Goal: Task Accomplishment & Management: Manage account settings

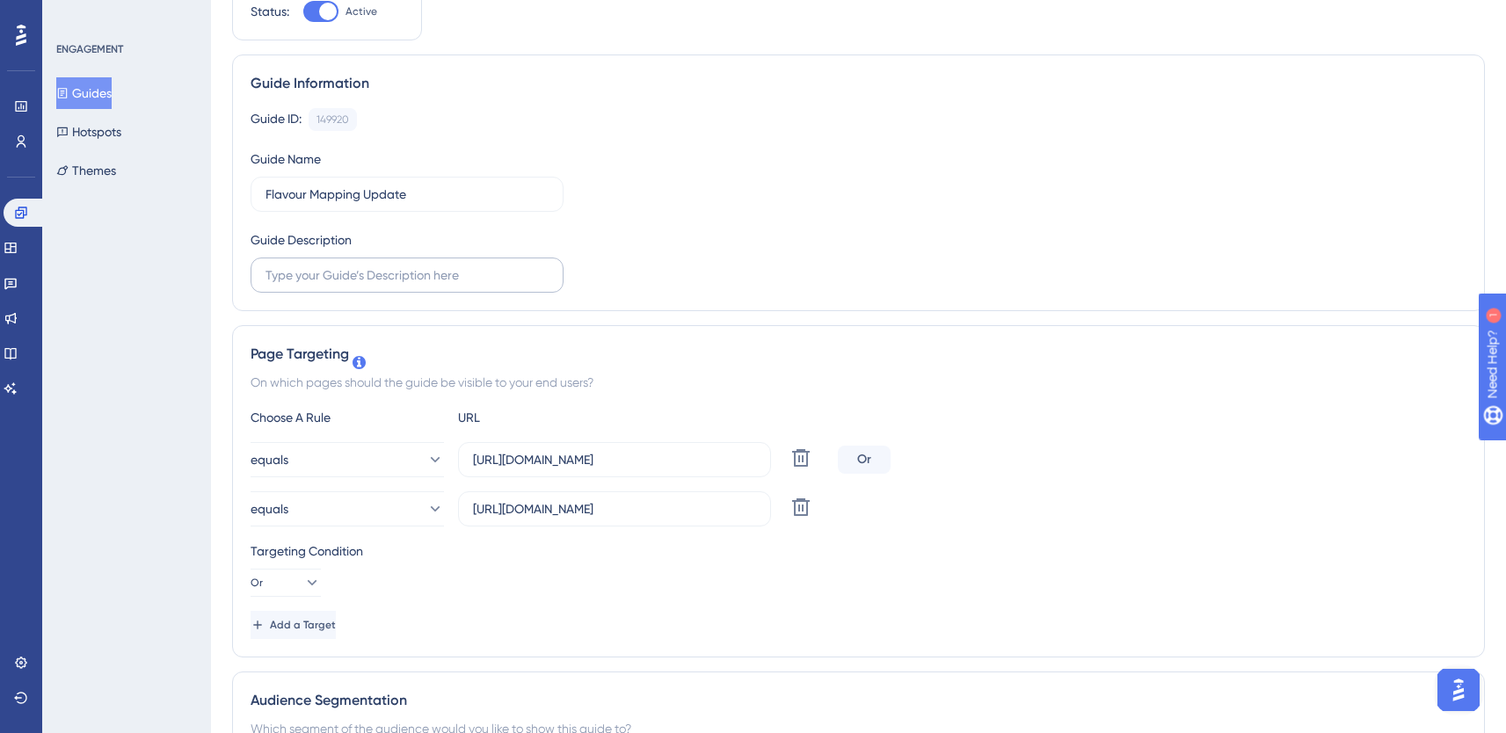
scroll to position [0, 4]
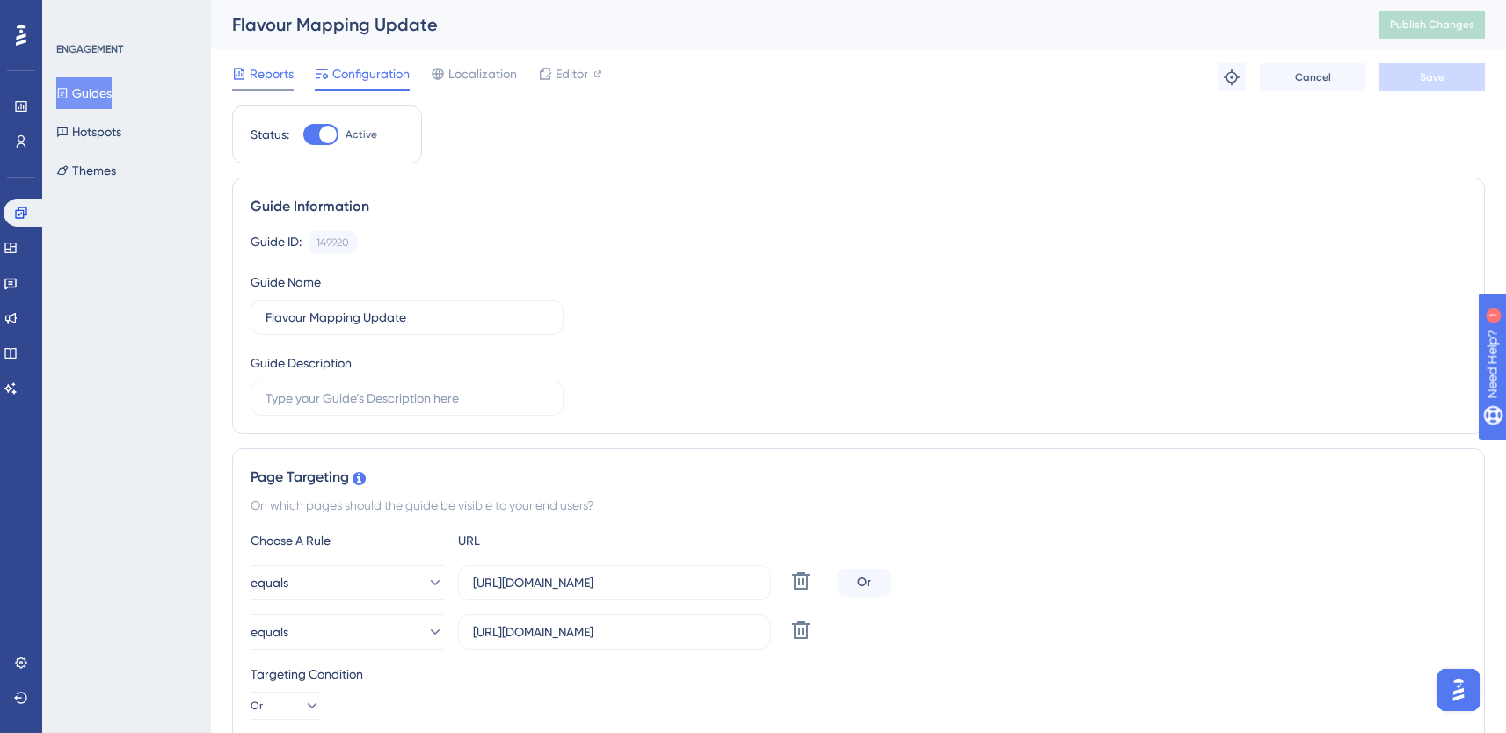
click at [263, 74] on span "Reports" at bounding box center [272, 73] width 44 height 21
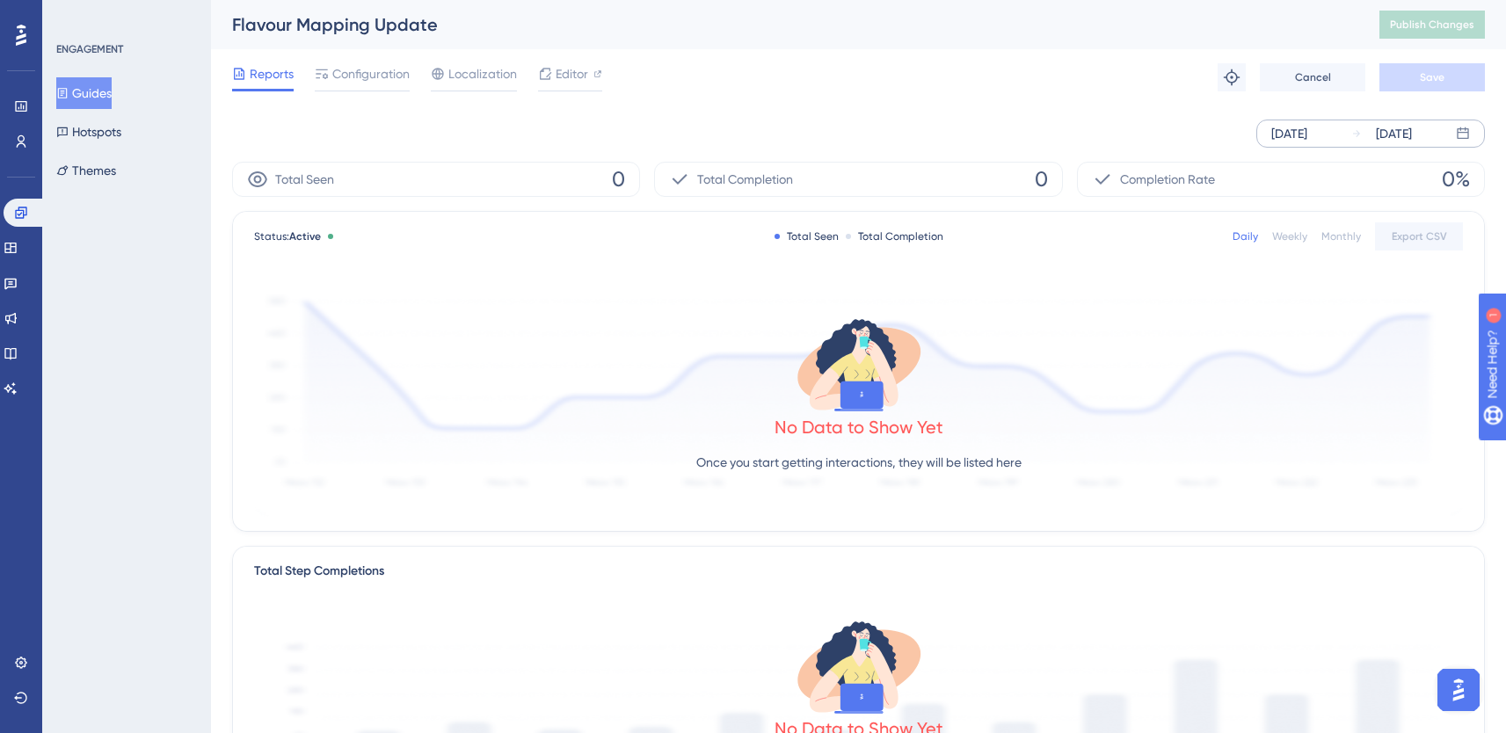
click at [1365, 131] on div "[DATE]" at bounding box center [1381, 133] width 61 height 21
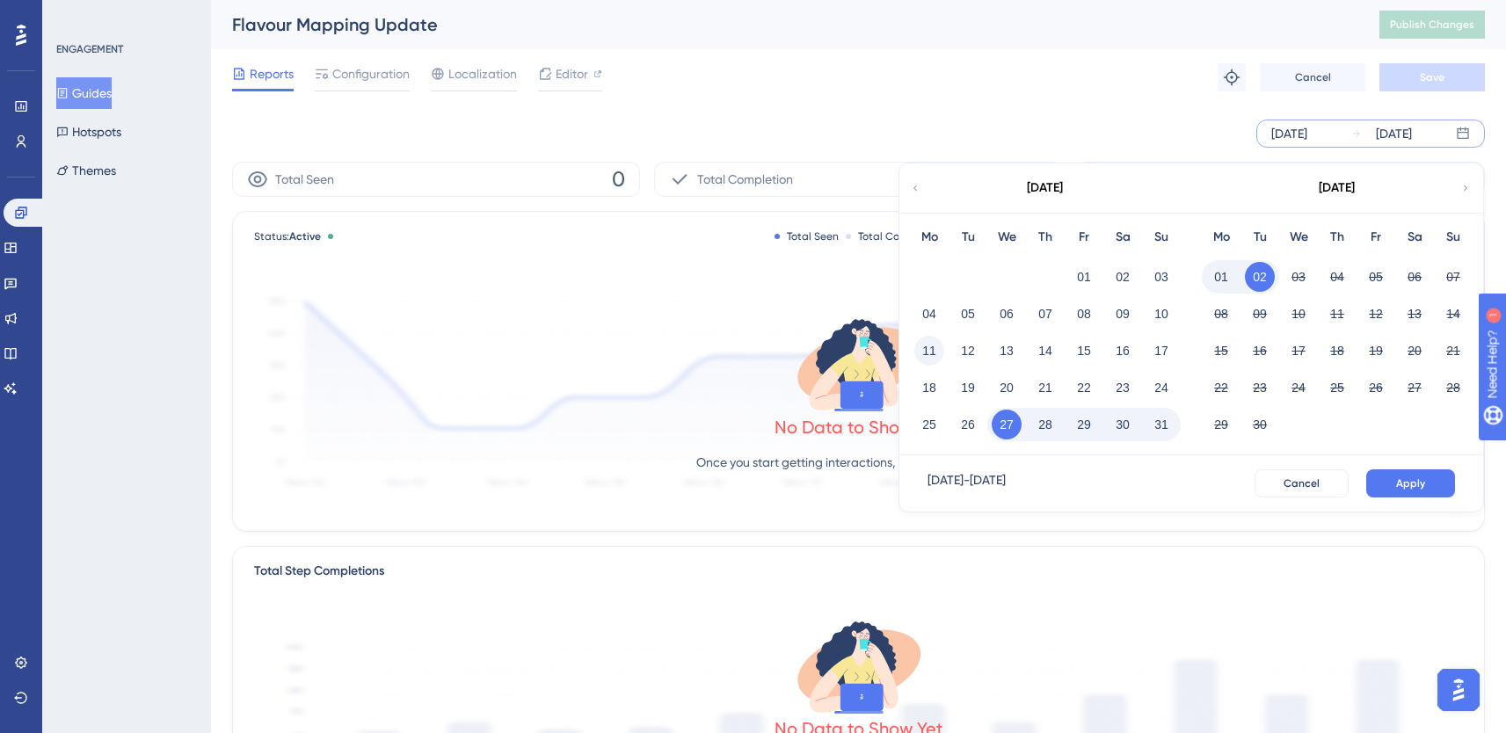
click at [932, 342] on button "11" at bounding box center [929, 351] width 30 height 30
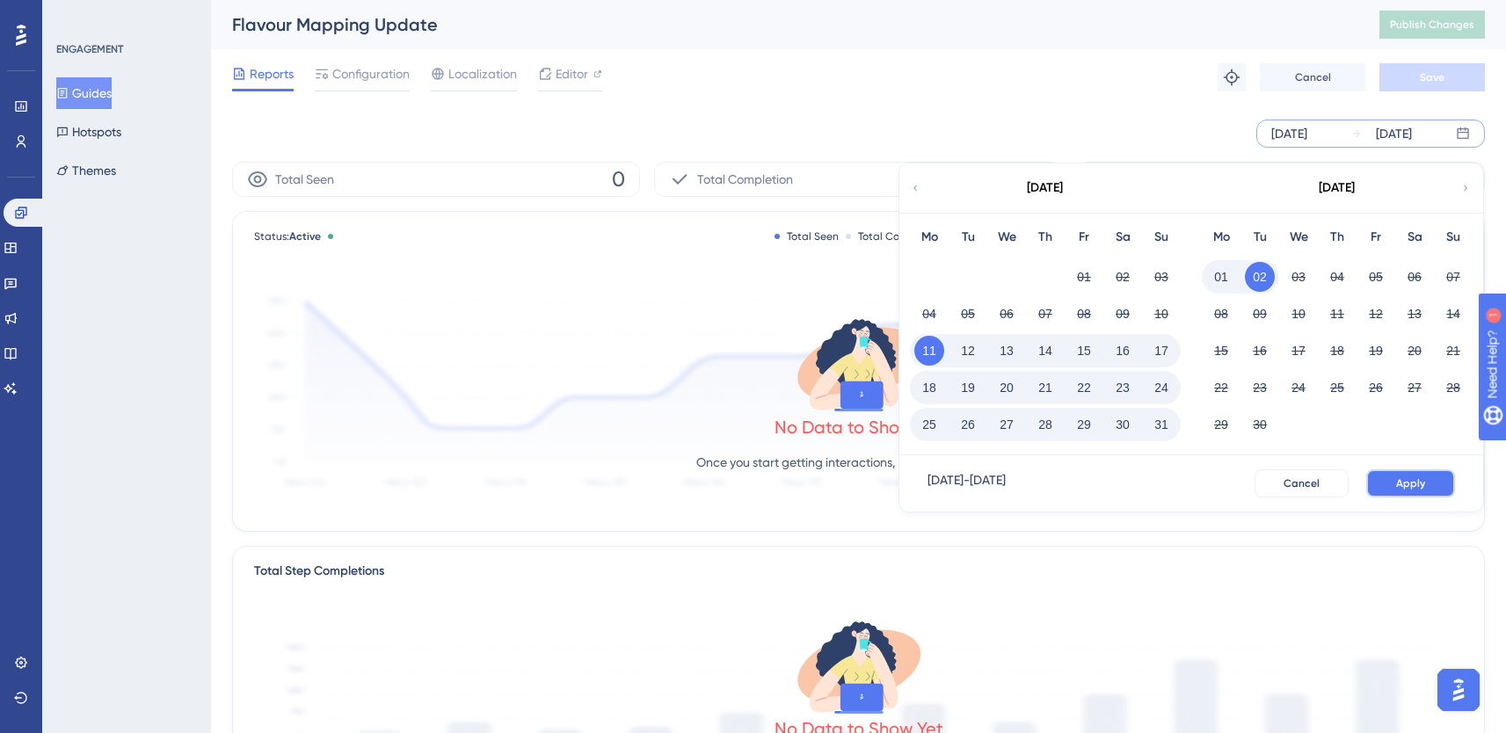
click at [1403, 478] on span "Apply" at bounding box center [1410, 483] width 29 height 14
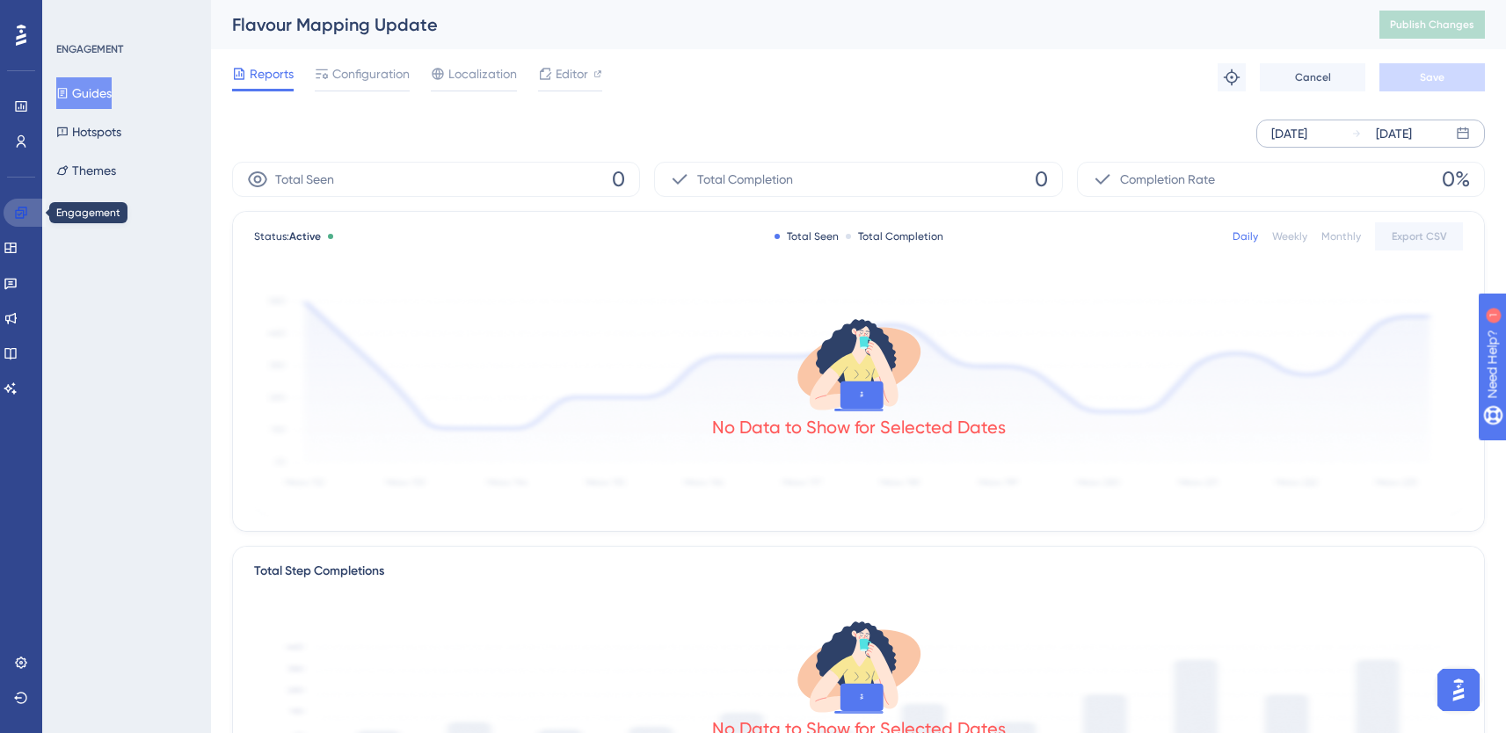
click at [14, 214] on icon at bounding box center [21, 213] width 14 height 14
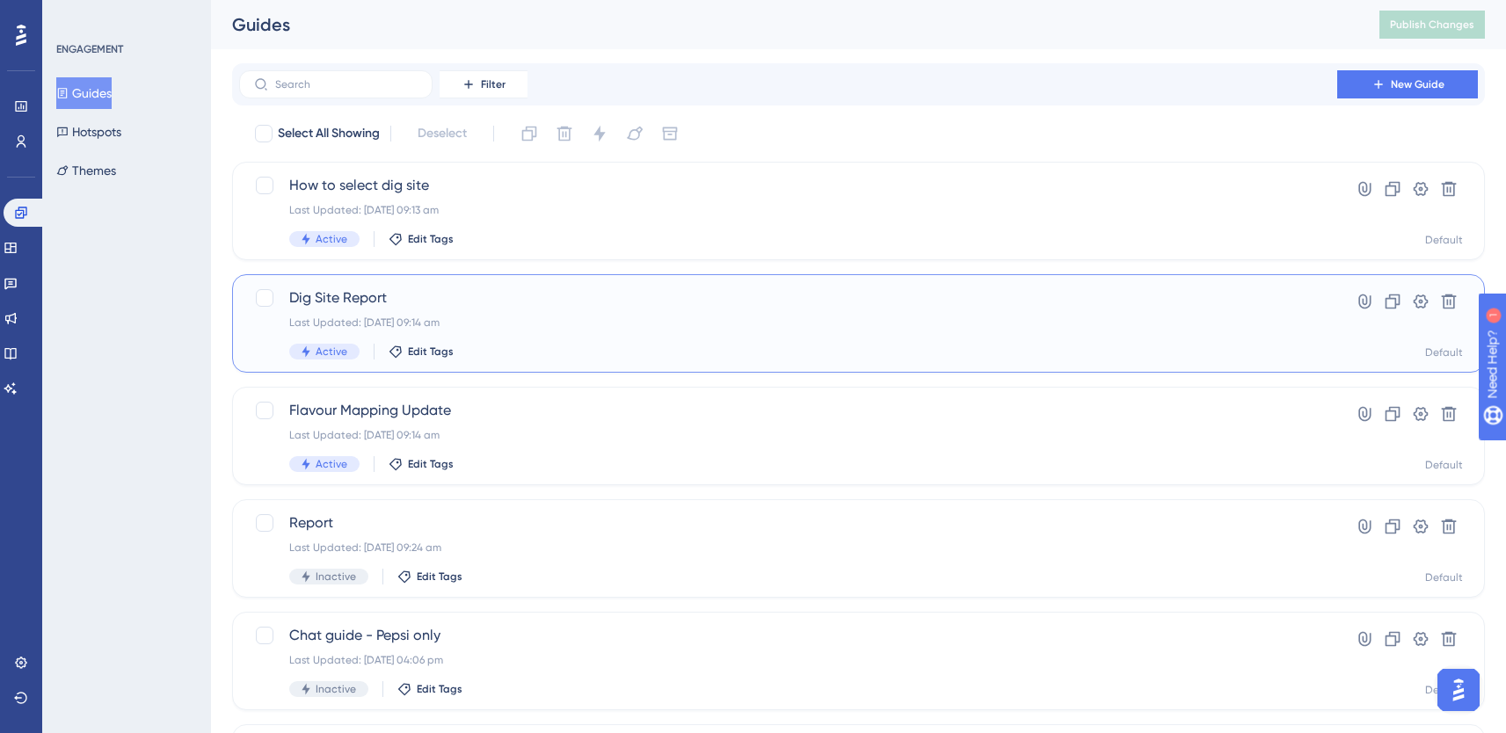
click at [561, 294] on span "Dig Site Report" at bounding box center [788, 297] width 998 height 21
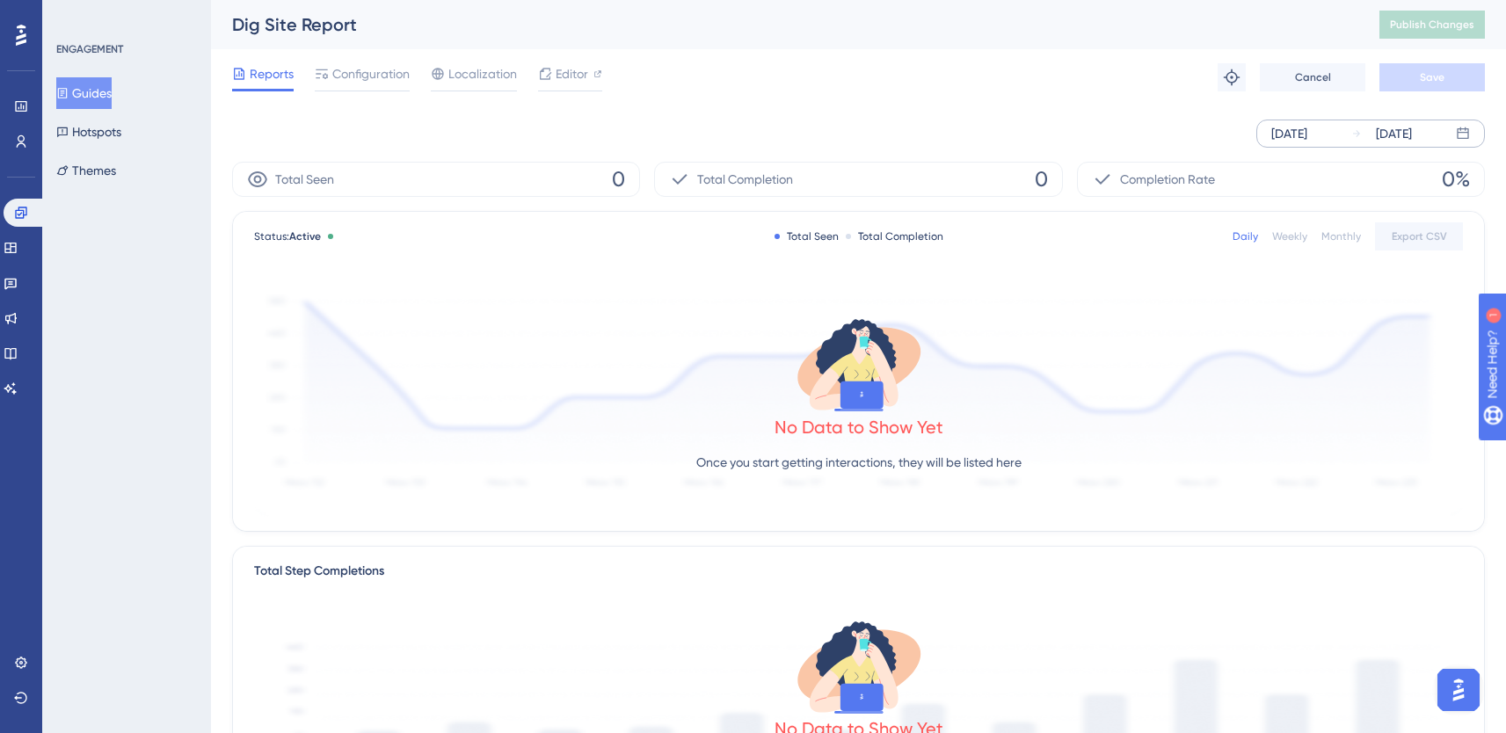
click at [1302, 135] on div "[DATE]" at bounding box center [1289, 133] width 36 height 21
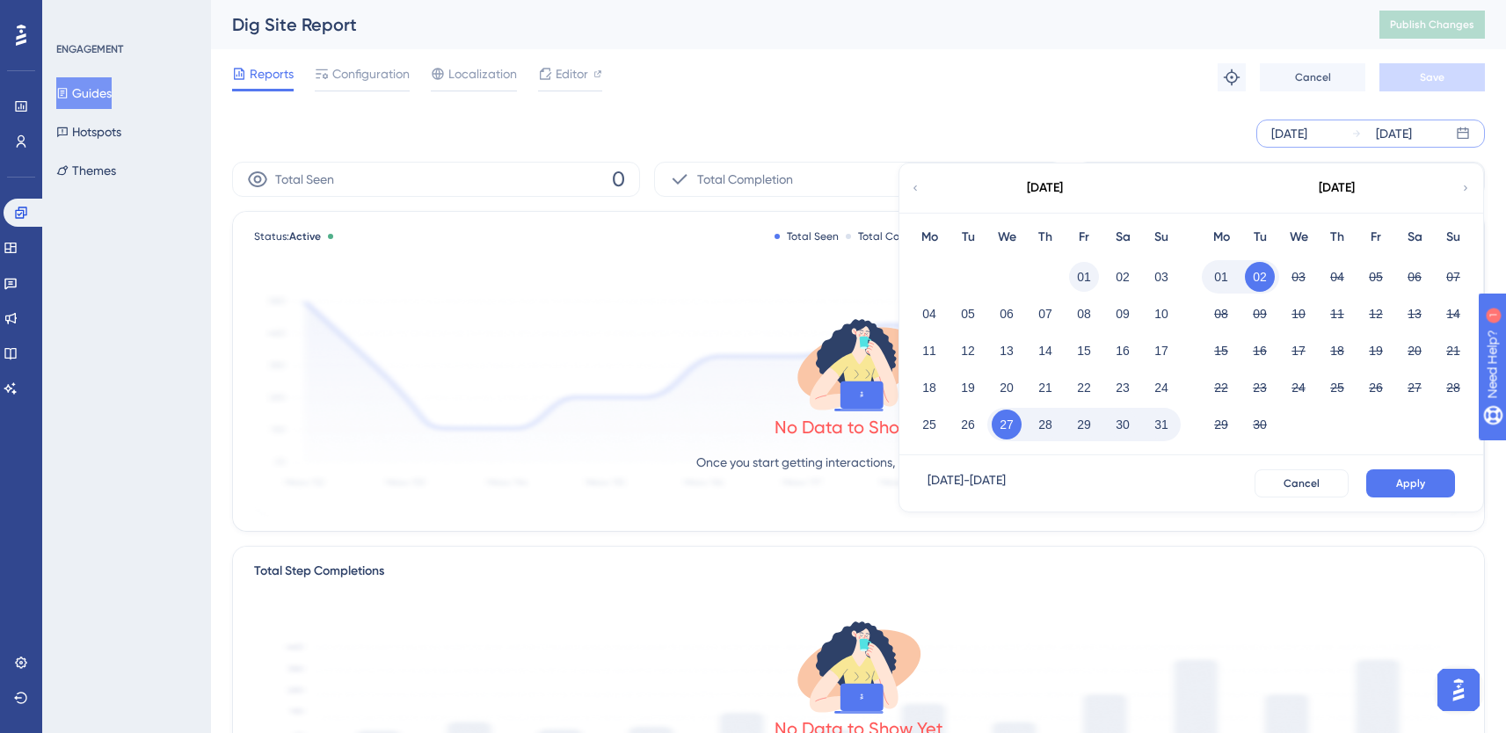
drag, startPoint x: 1076, startPoint y: 279, endPoint x: 1085, endPoint y: 282, distance: 9.5
click at [1079, 280] on button "01" at bounding box center [1084, 277] width 30 height 30
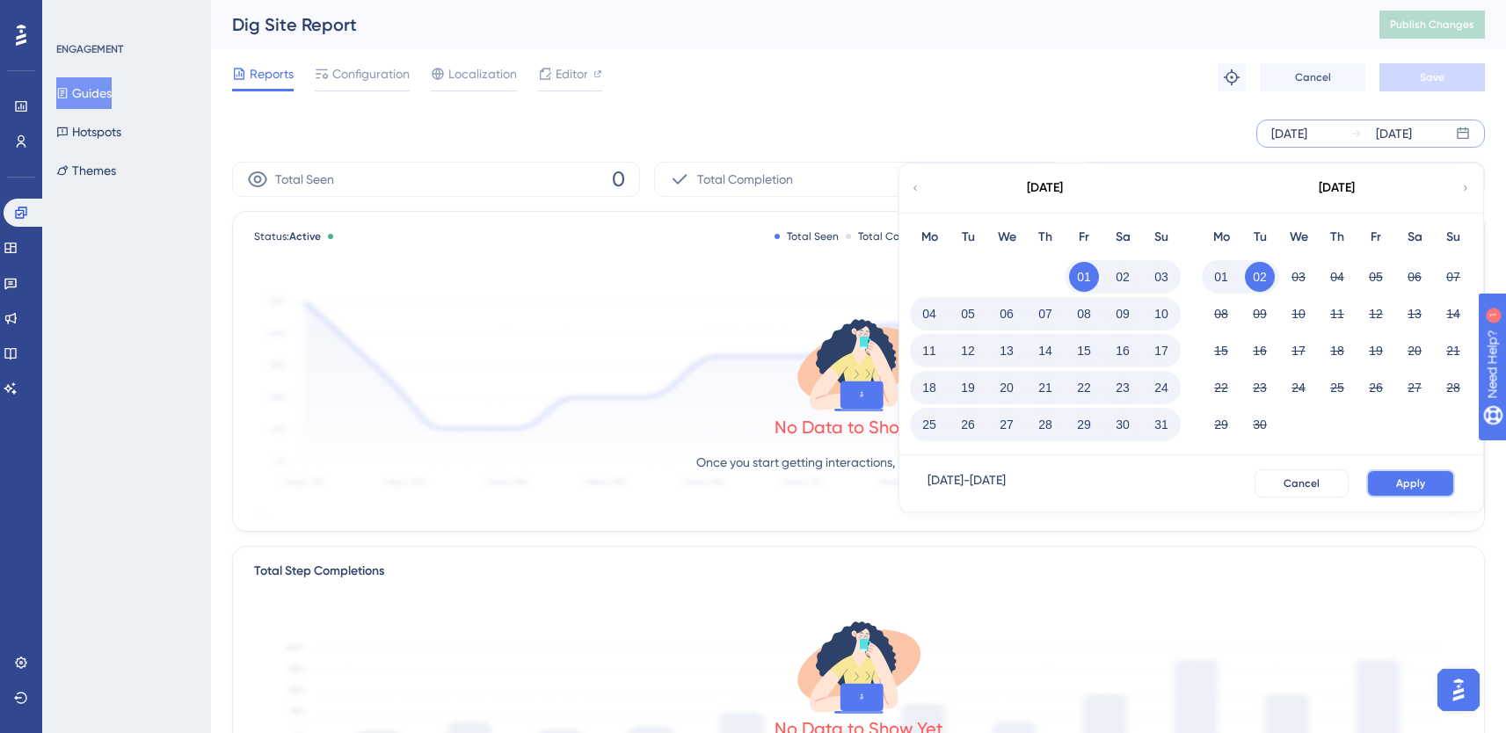
click at [1426, 489] on button "Apply" at bounding box center [1410, 483] width 89 height 28
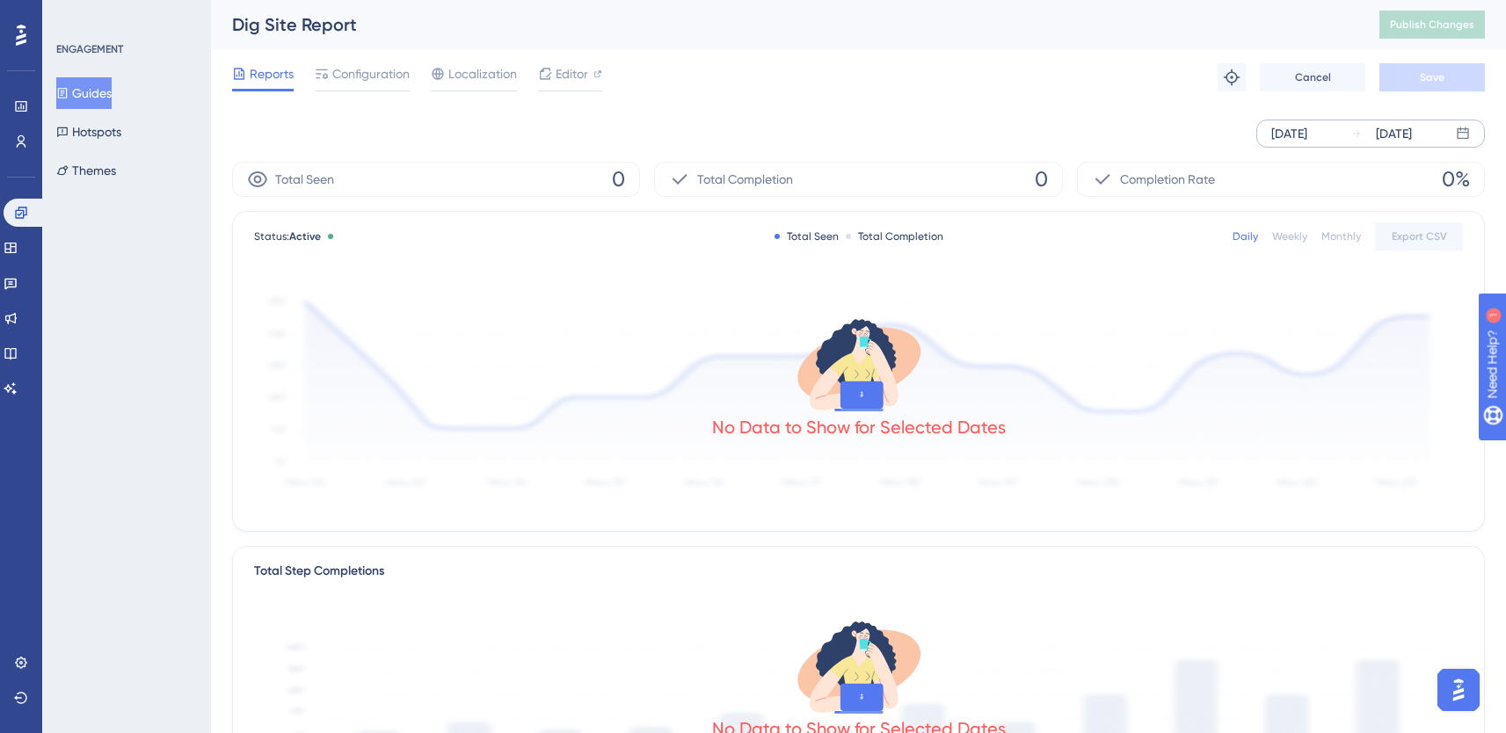
click at [352, 58] on div "Reports Configuration Localization Editor Troubleshoot Cancel Save" at bounding box center [858, 77] width 1253 height 56
click at [355, 71] on span "Configuration" at bounding box center [370, 73] width 77 height 21
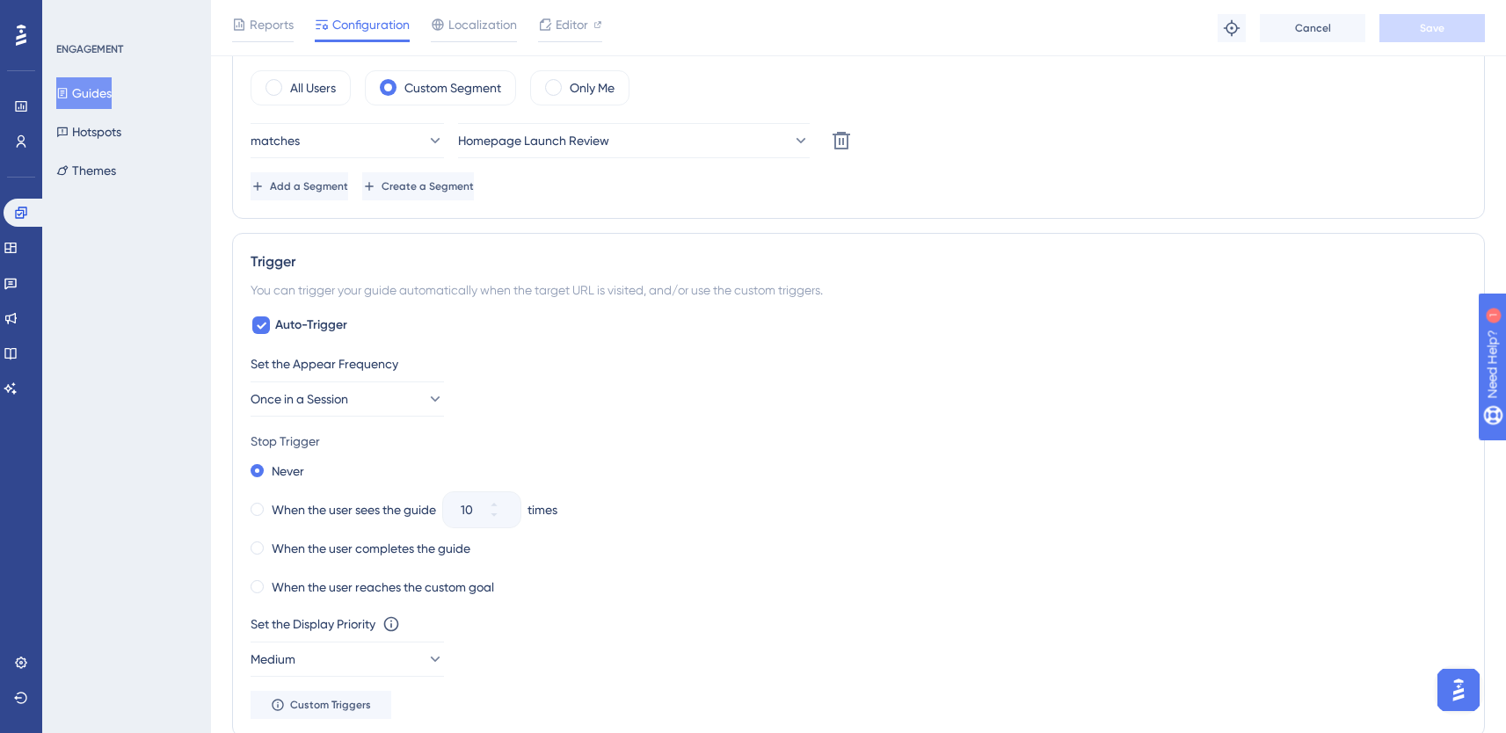
scroll to position [827, 0]
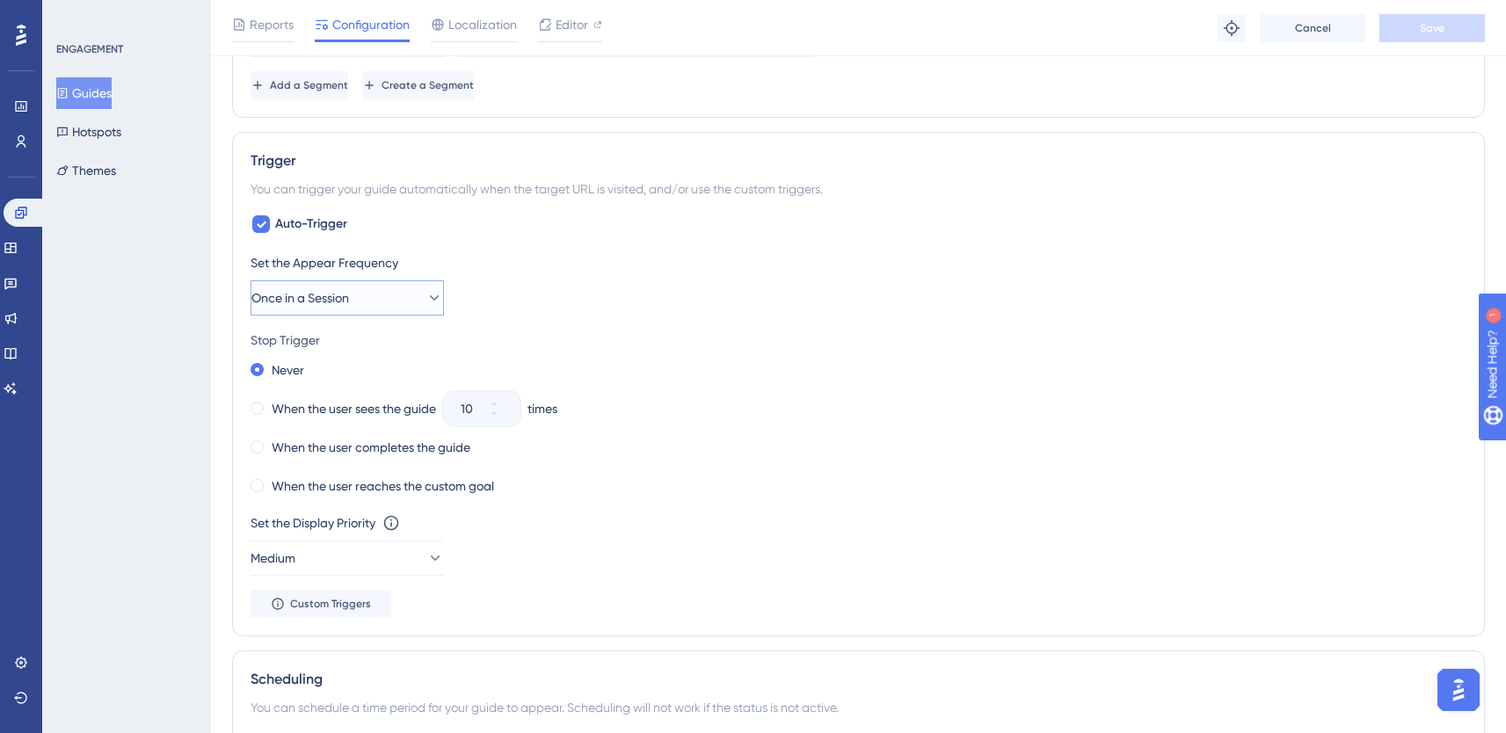
click at [399, 289] on button "Once in a Session" at bounding box center [347, 297] width 193 height 35
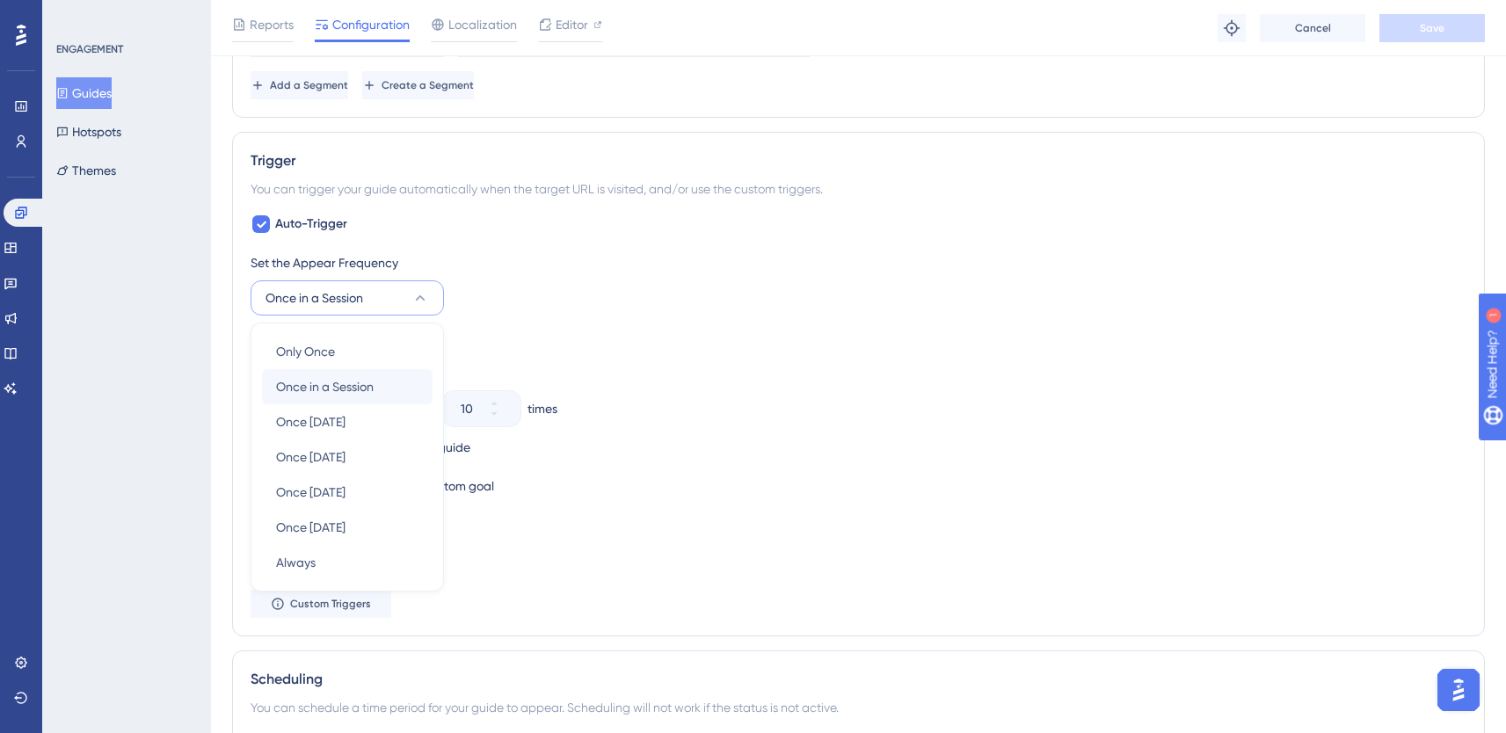
scroll to position [1005, 0]
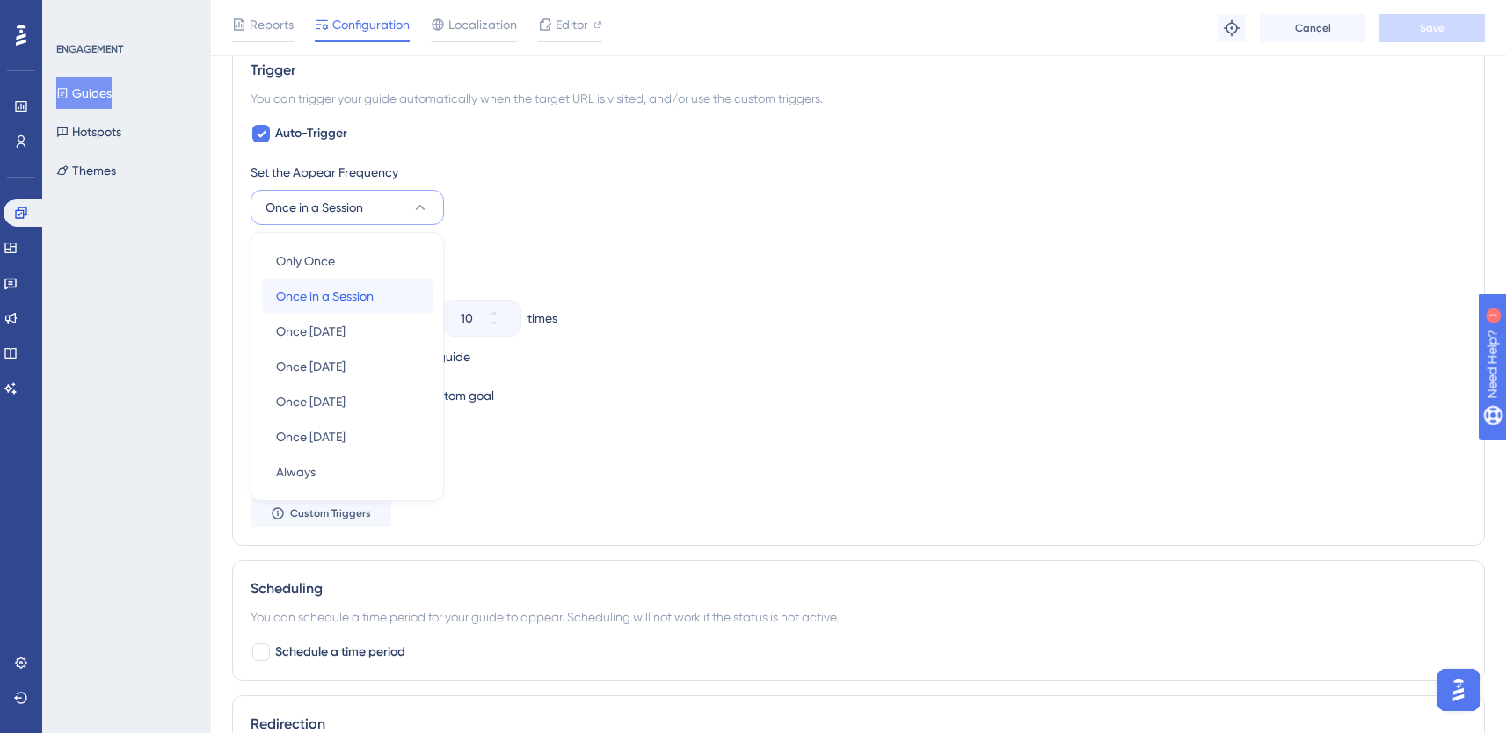
click at [377, 295] on div "Once in a Session Once in a Session" at bounding box center [347, 296] width 142 height 35
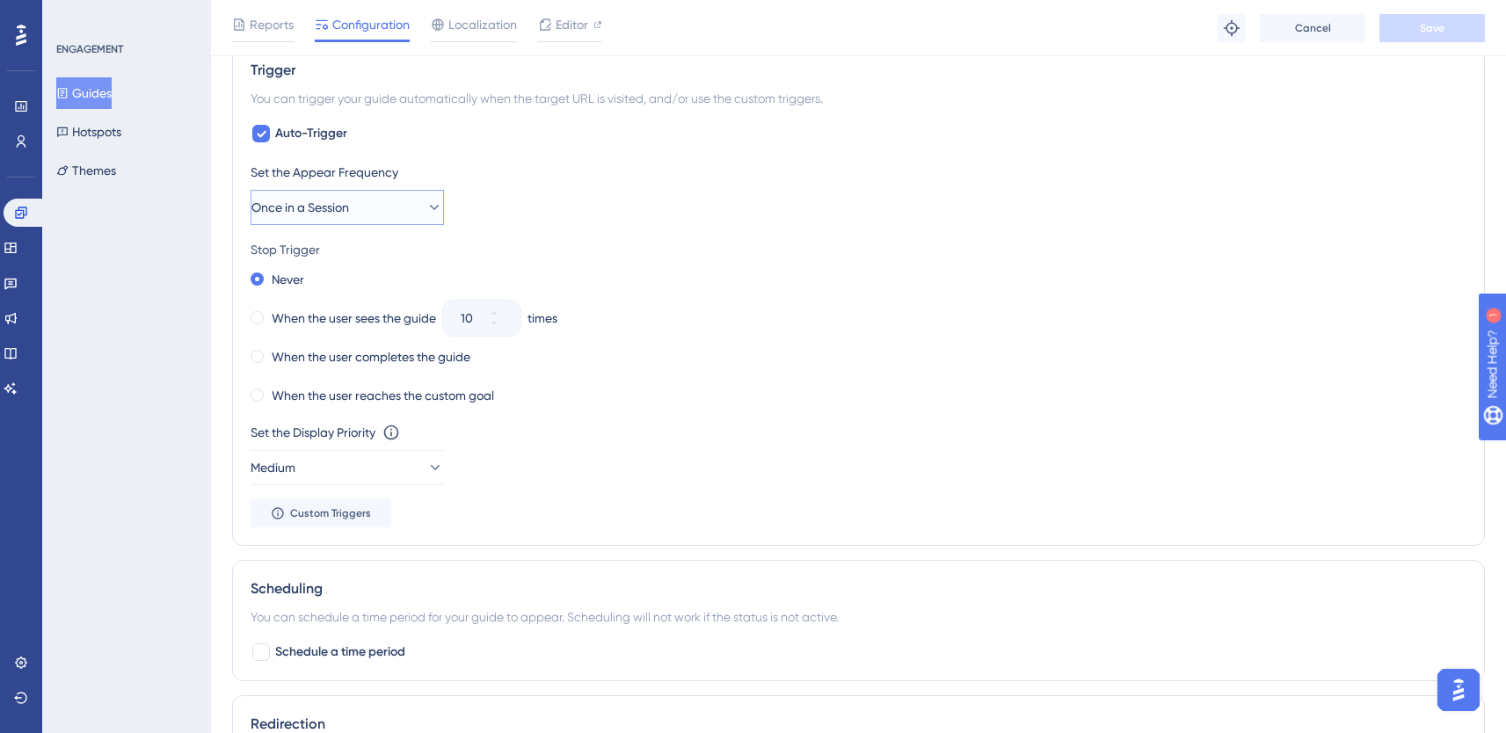
click at [339, 203] on span "Once in a Session" at bounding box center [300, 207] width 98 height 21
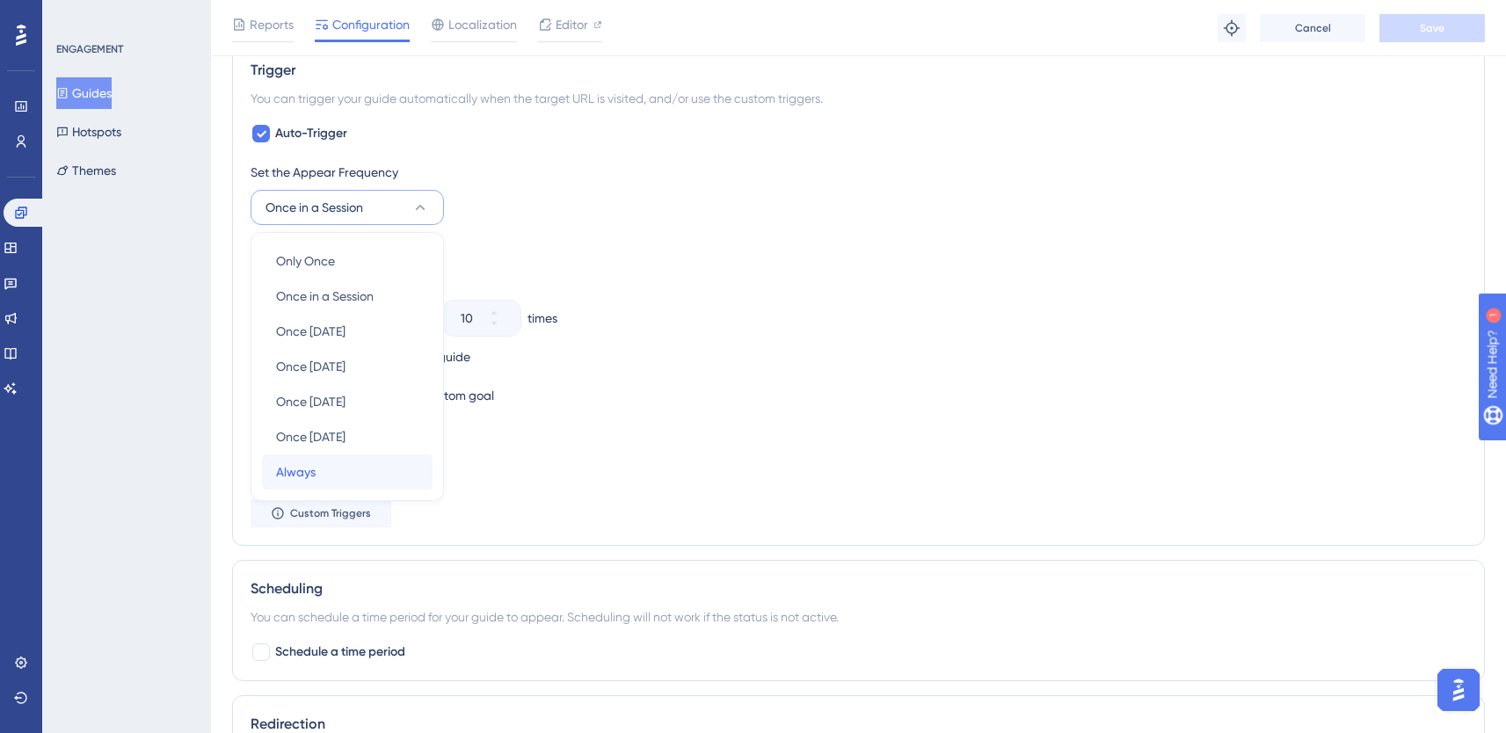
click at [299, 477] on span "Always" at bounding box center [296, 471] width 40 height 21
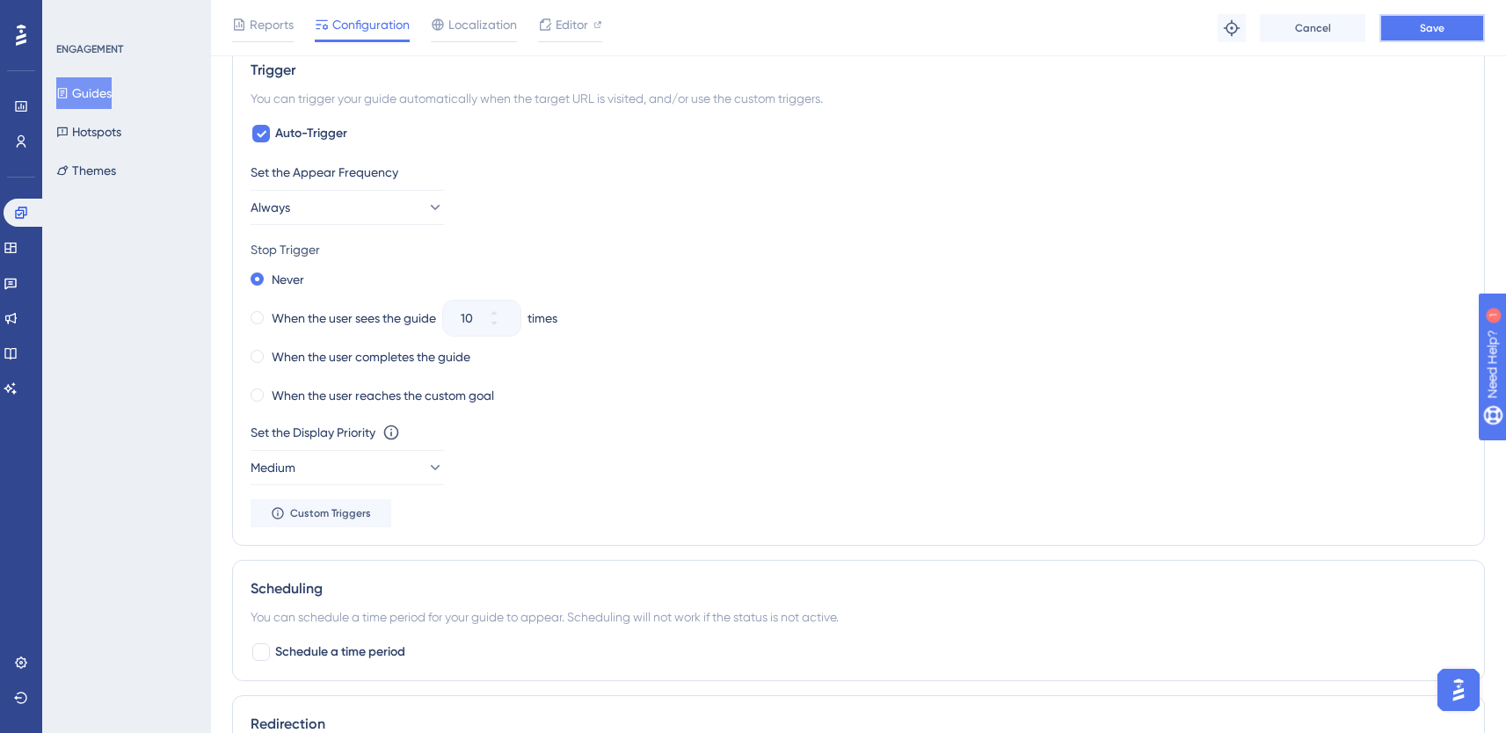
click at [1420, 29] on span "Save" at bounding box center [1432, 28] width 25 height 14
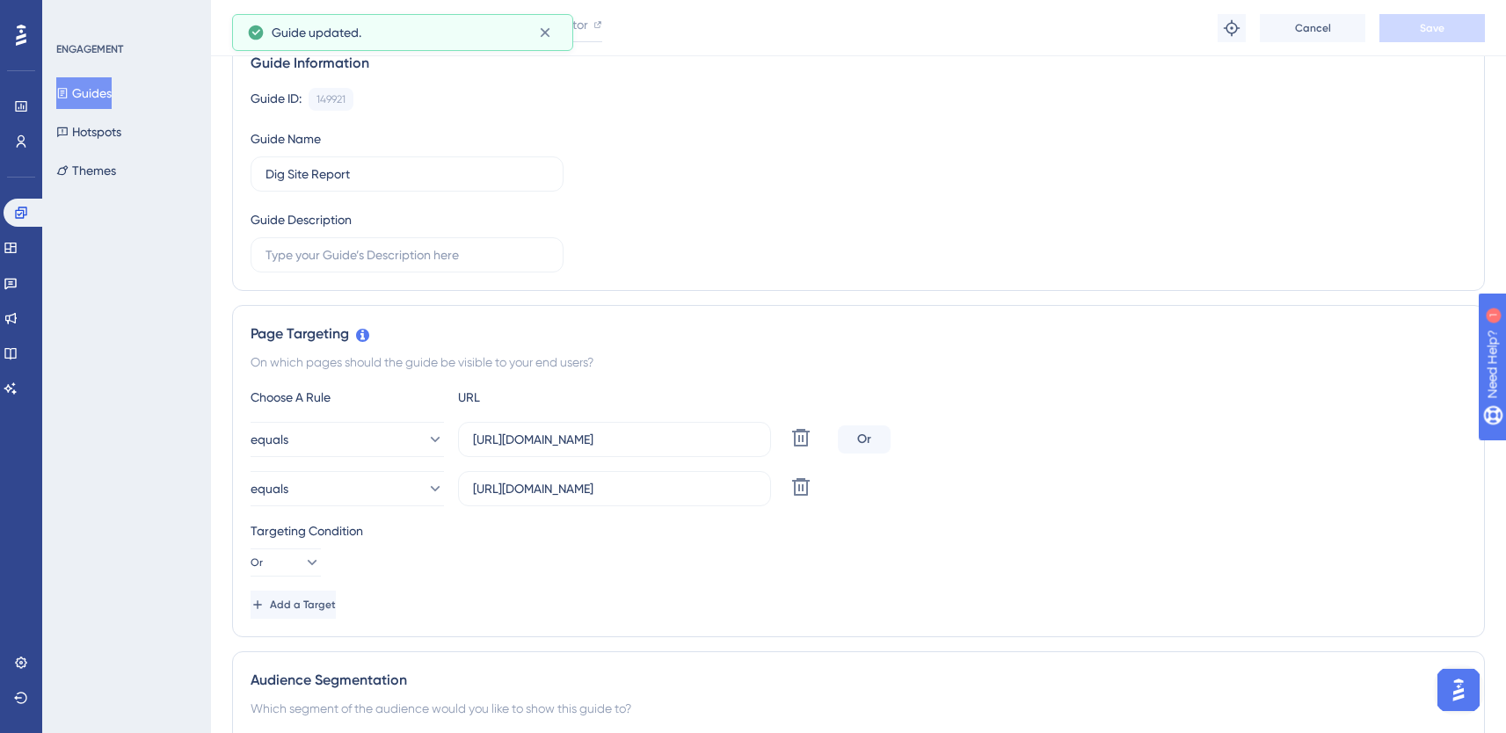
scroll to position [0, 0]
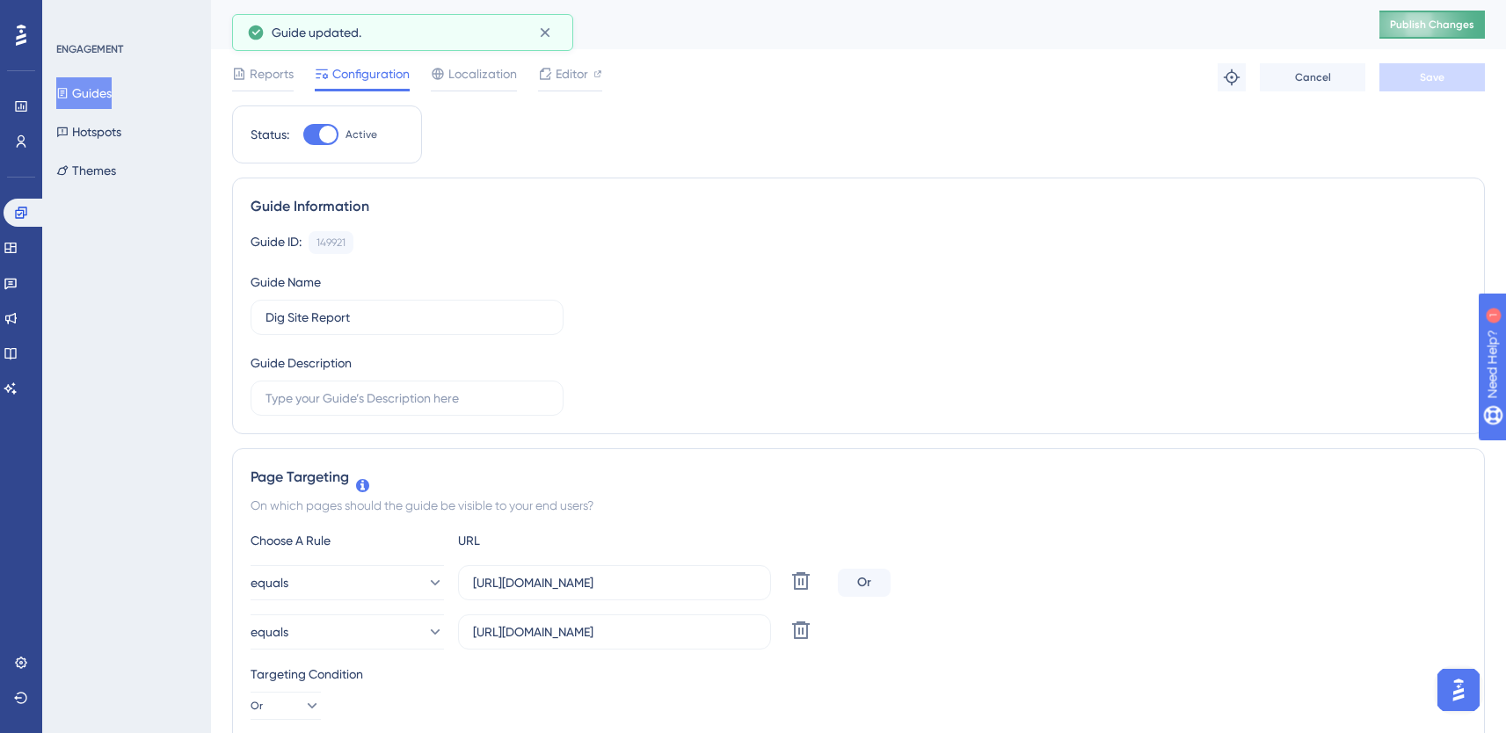
click at [1453, 18] on span "Publish Changes" at bounding box center [1432, 25] width 84 height 14
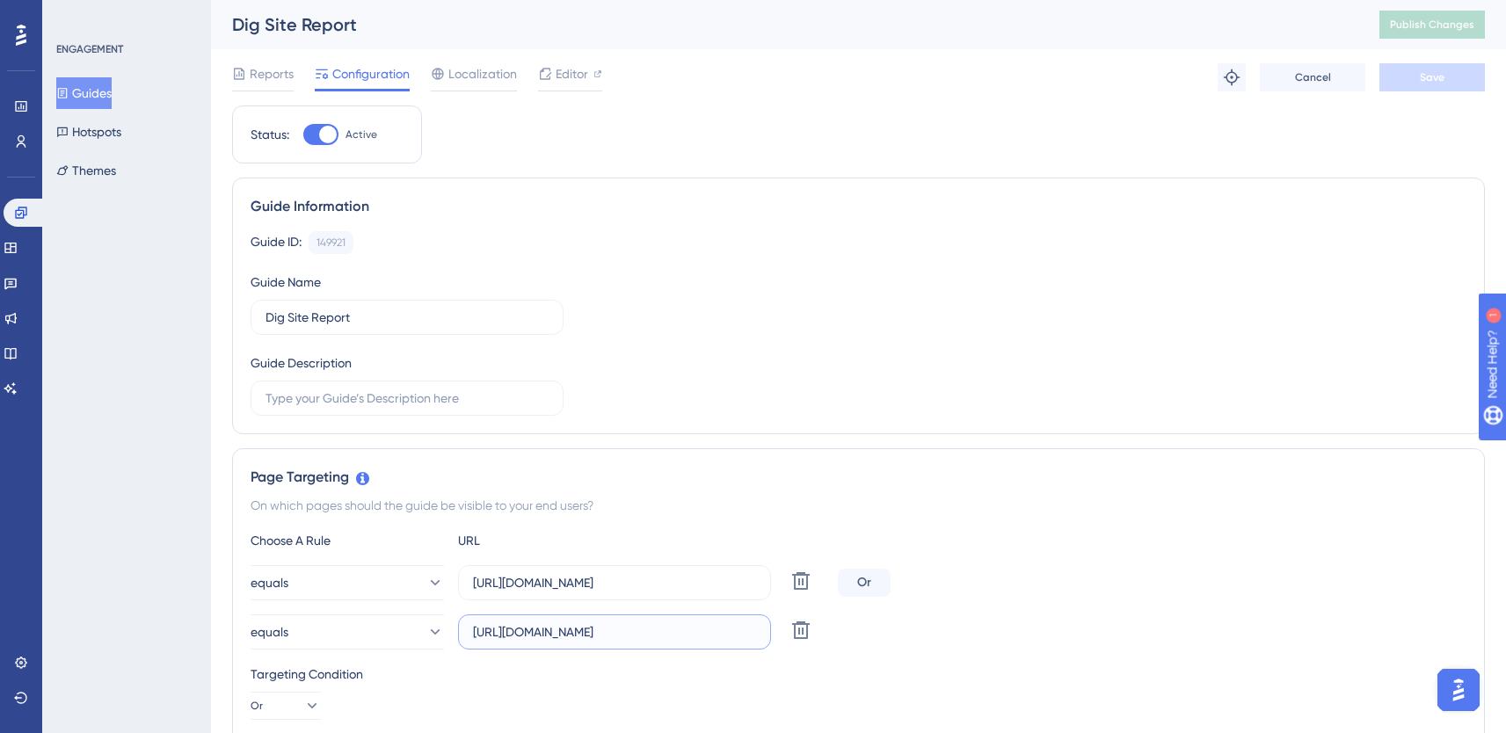
click at [709, 635] on input "[URL][DOMAIN_NAME]" at bounding box center [614, 631] width 283 height 19
click at [563, 70] on span "Editor" at bounding box center [572, 73] width 33 height 21
click at [1423, 24] on span "Publish Changes" at bounding box center [1432, 25] width 84 height 14
click at [66, 98] on icon at bounding box center [62, 93] width 12 height 12
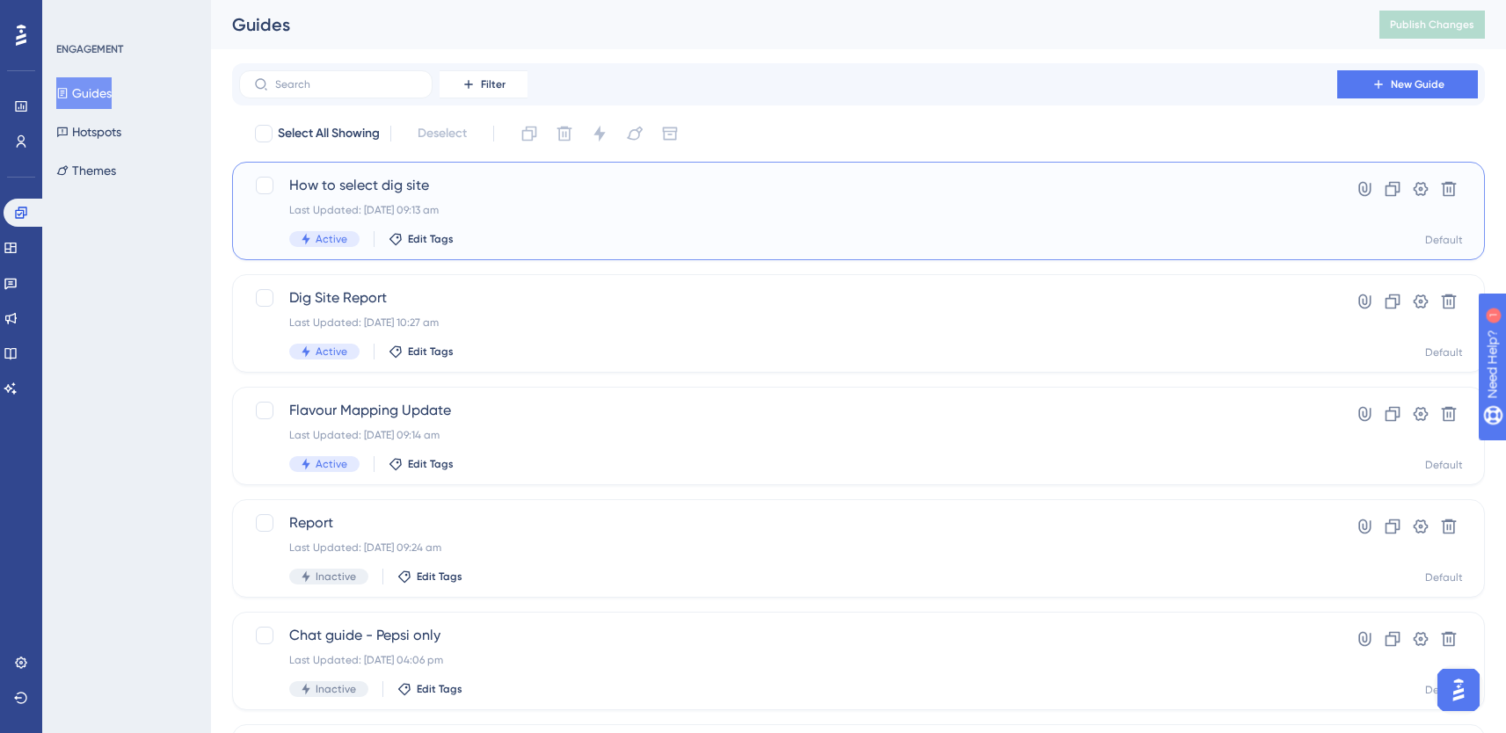
click at [483, 217] on div "How to select dig site Last Updated: [DATE] 09:13 am Active Edit Tags" at bounding box center [788, 211] width 998 height 72
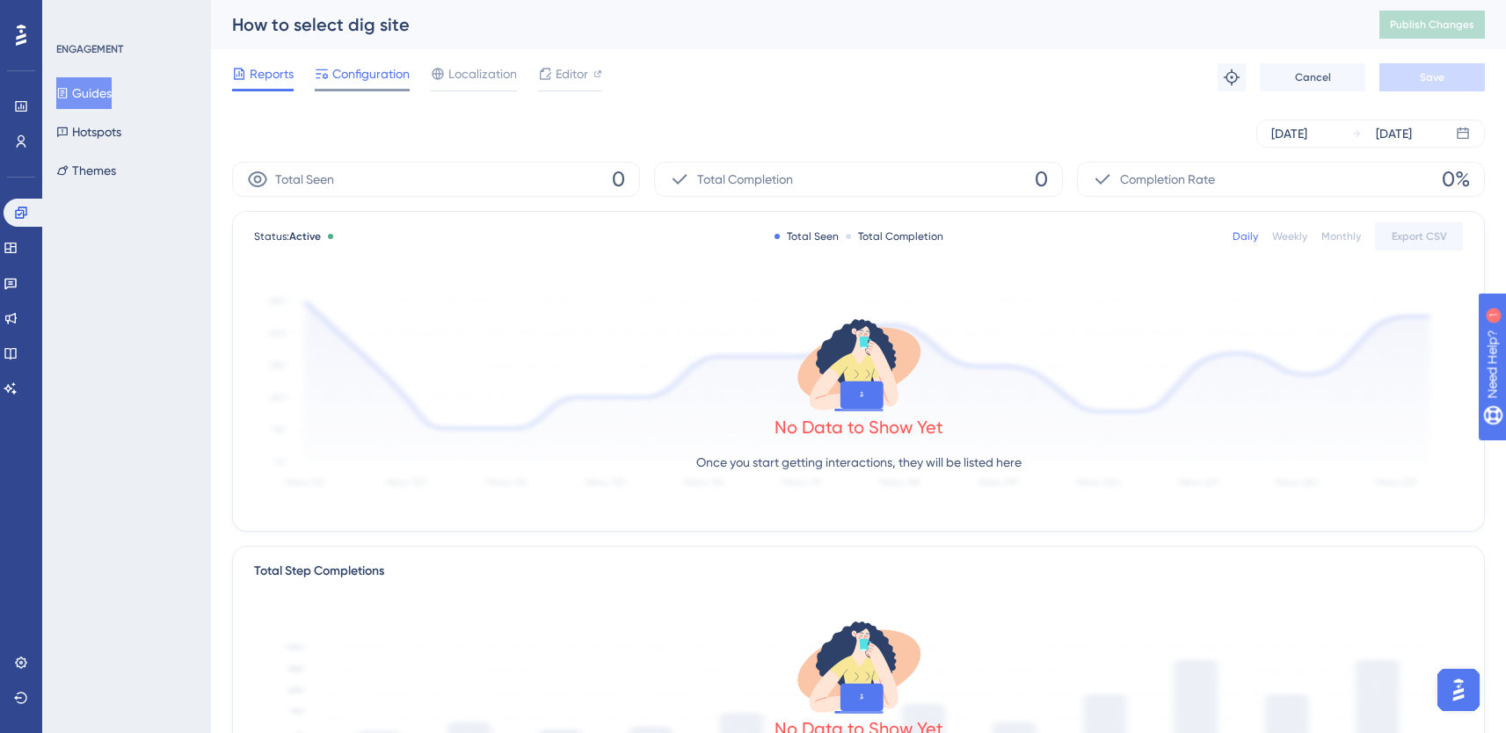
click at [369, 74] on span "Configuration" at bounding box center [370, 73] width 77 height 21
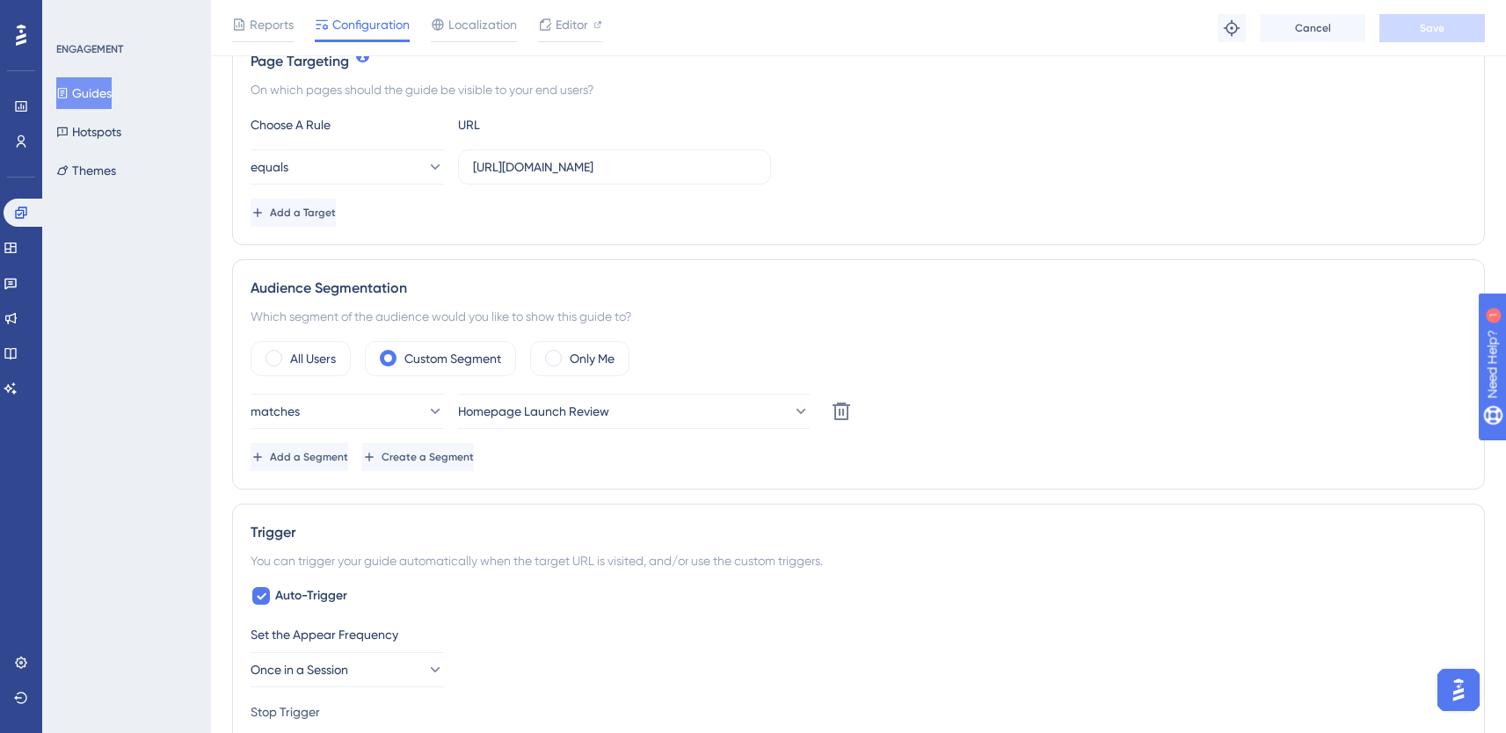
scroll to position [428, 0]
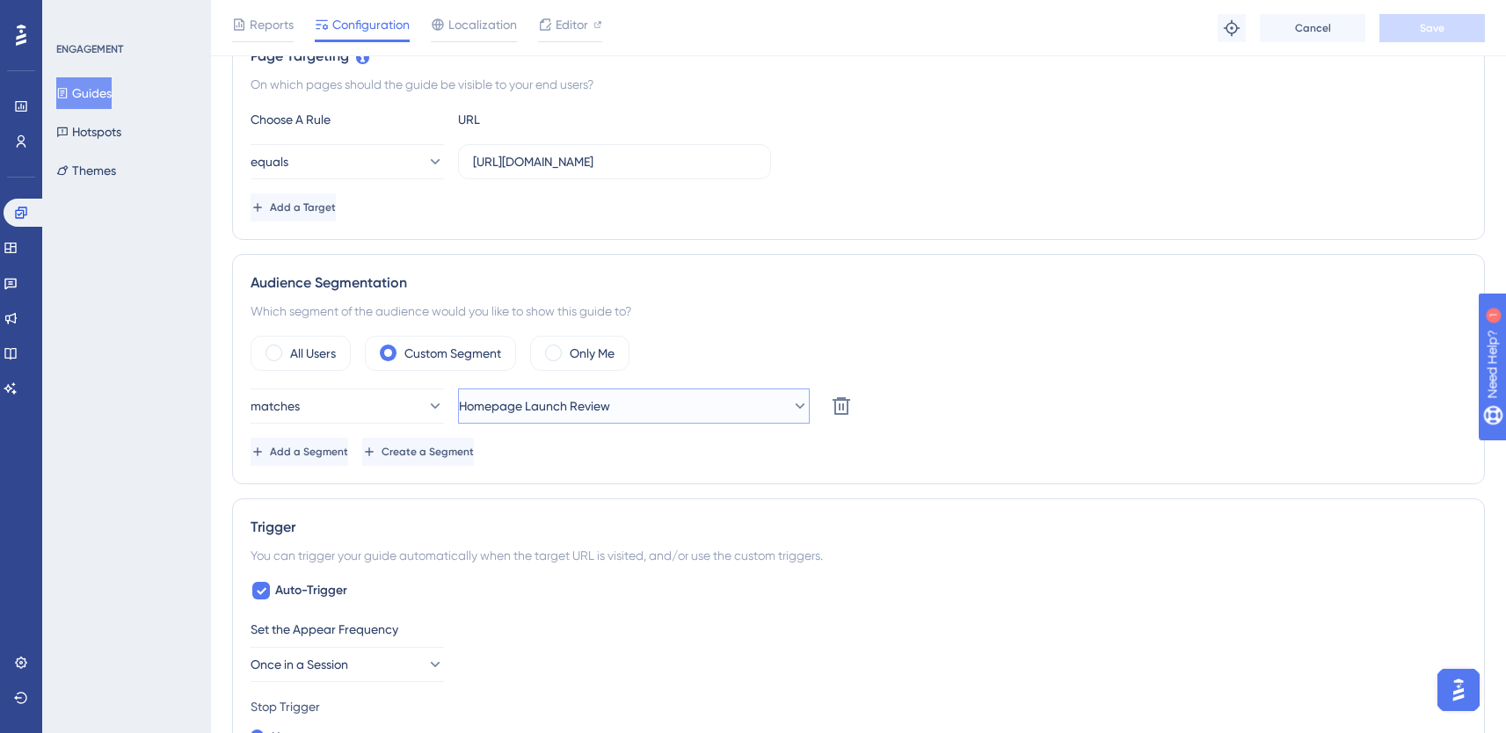
click at [703, 407] on button "Homepage Launch Review" at bounding box center [634, 406] width 352 height 35
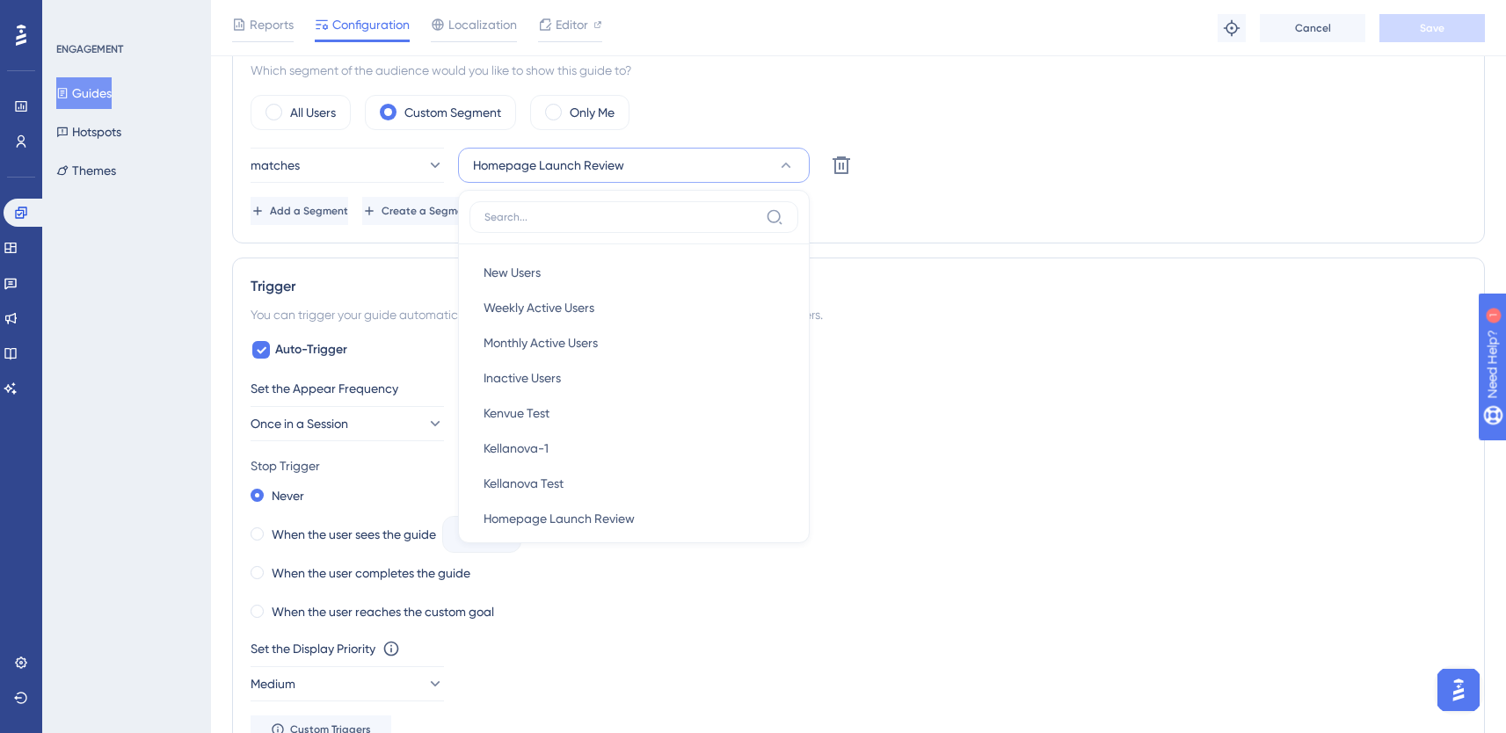
click at [1121, 330] on div "Trigger You can trigger your guide automatically when the target URL is visited…" at bounding box center [858, 510] width 1253 height 505
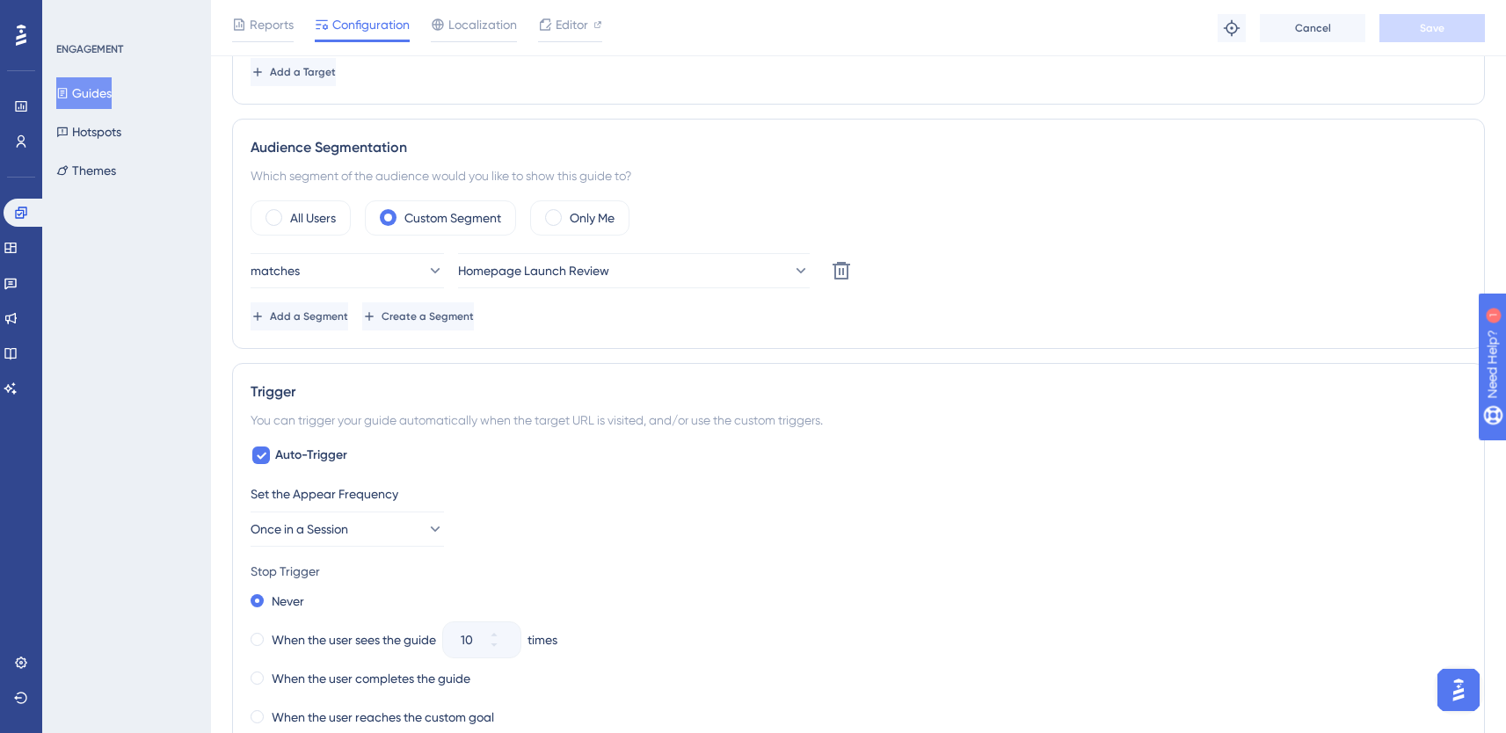
scroll to position [241, 0]
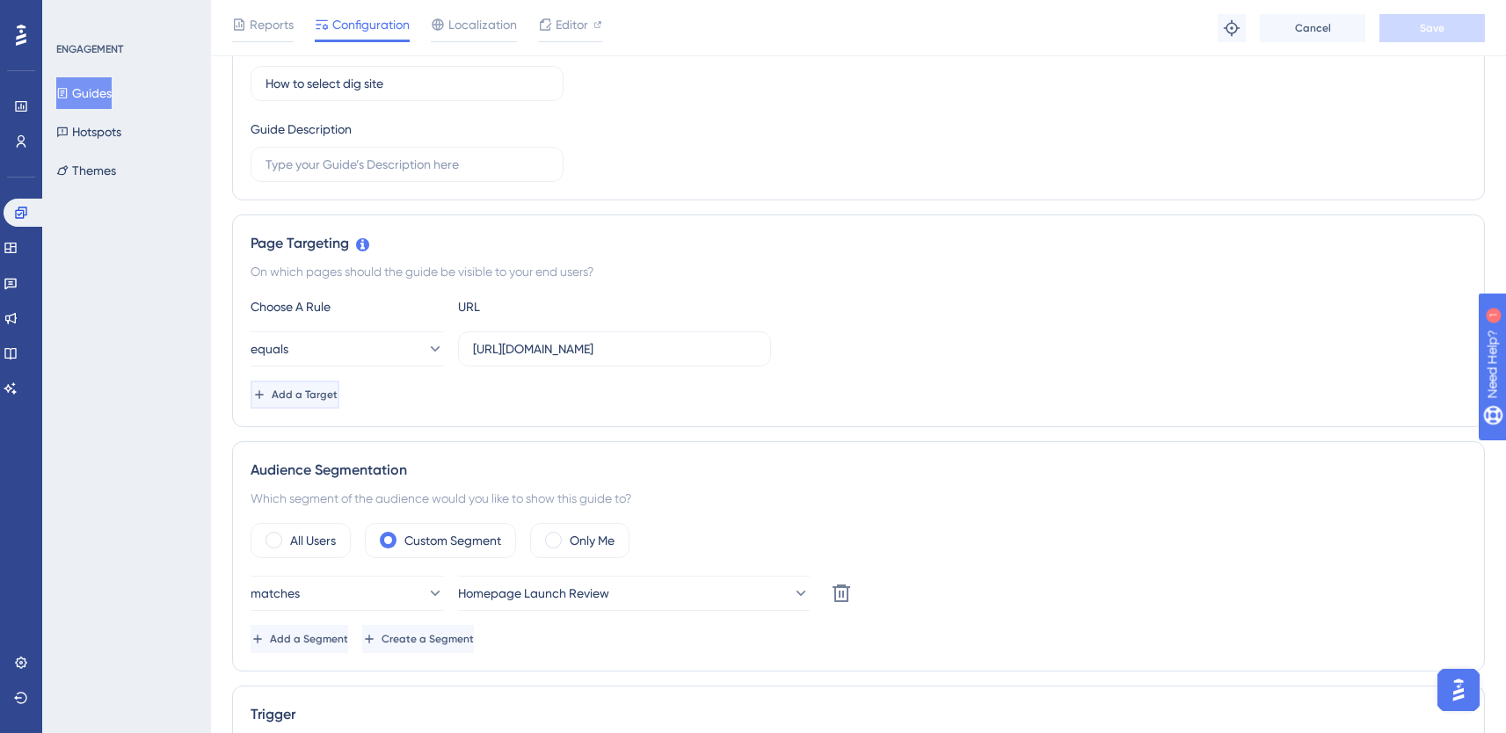
click at [339, 386] on button "Add a Target" at bounding box center [295, 395] width 89 height 28
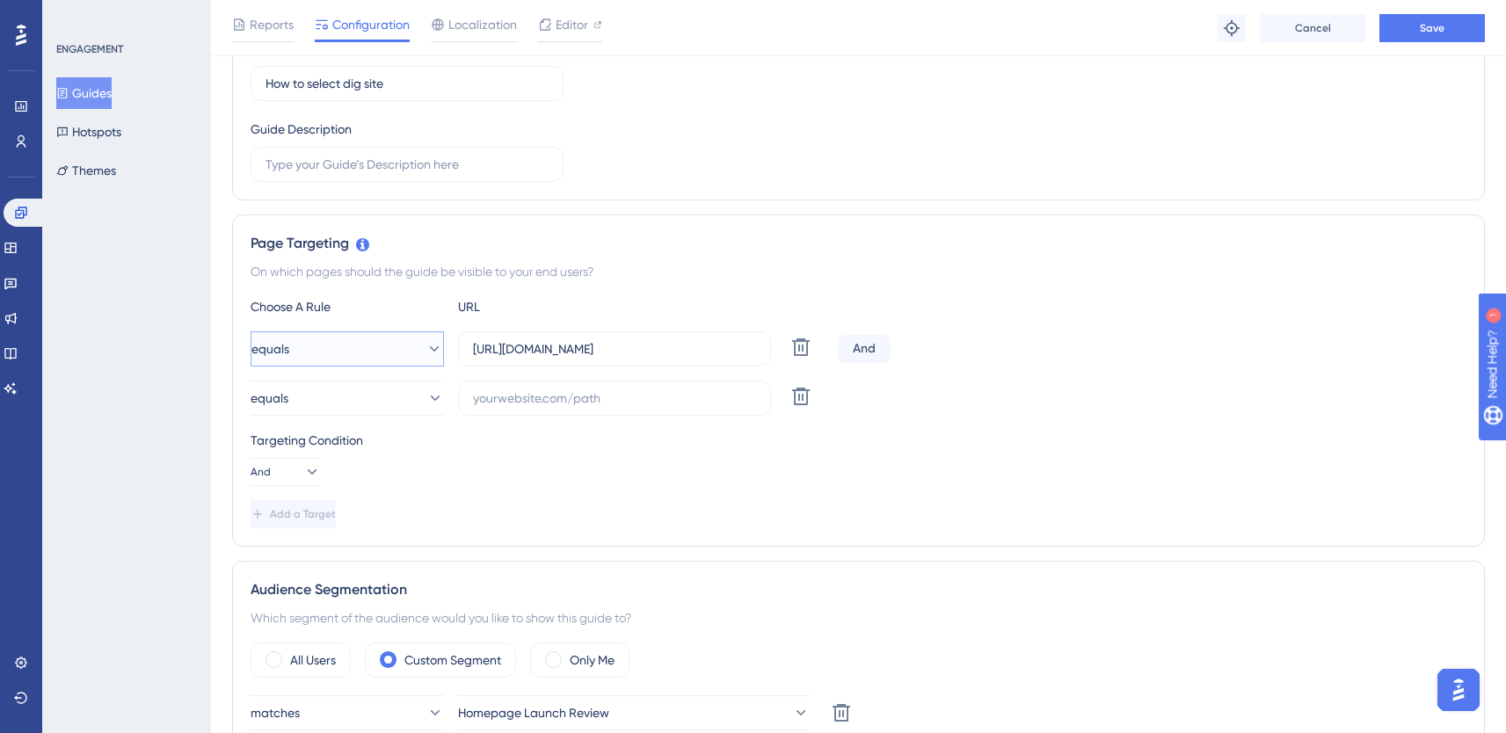
click at [340, 349] on button "equals" at bounding box center [347, 348] width 193 height 35
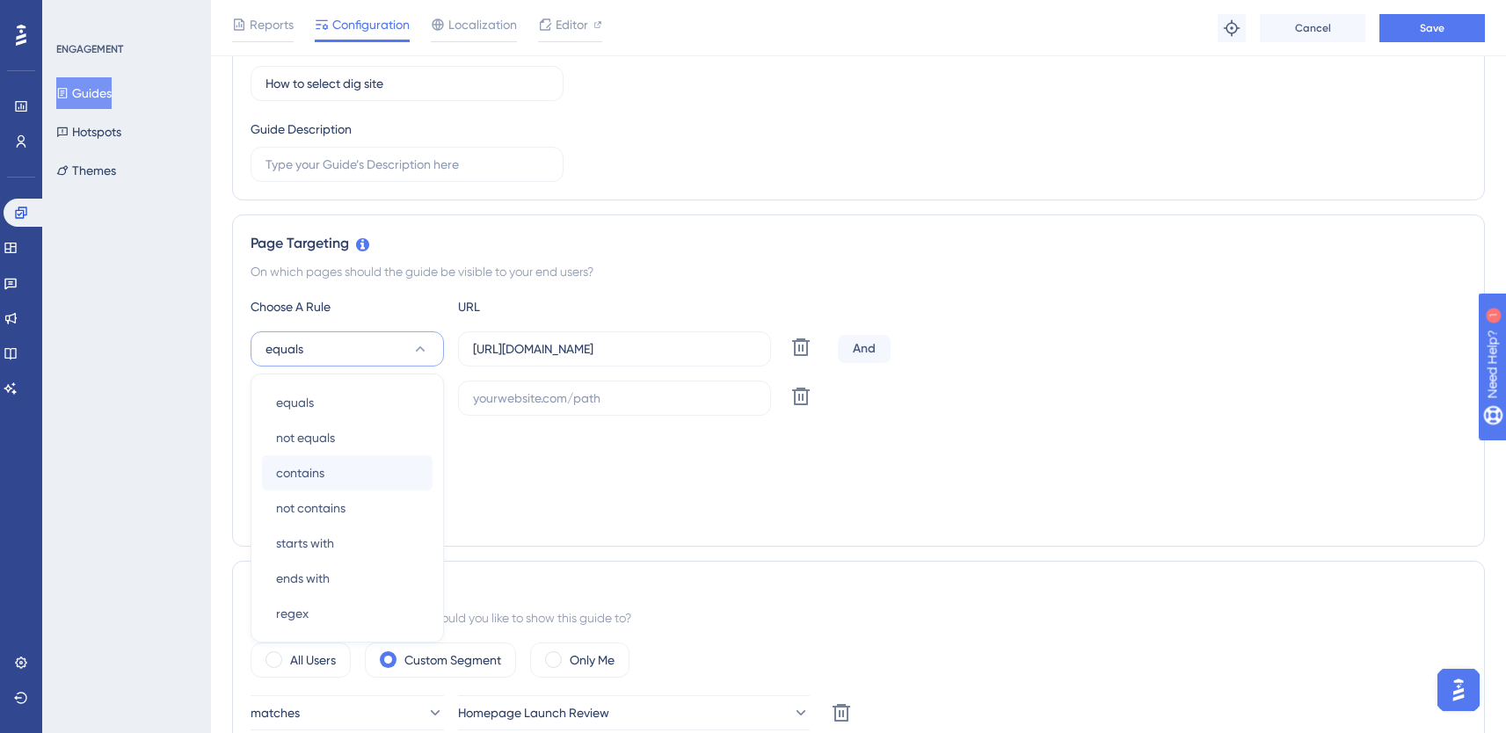
scroll to position [380, 0]
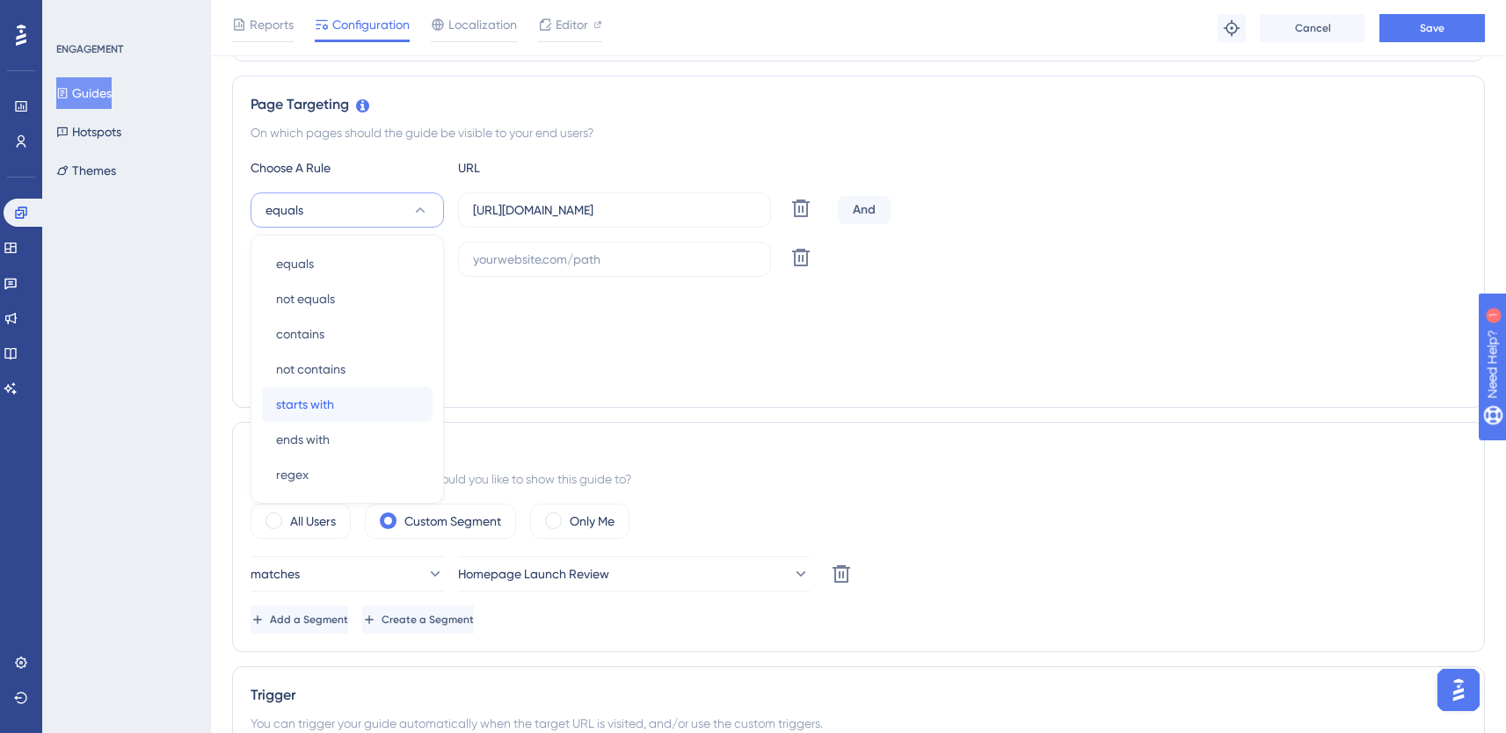
click at [315, 394] on span "starts with" at bounding box center [305, 404] width 58 height 21
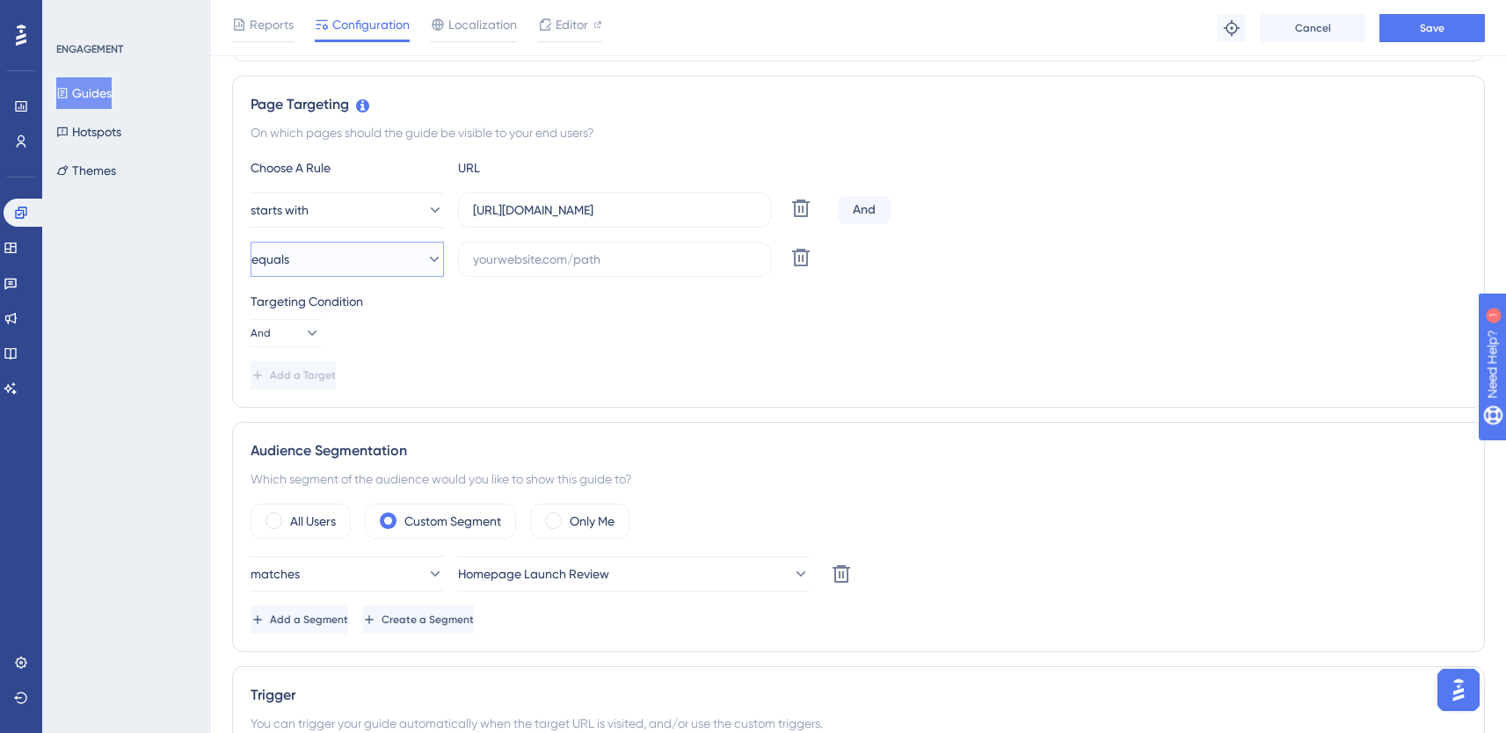
click at [350, 250] on button "equals" at bounding box center [347, 259] width 193 height 35
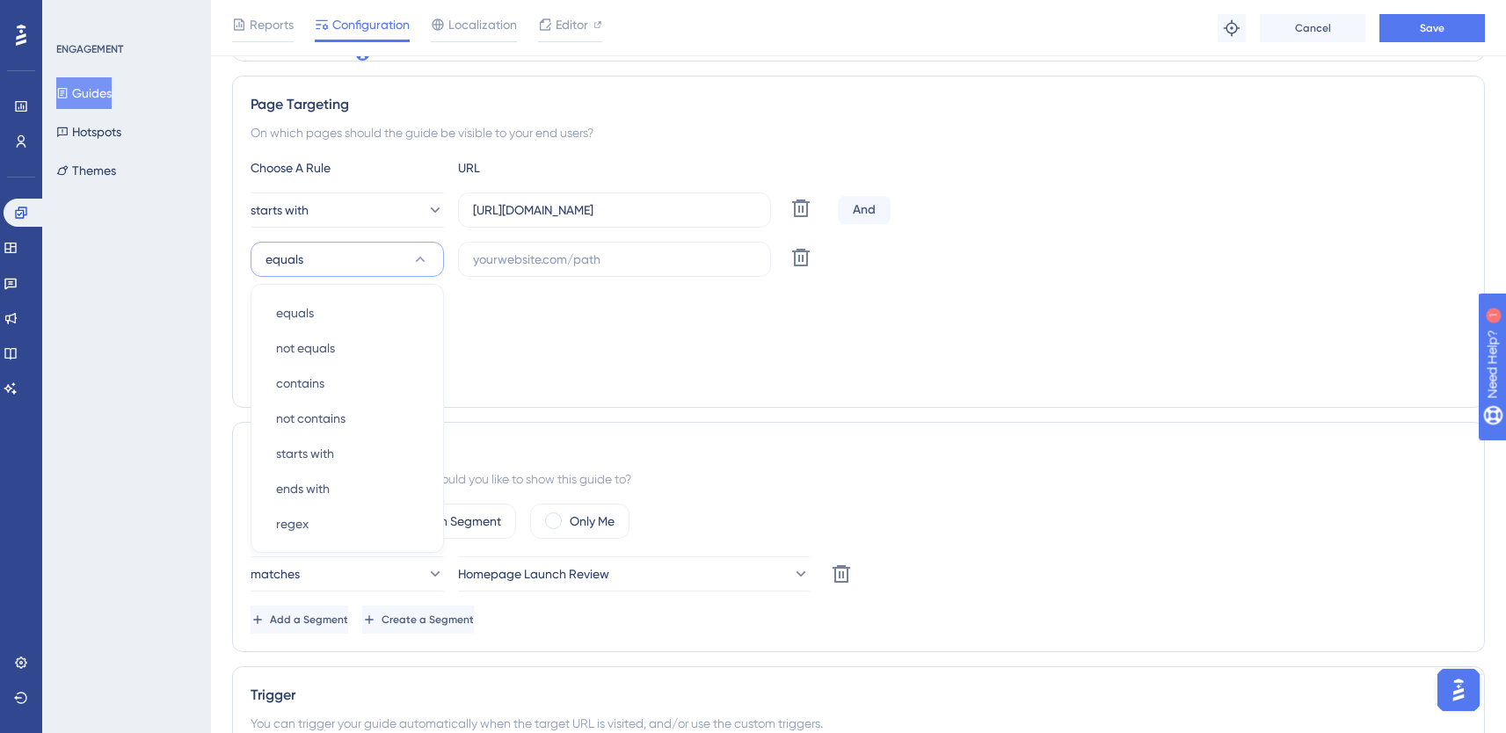
scroll to position [432, 0]
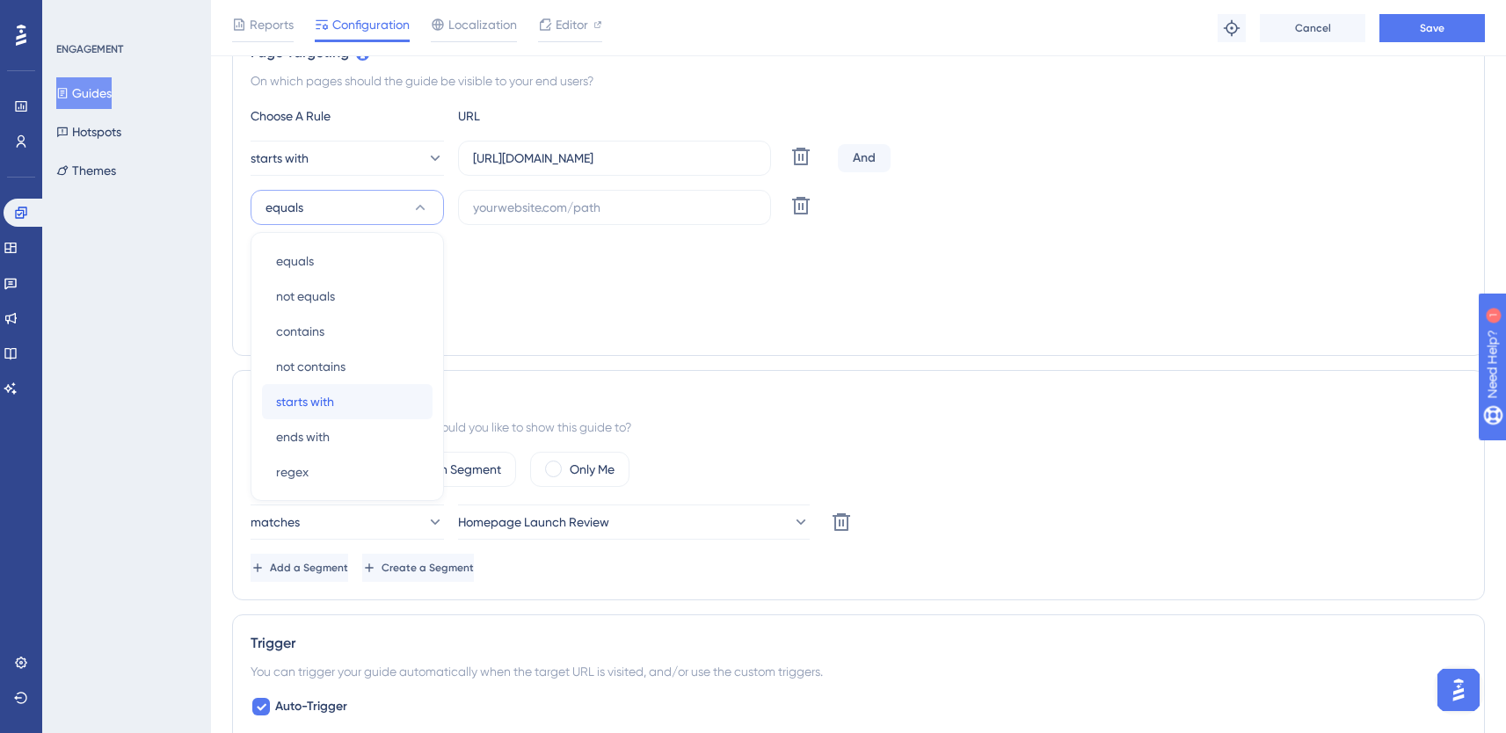
click at [314, 391] on span "starts with" at bounding box center [305, 401] width 58 height 21
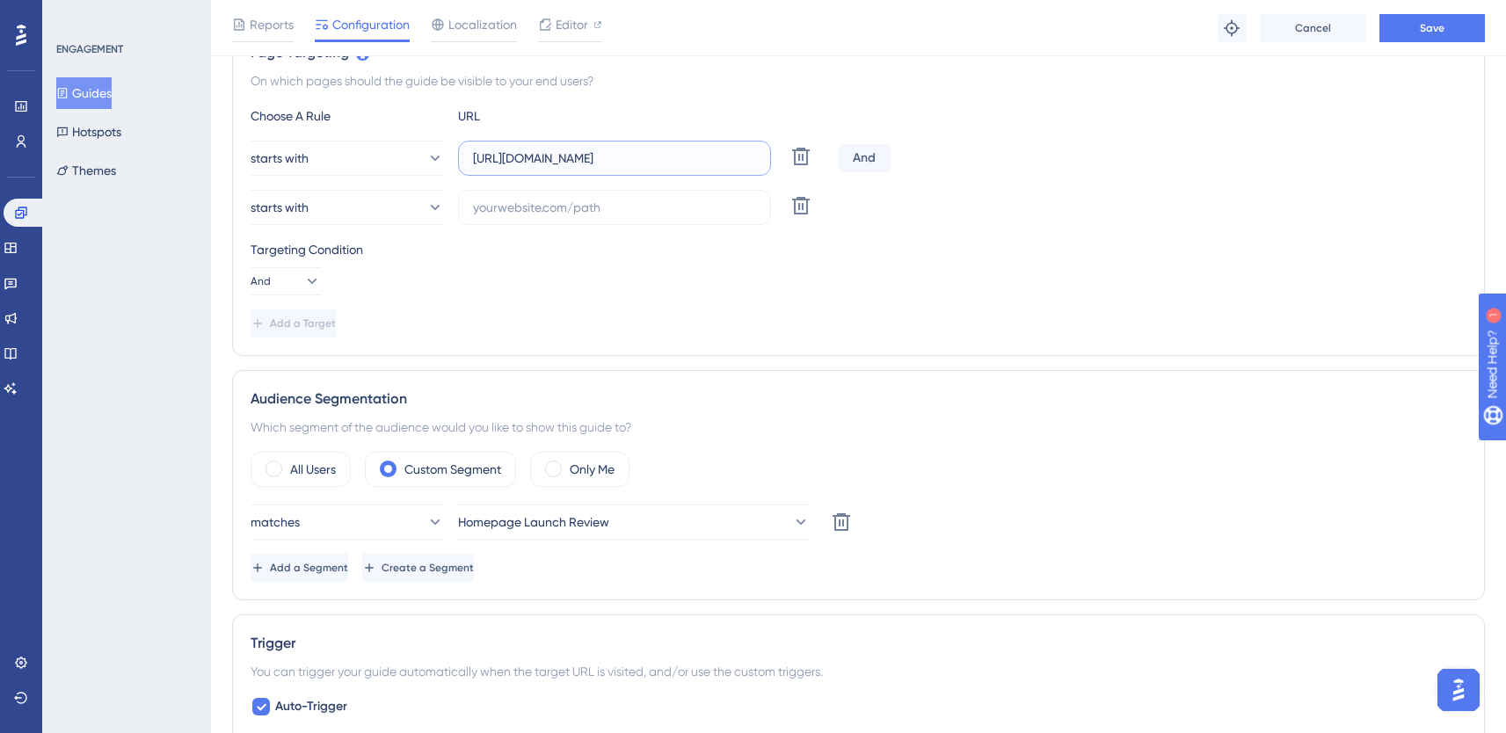
click at [599, 149] on input "[URL][DOMAIN_NAME]" at bounding box center [614, 158] width 283 height 19
click at [500, 219] on label at bounding box center [614, 207] width 313 height 35
click at [500, 217] on input "text" at bounding box center [614, 207] width 283 height 19
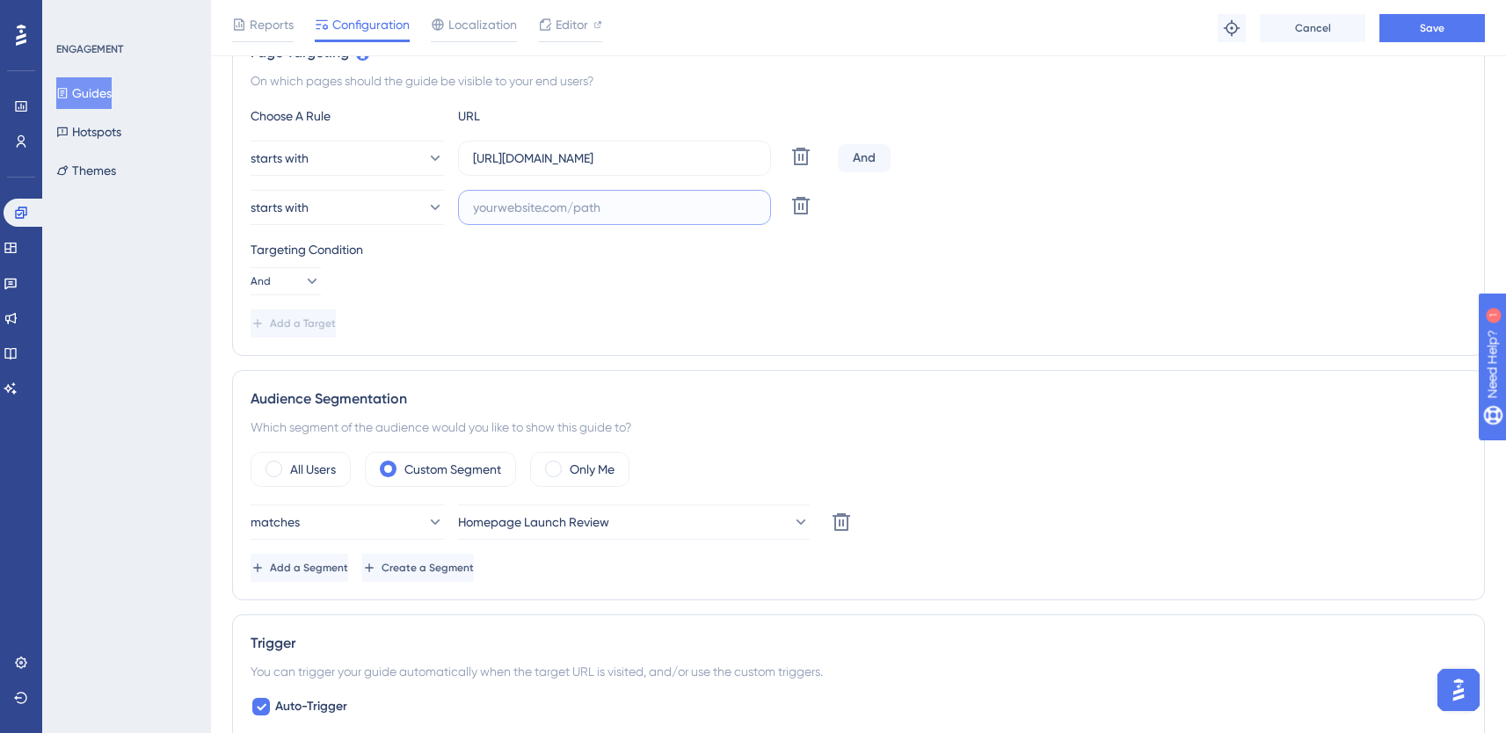
paste input "[URL][DOMAIN_NAME]"
click at [485, 209] on input "[URL][DOMAIN_NAME]" at bounding box center [614, 207] width 283 height 19
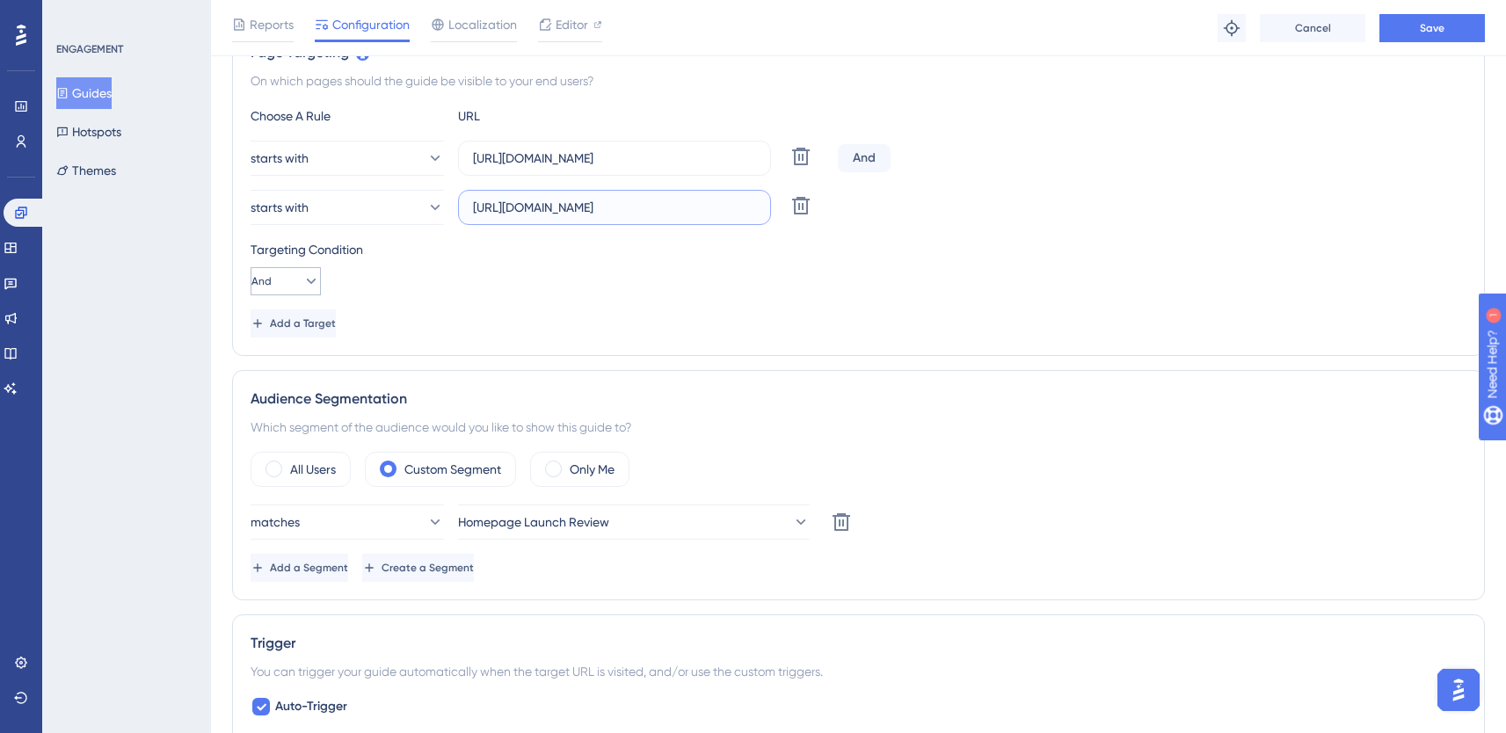
type input "[URL][DOMAIN_NAME]"
click at [277, 288] on button "And" at bounding box center [286, 281] width 70 height 28
click at [276, 359] on span "Or" at bounding box center [269, 366] width 14 height 21
click at [1410, 28] on button "Save" at bounding box center [1431, 28] width 105 height 28
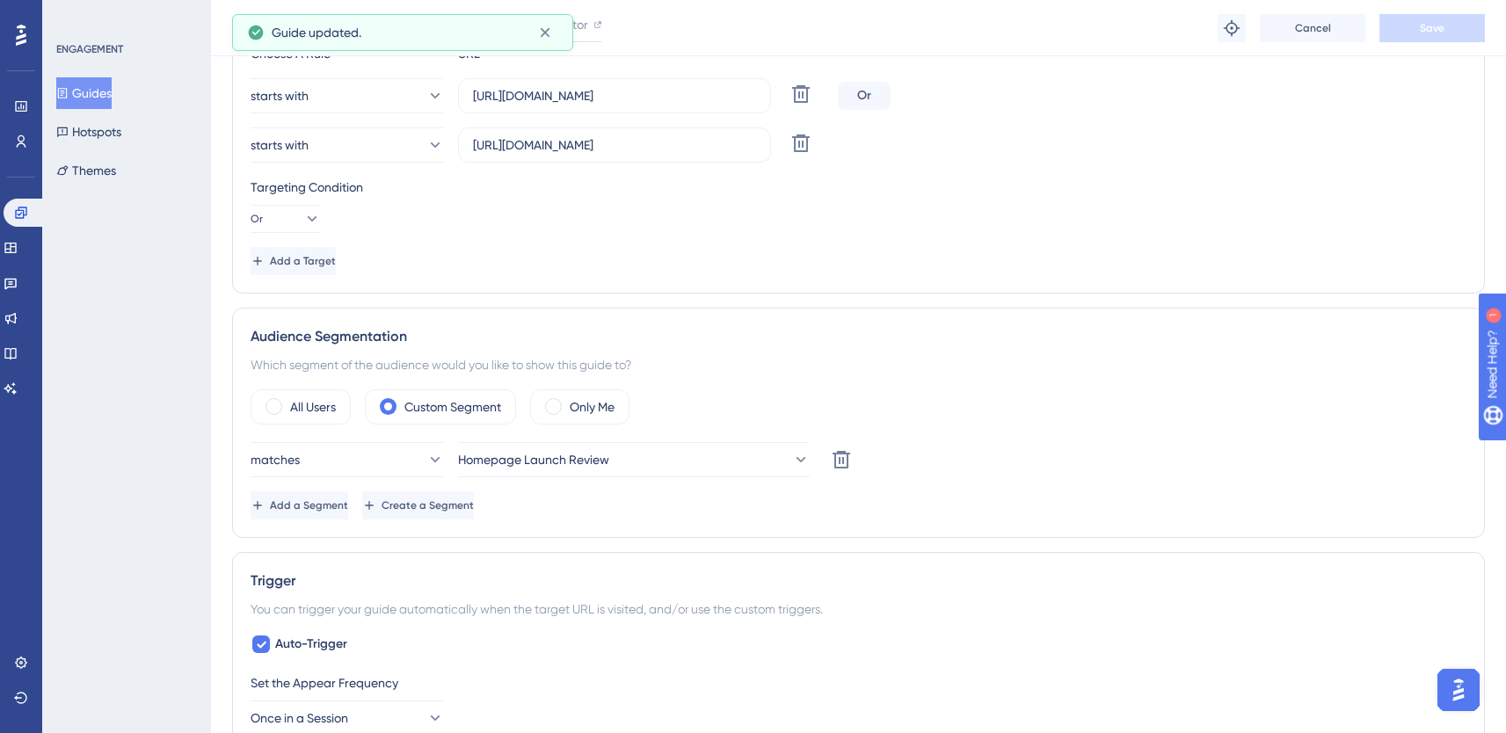
scroll to position [512, 0]
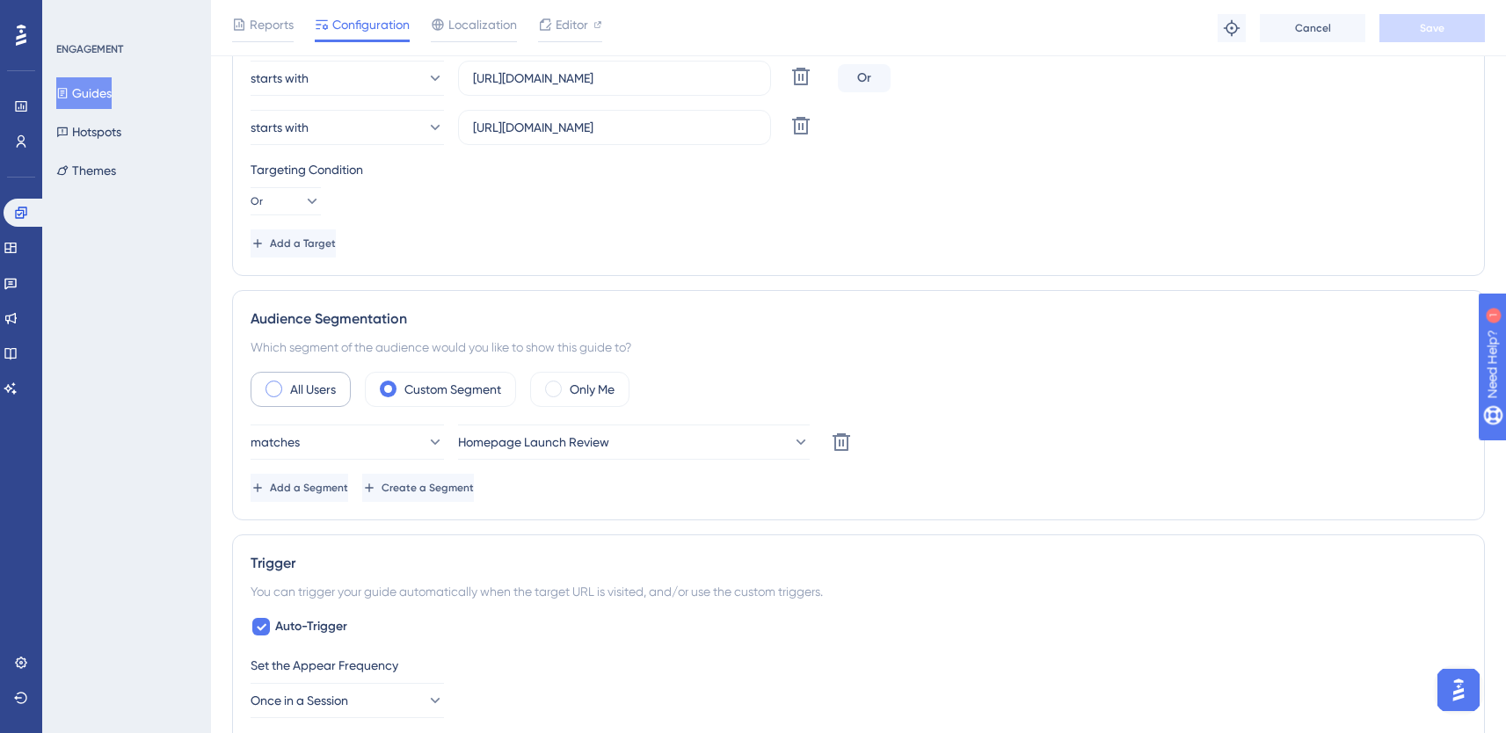
click at [318, 390] on label "All Users" at bounding box center [313, 389] width 46 height 21
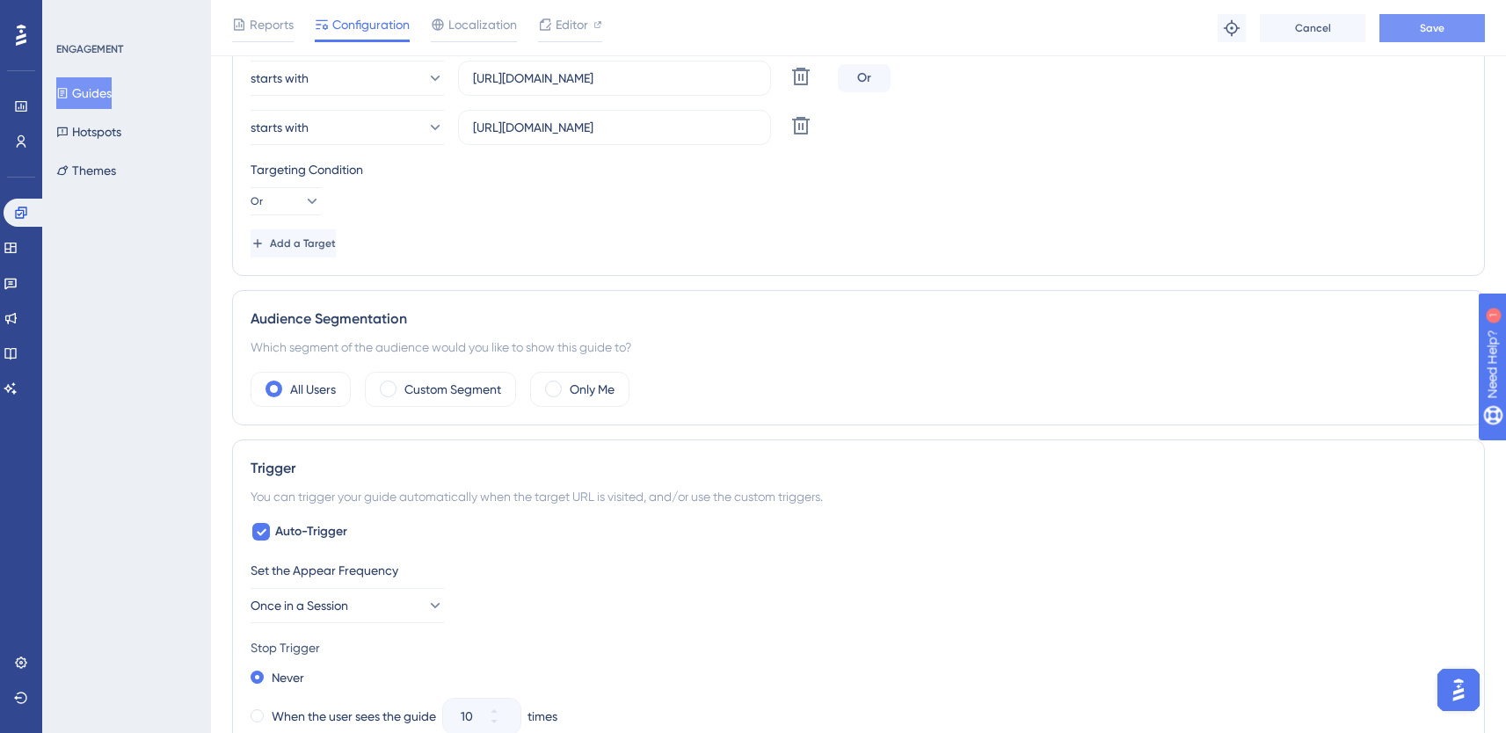
click at [1416, 31] on button "Save" at bounding box center [1431, 28] width 105 height 28
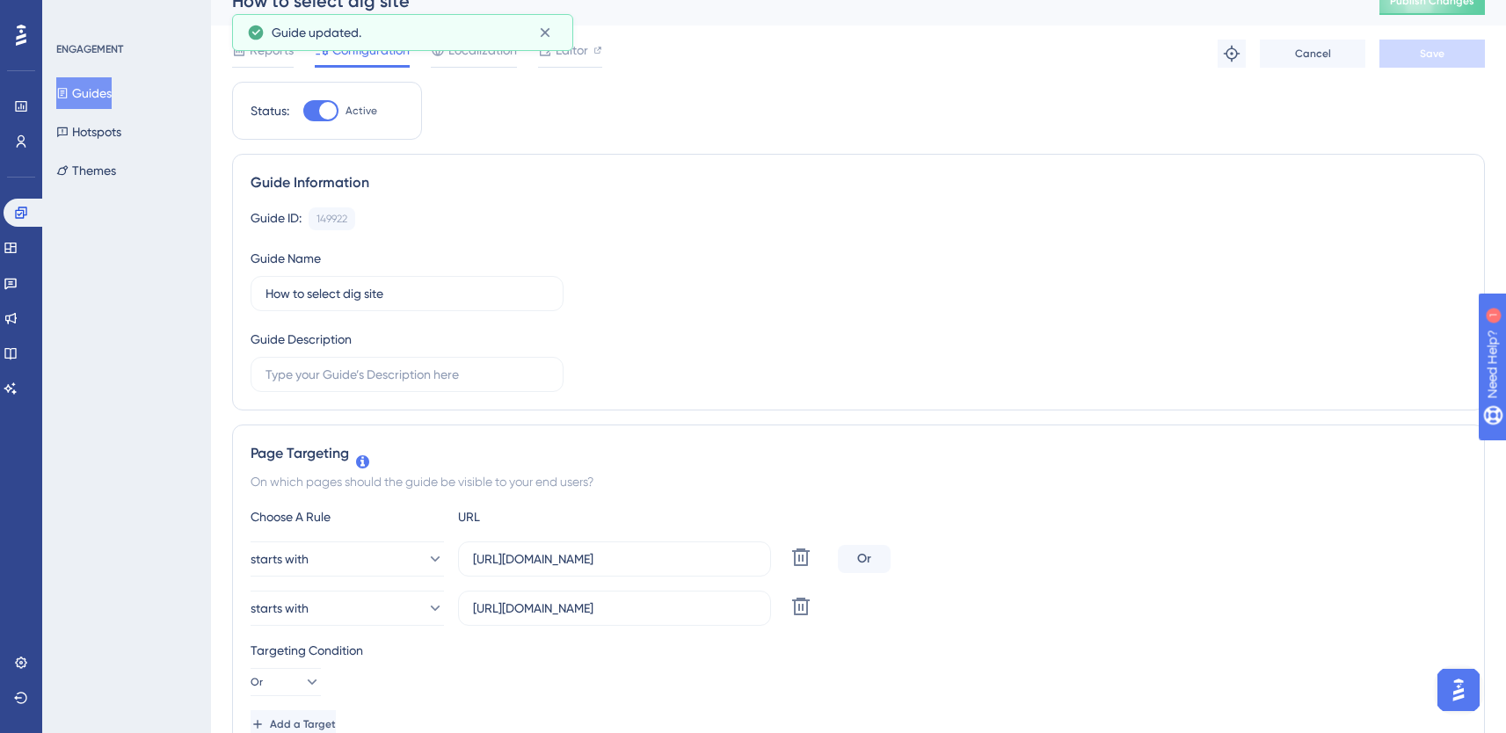
scroll to position [0, 0]
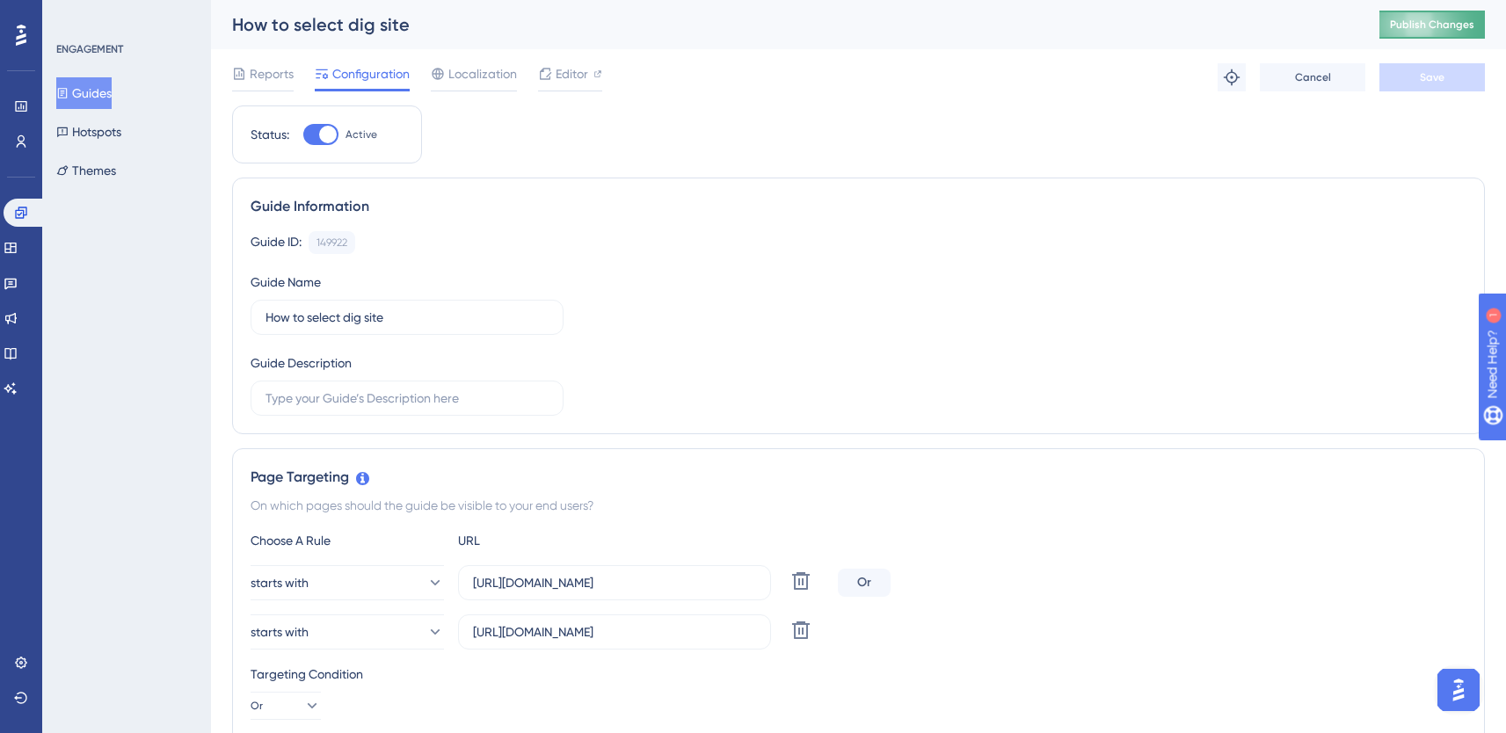
click at [1415, 26] on button "Publish Changes" at bounding box center [1431, 25] width 105 height 28
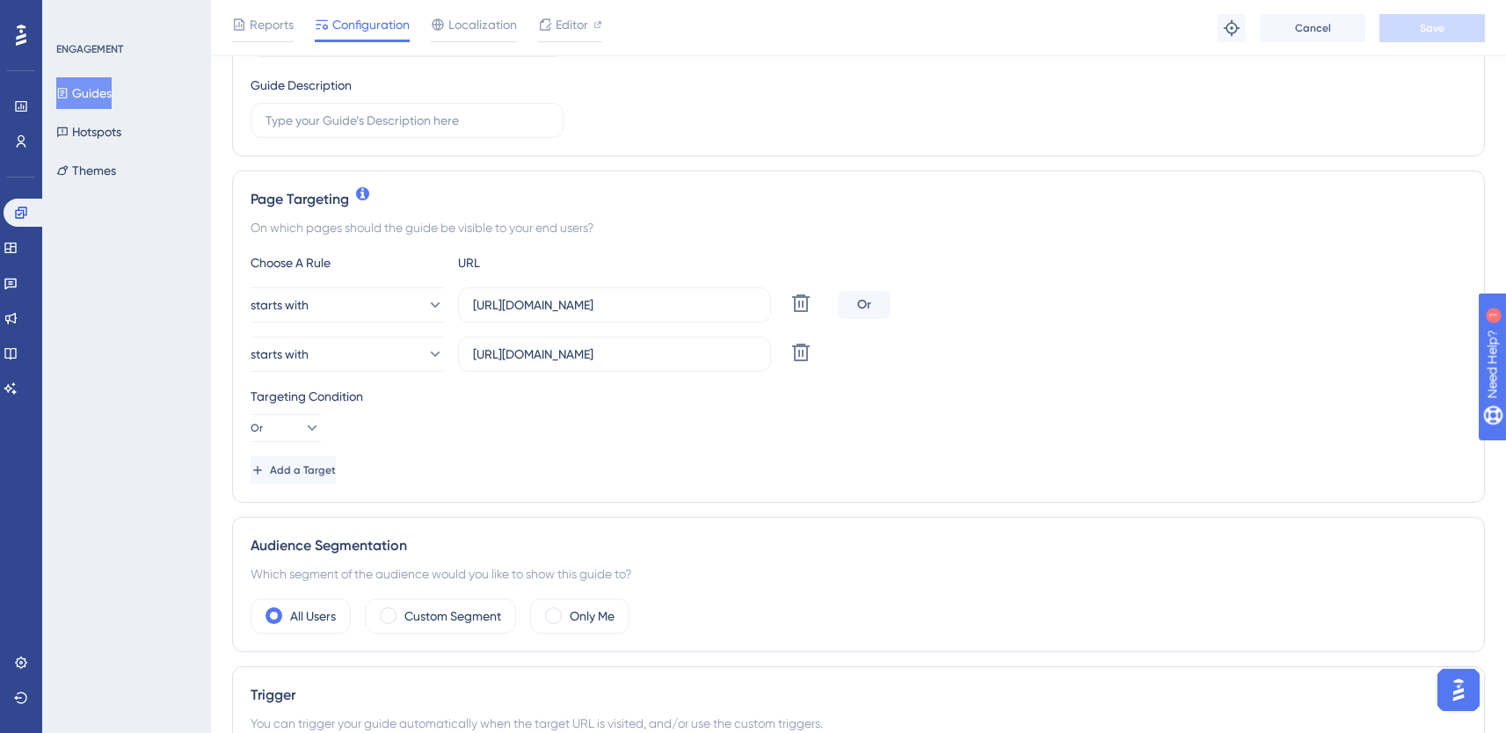
scroll to position [538, 0]
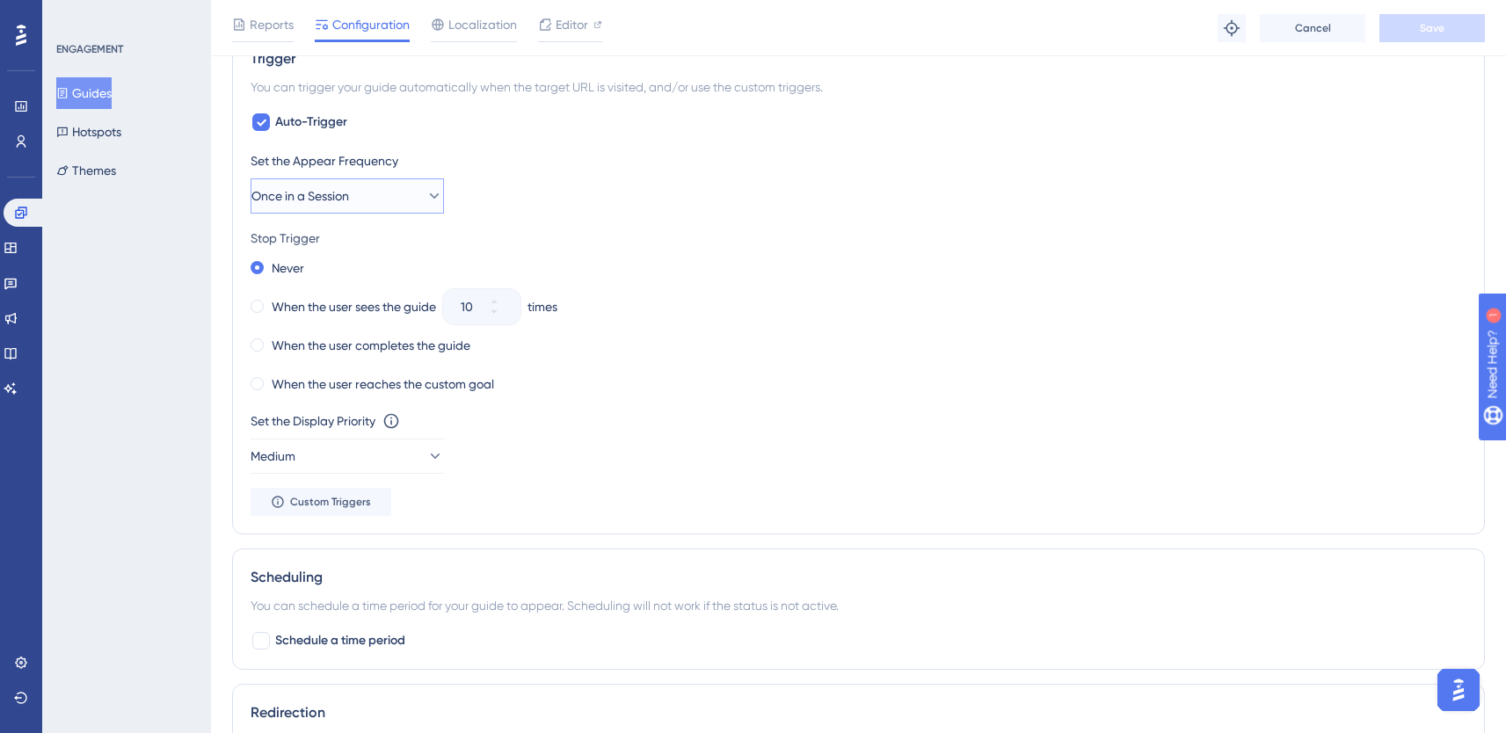
click at [348, 205] on span "Once in a Session" at bounding box center [300, 195] width 98 height 21
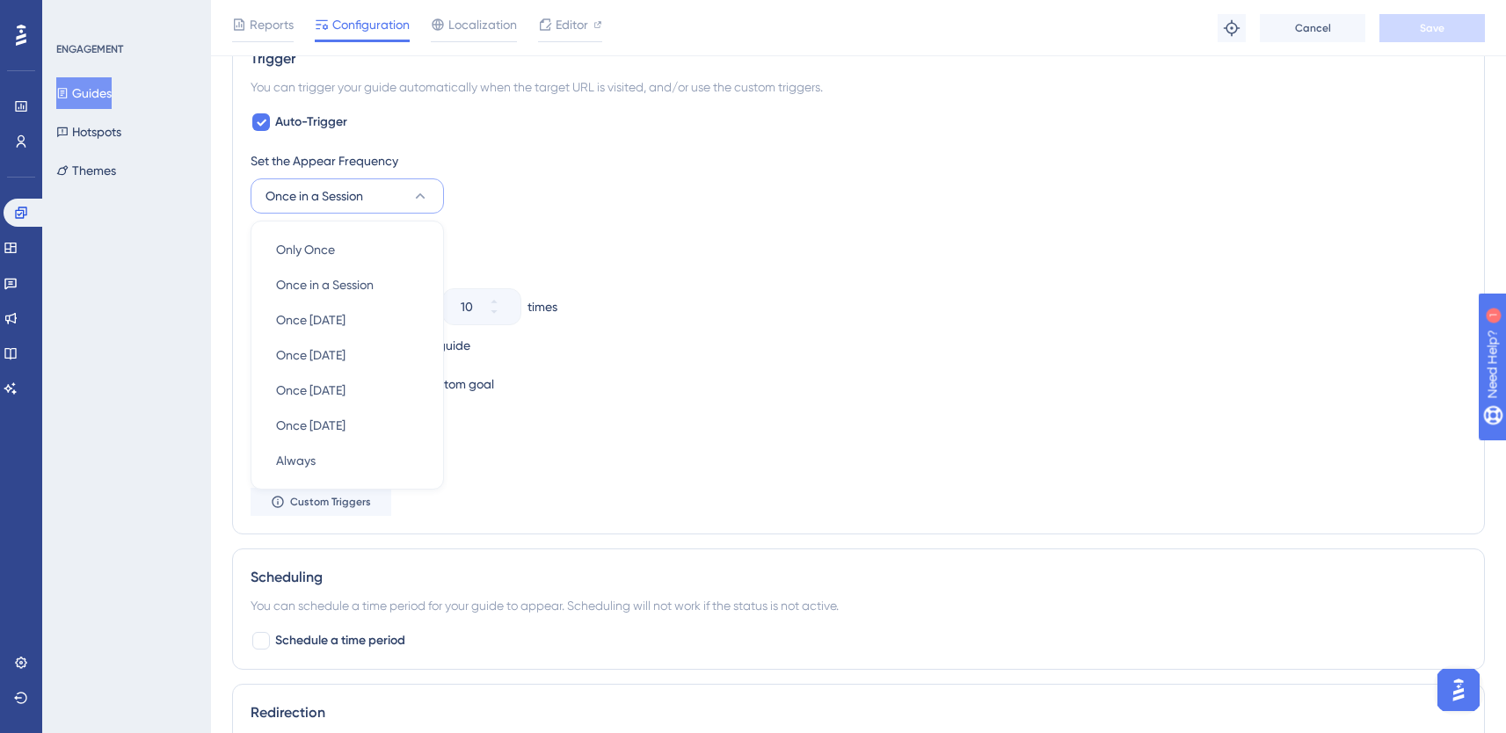
scroll to position [910, 0]
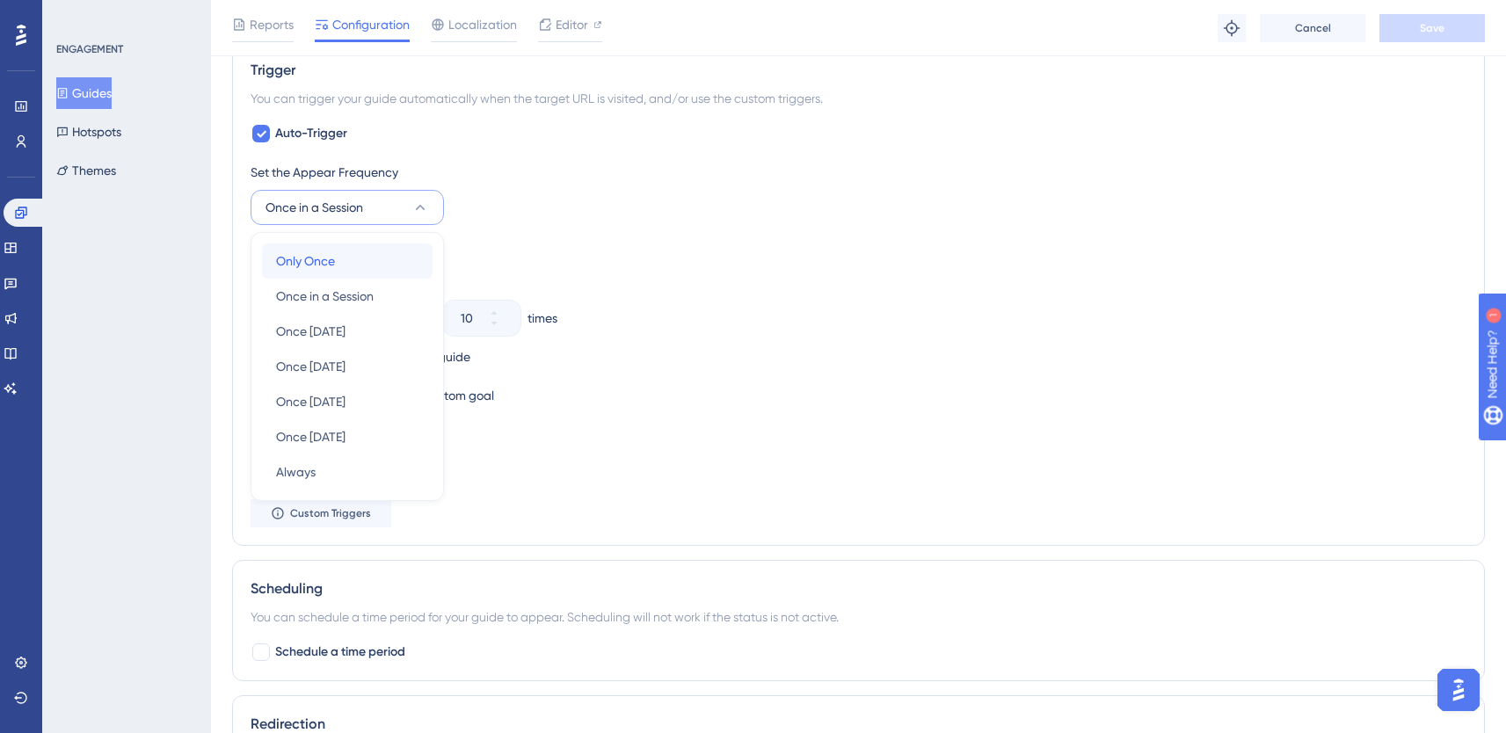
click at [310, 258] on span "Only Once" at bounding box center [305, 261] width 59 height 21
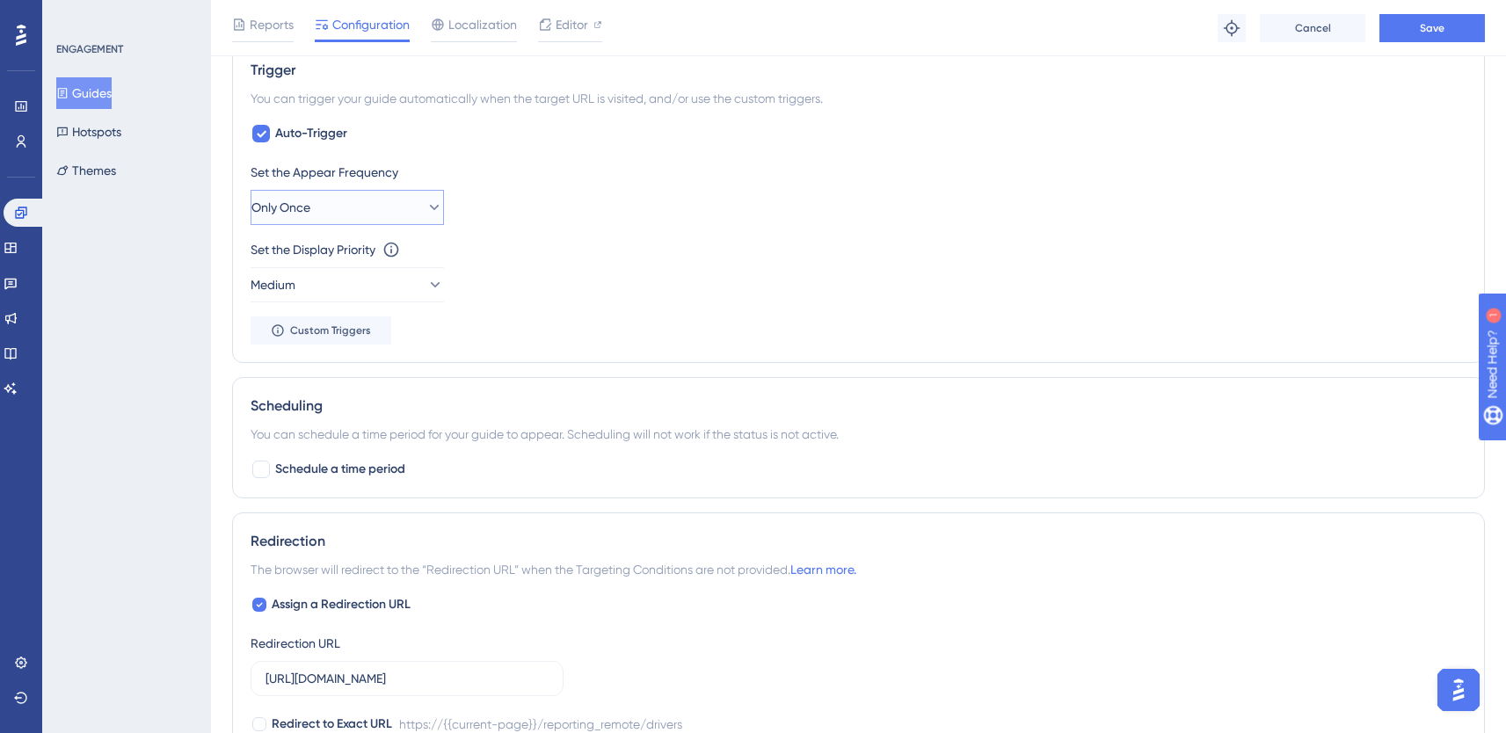
click at [355, 210] on button "Only Once" at bounding box center [347, 207] width 193 height 35
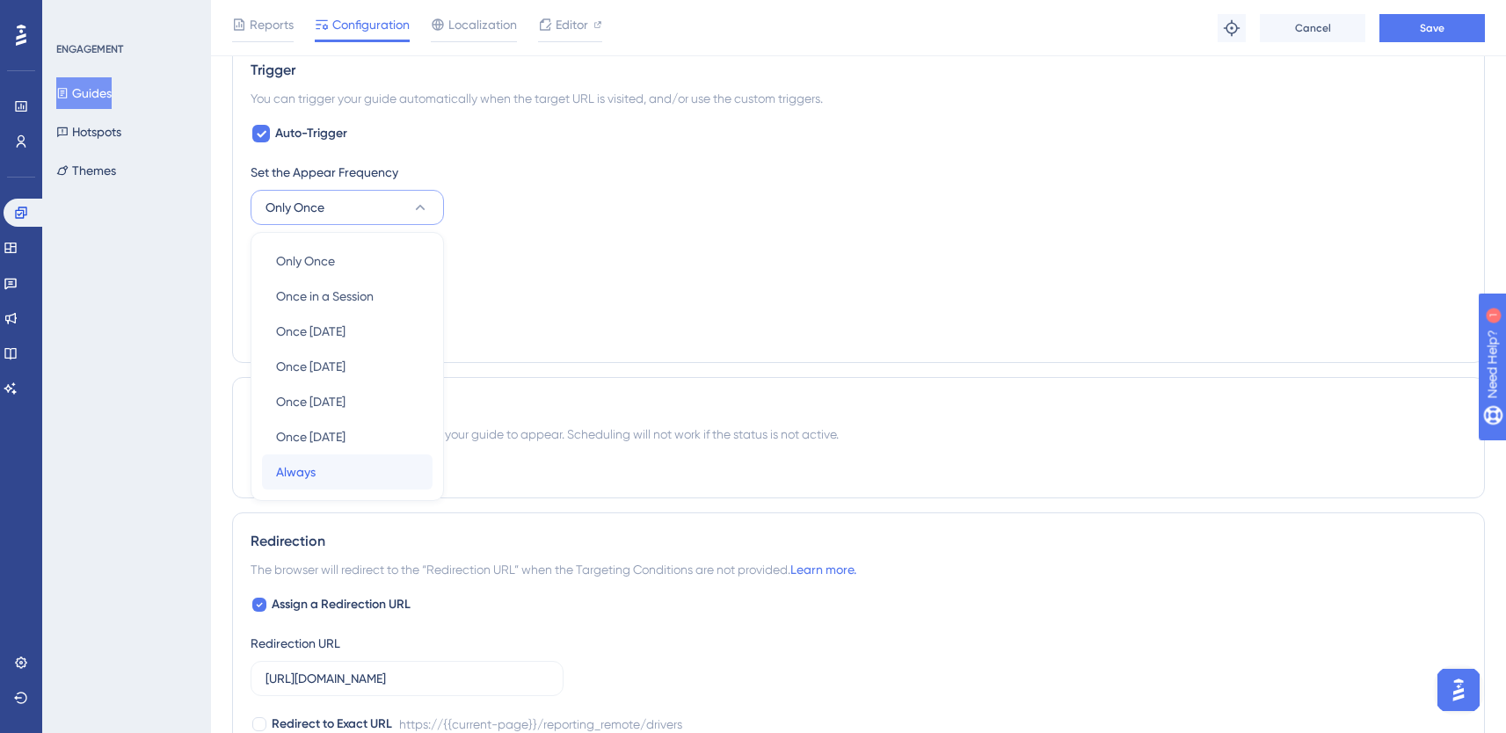
click at [304, 483] on div "Always Always" at bounding box center [347, 471] width 142 height 35
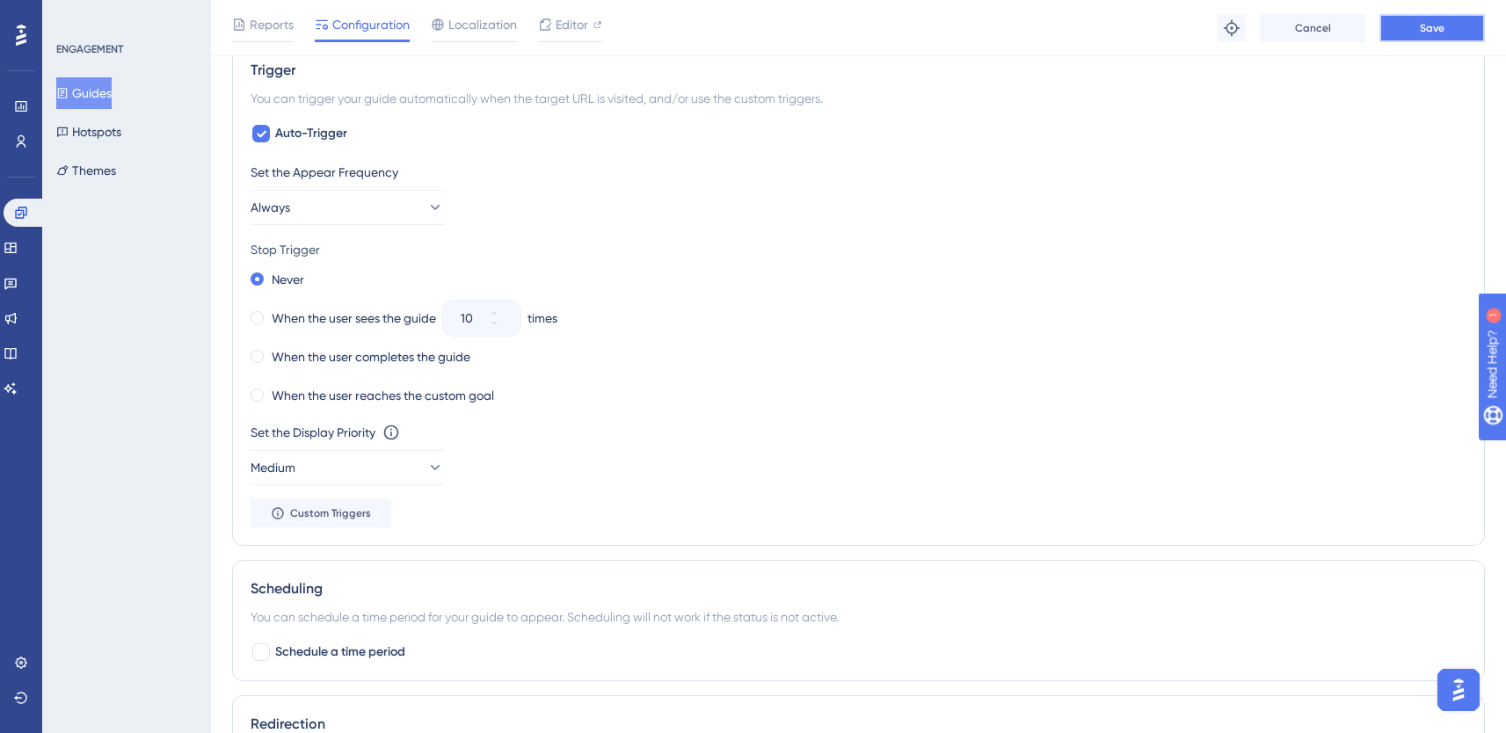
click at [1449, 27] on button "Save" at bounding box center [1431, 28] width 105 height 28
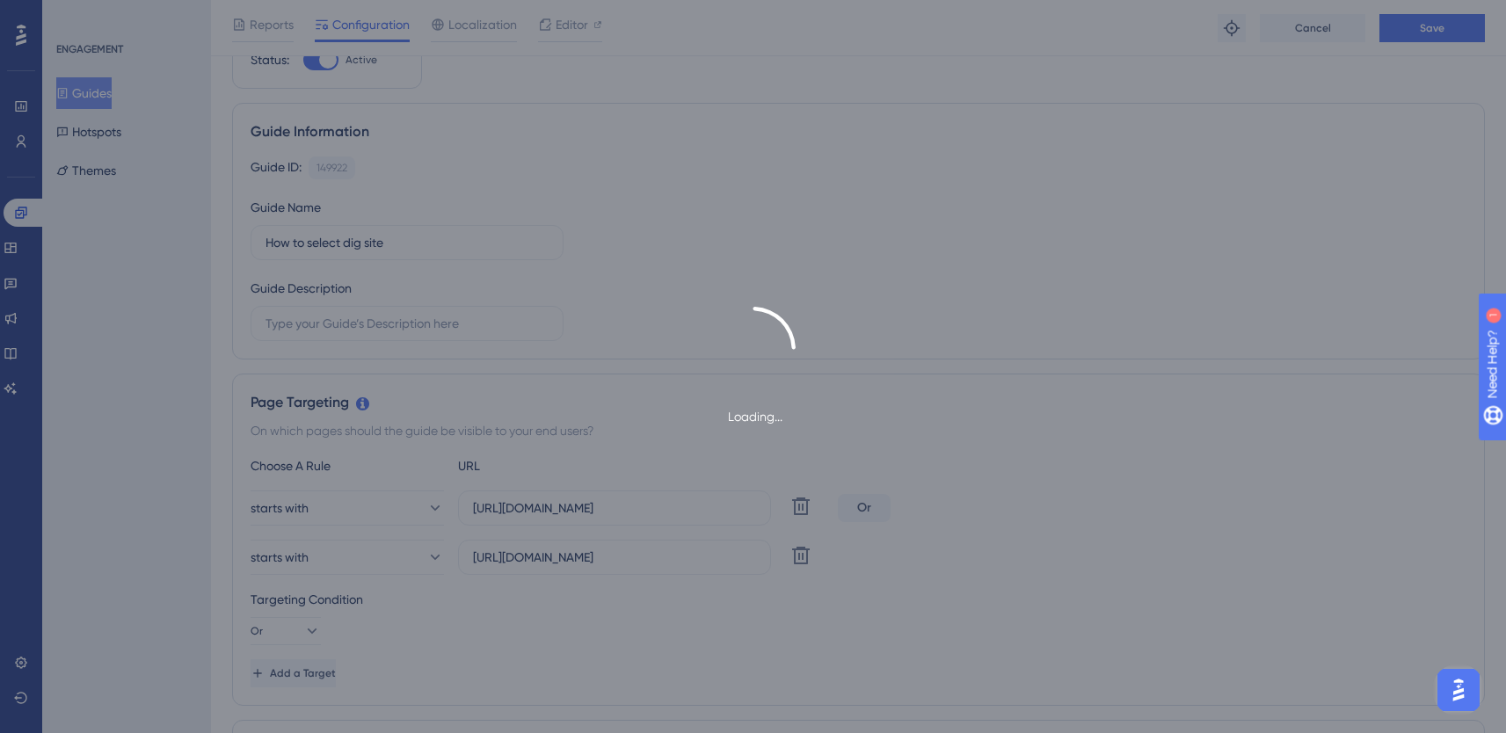
scroll to position [0, 0]
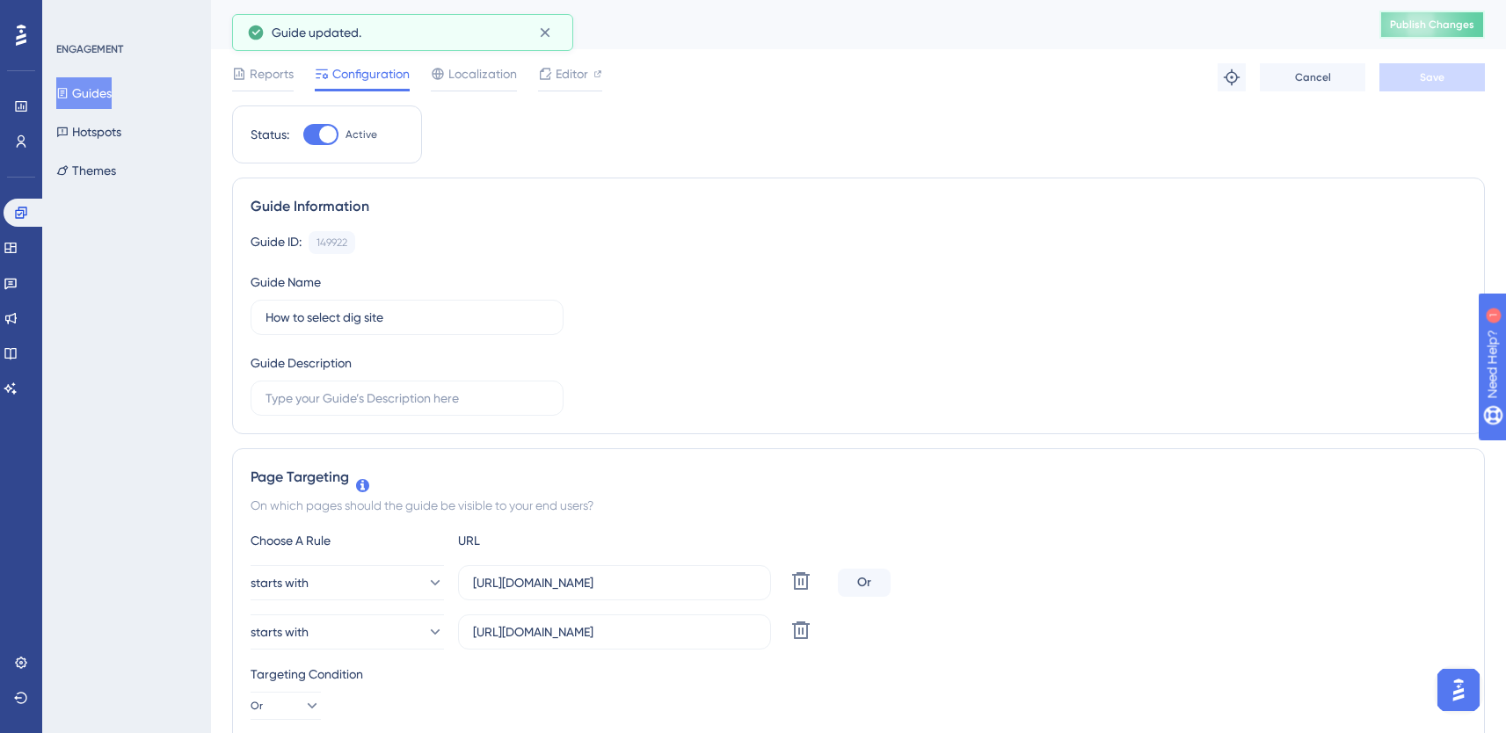
click at [1423, 33] on button "Publish Changes" at bounding box center [1431, 25] width 105 height 28
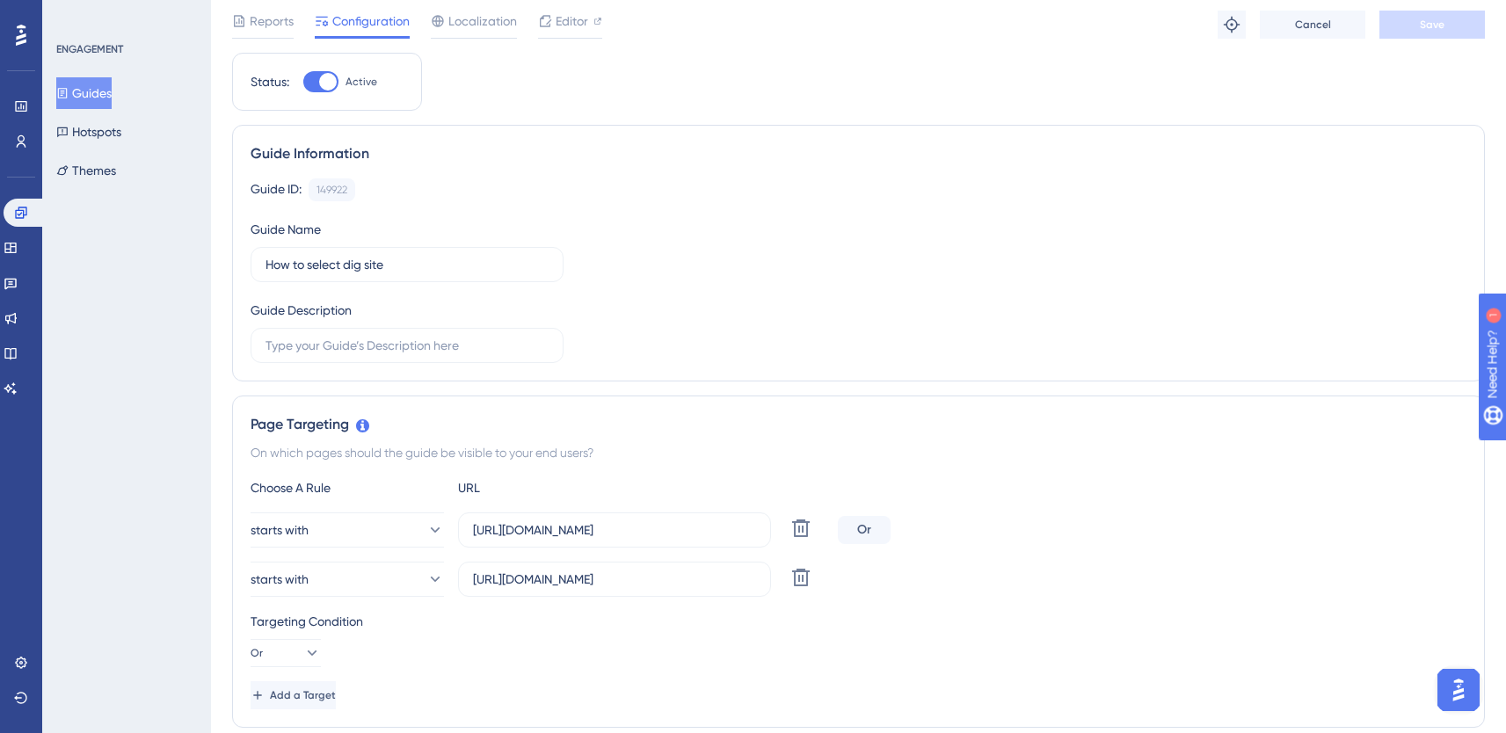
scroll to position [69, 0]
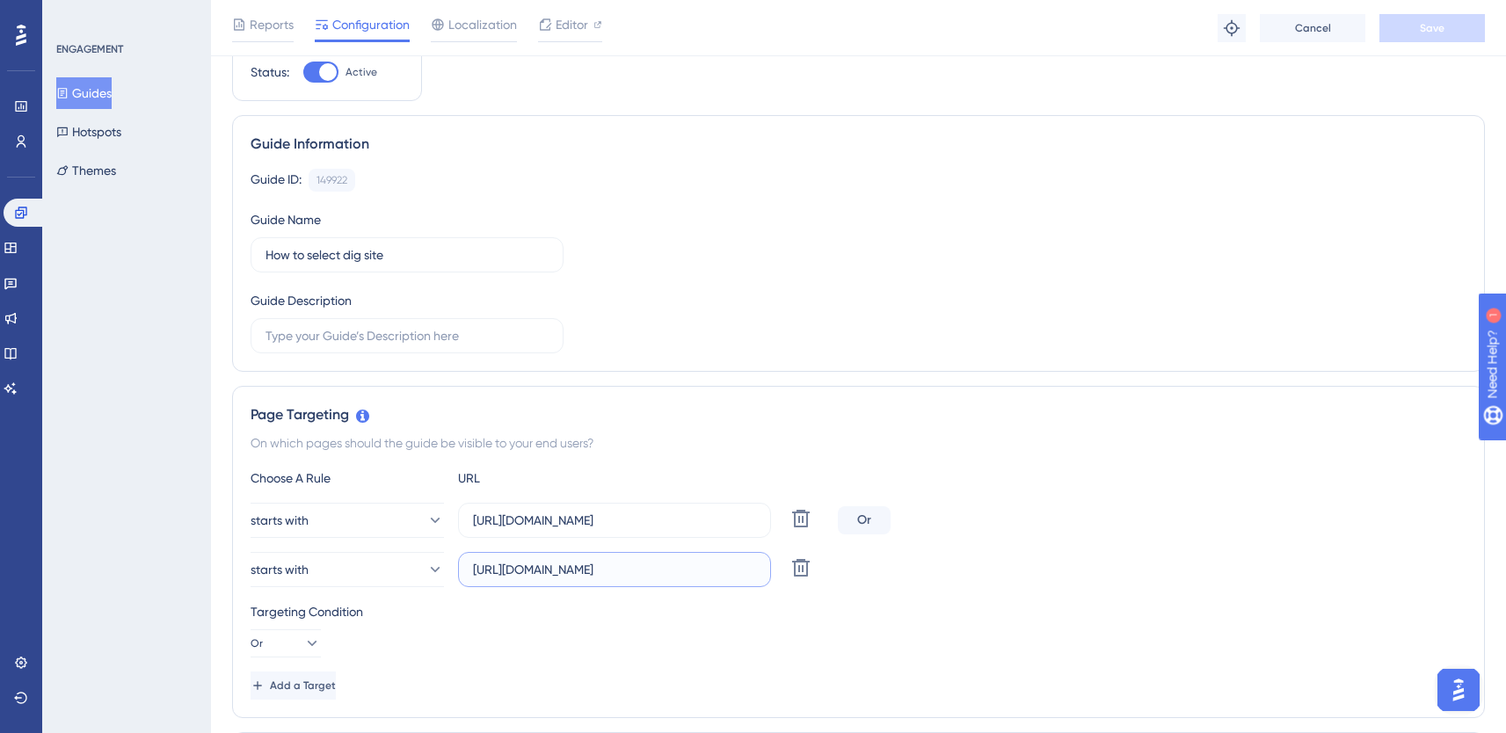
click at [659, 568] on input "[URL][DOMAIN_NAME]" at bounding box center [614, 569] width 283 height 19
click at [653, 561] on input "[URL][DOMAIN_NAME]" at bounding box center [614, 569] width 283 height 19
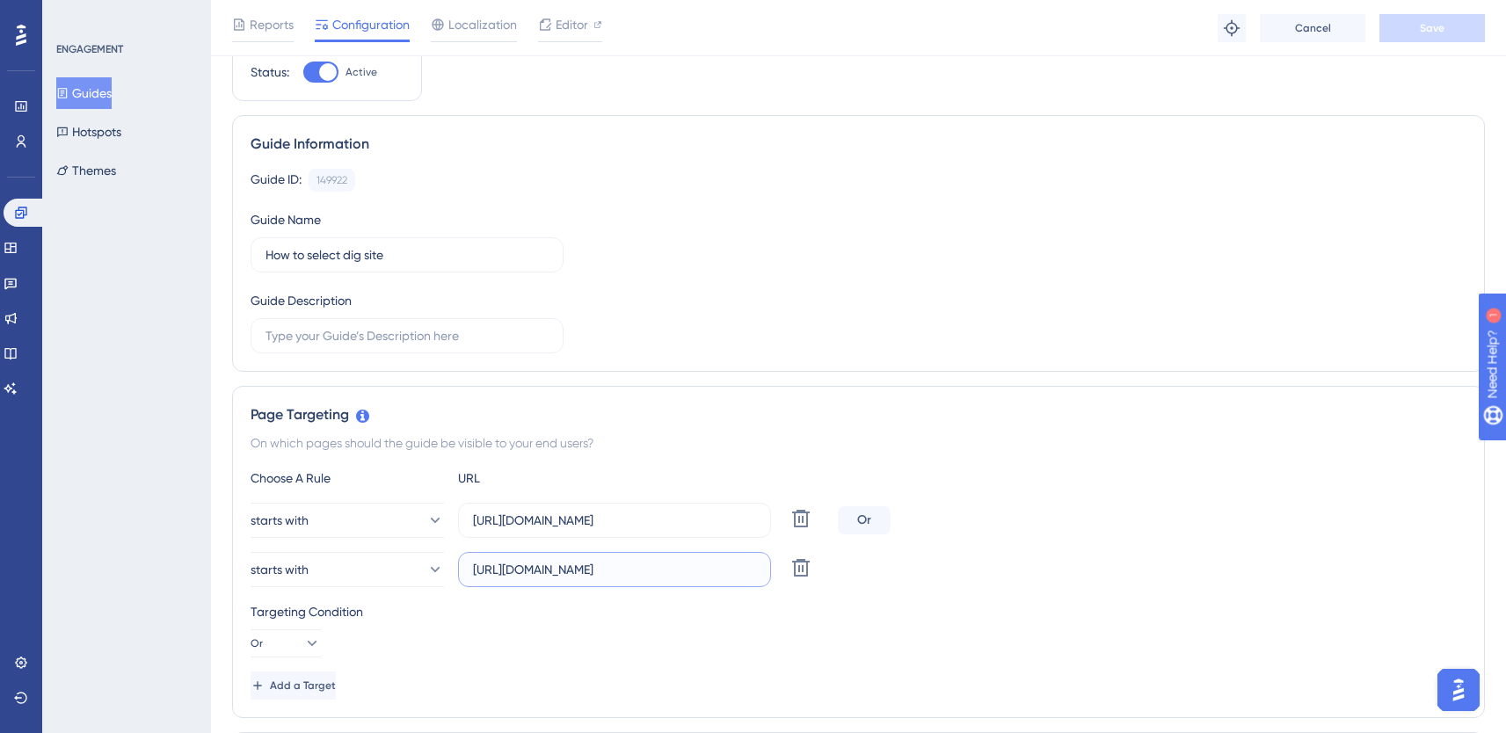
click at [605, 577] on input "[URL][DOMAIN_NAME]" at bounding box center [614, 569] width 283 height 19
click at [637, 607] on div "Targeting Condition" at bounding box center [859, 611] width 1216 height 21
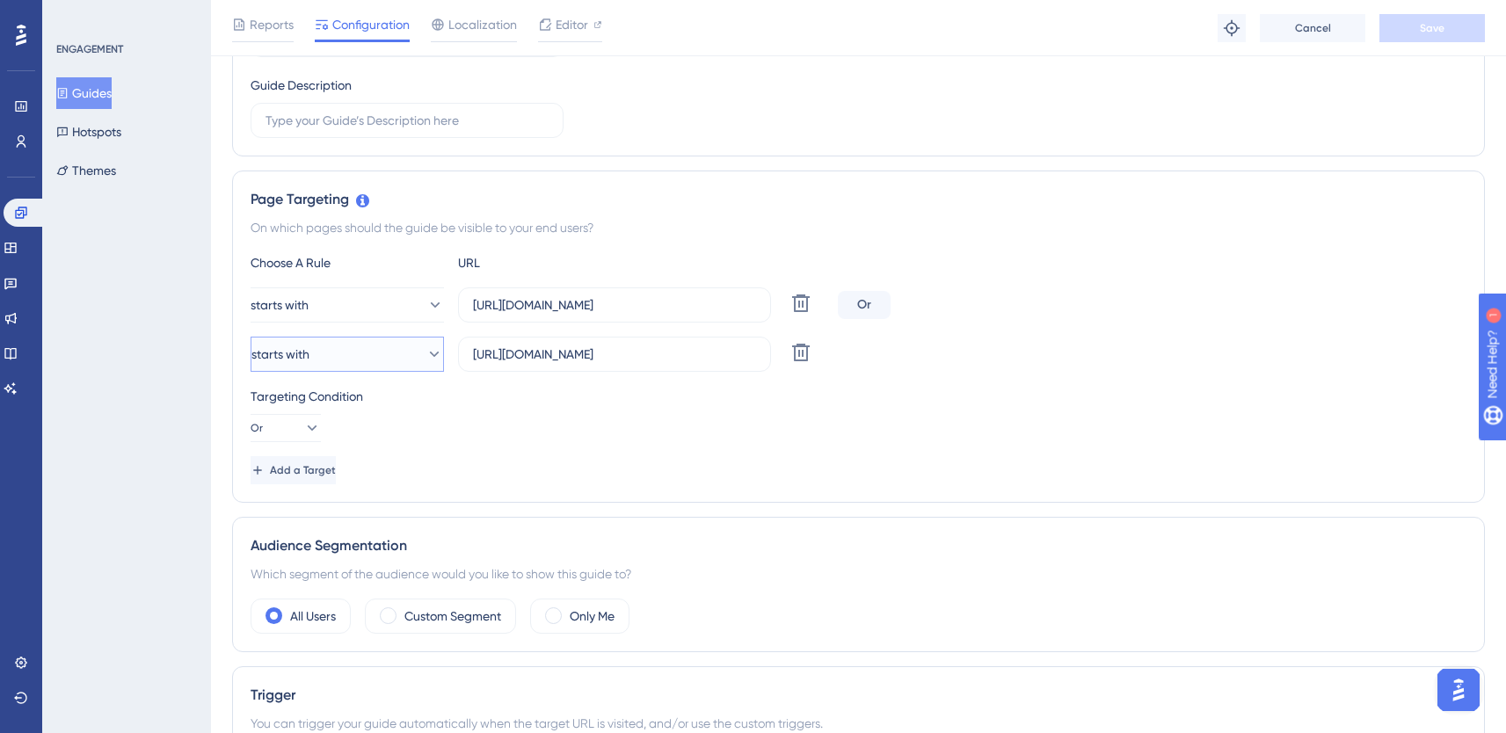
click at [367, 363] on button "starts with" at bounding box center [347, 354] width 193 height 35
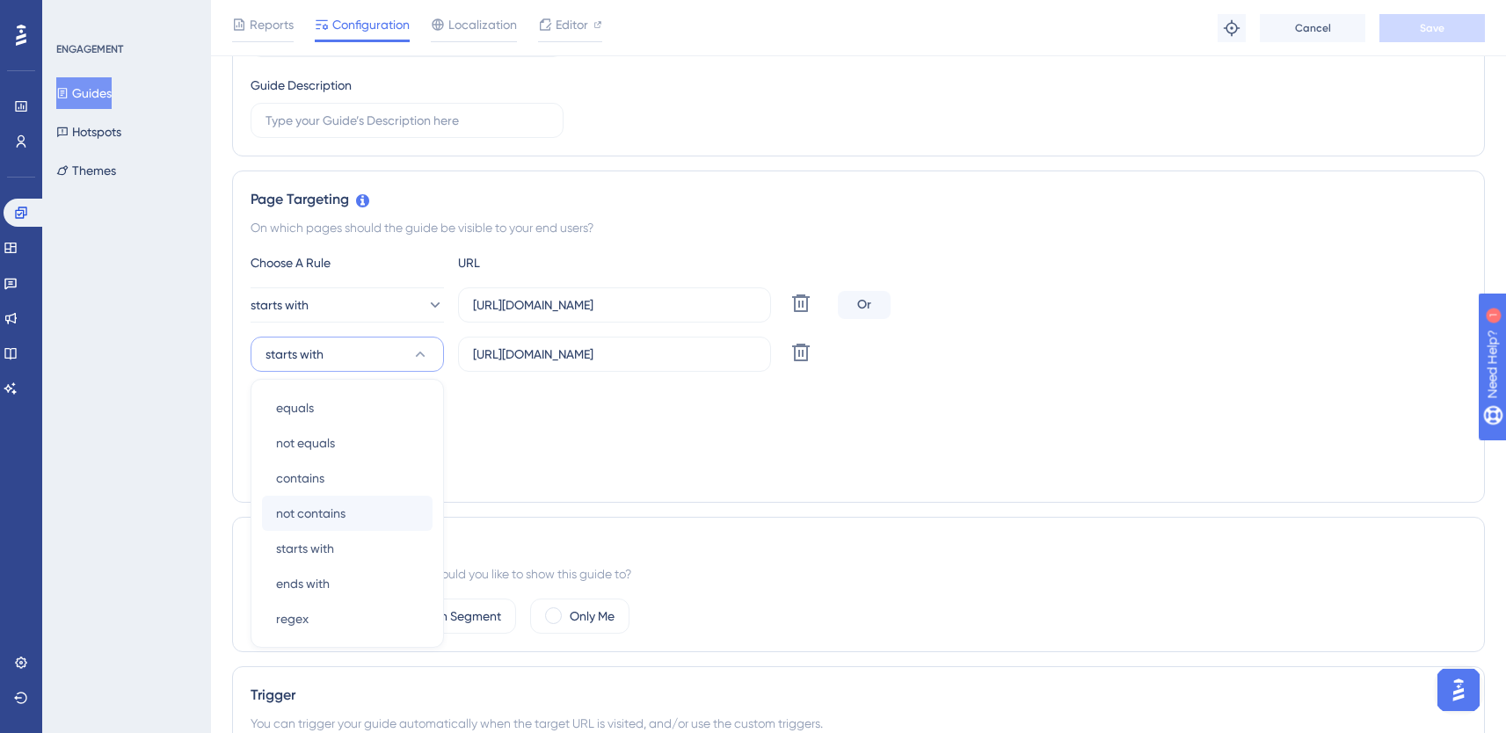
scroll to position [432, 0]
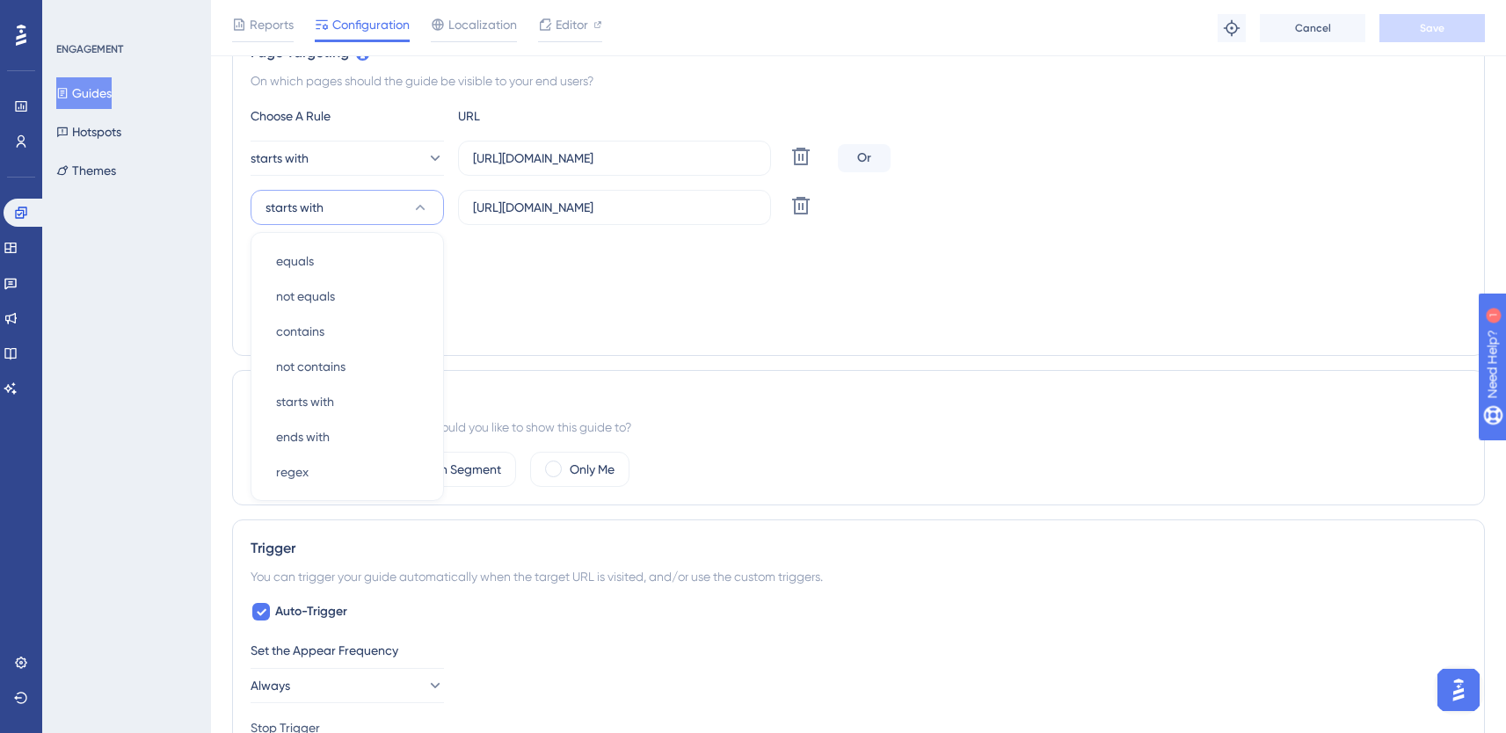
click at [722, 286] on div "Targeting Condition Or" at bounding box center [859, 267] width 1216 height 56
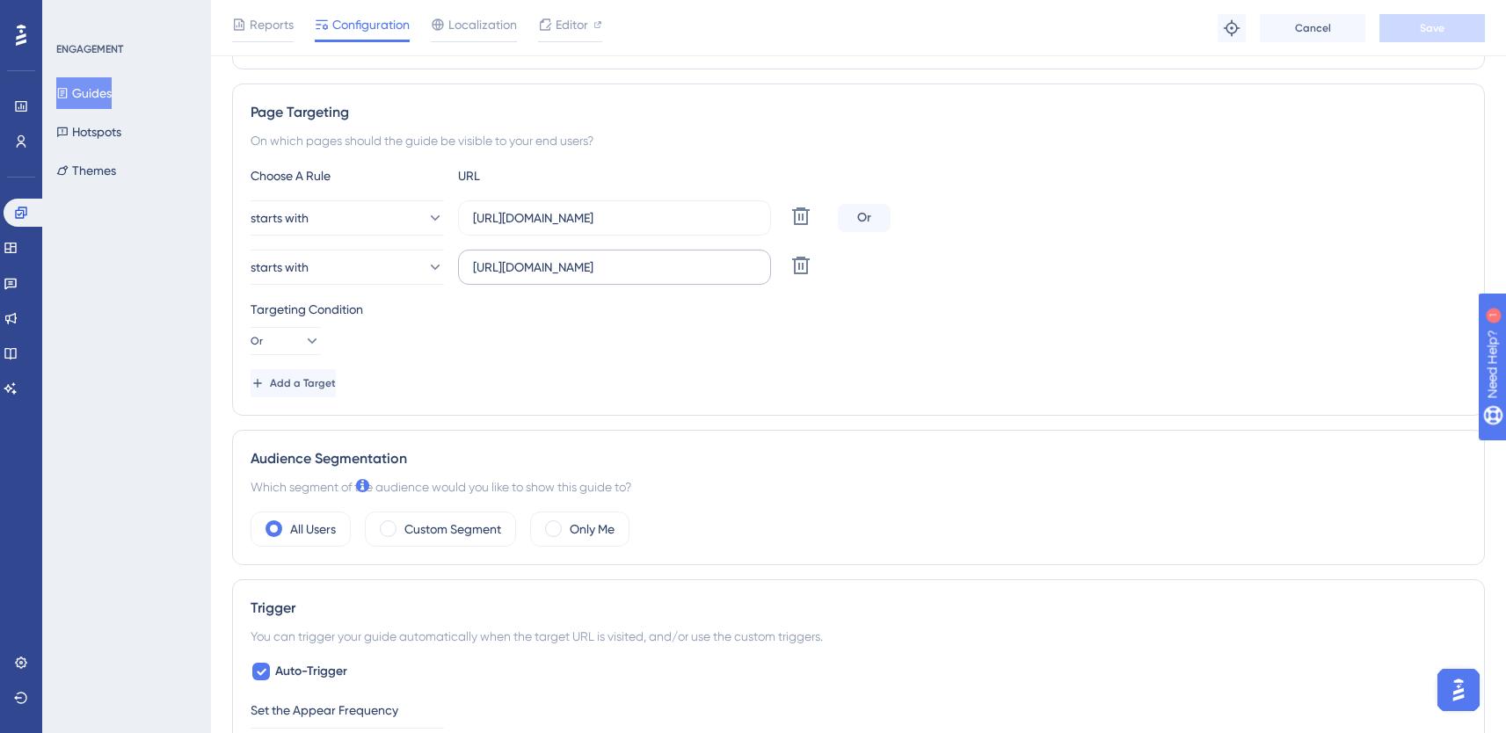
scroll to position [337, 0]
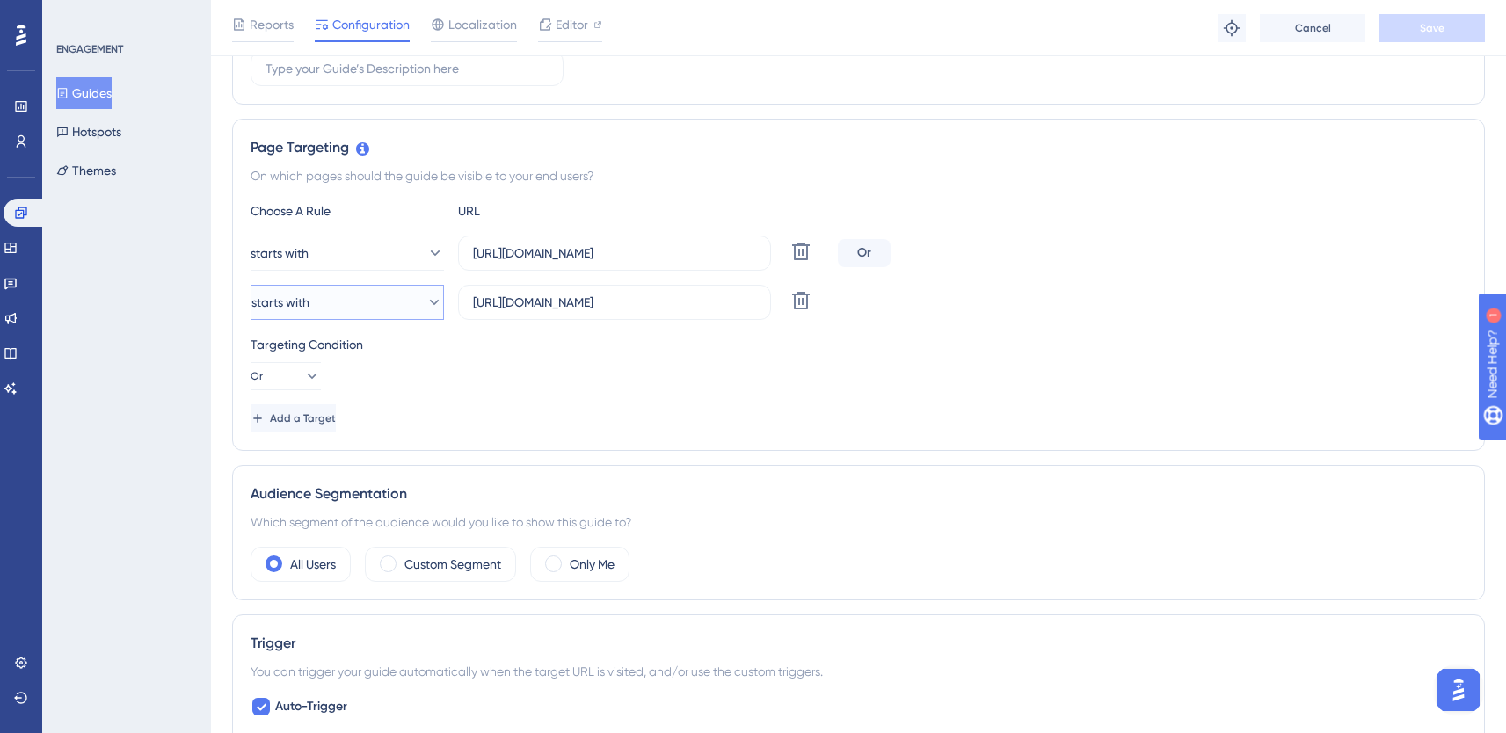
click at [373, 308] on button "starts with" at bounding box center [347, 302] width 193 height 35
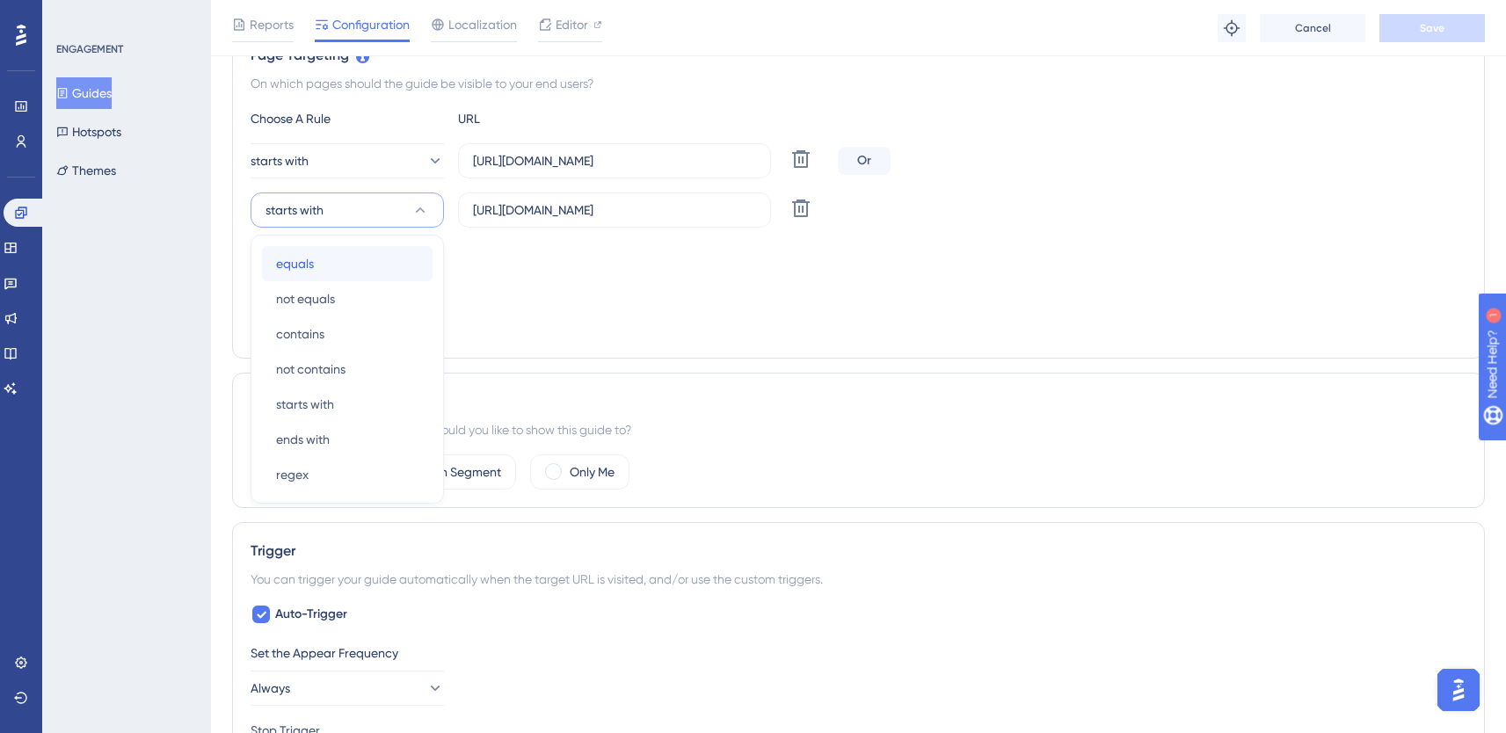
click at [301, 272] on span "equals" at bounding box center [295, 263] width 38 height 21
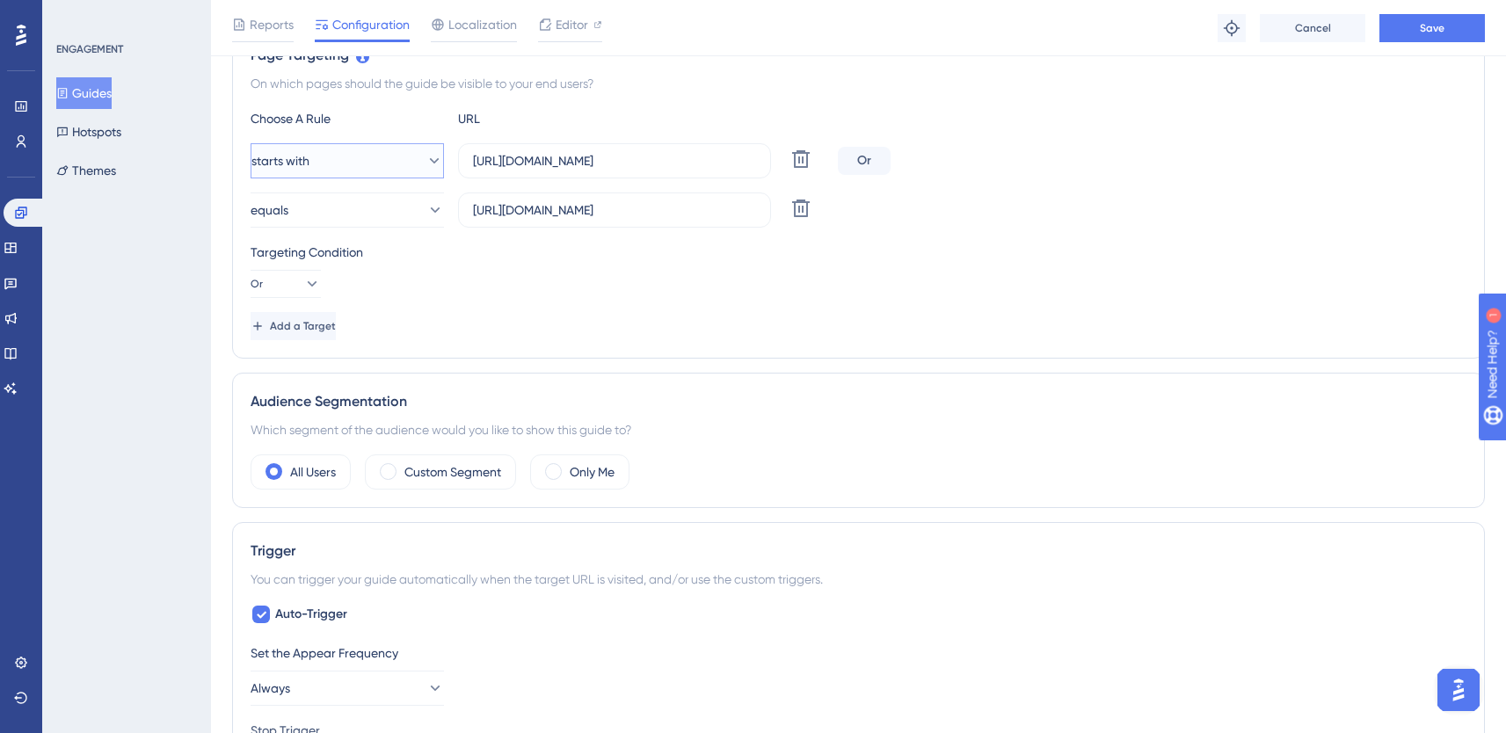
click at [309, 166] on span "starts with" at bounding box center [280, 160] width 58 height 21
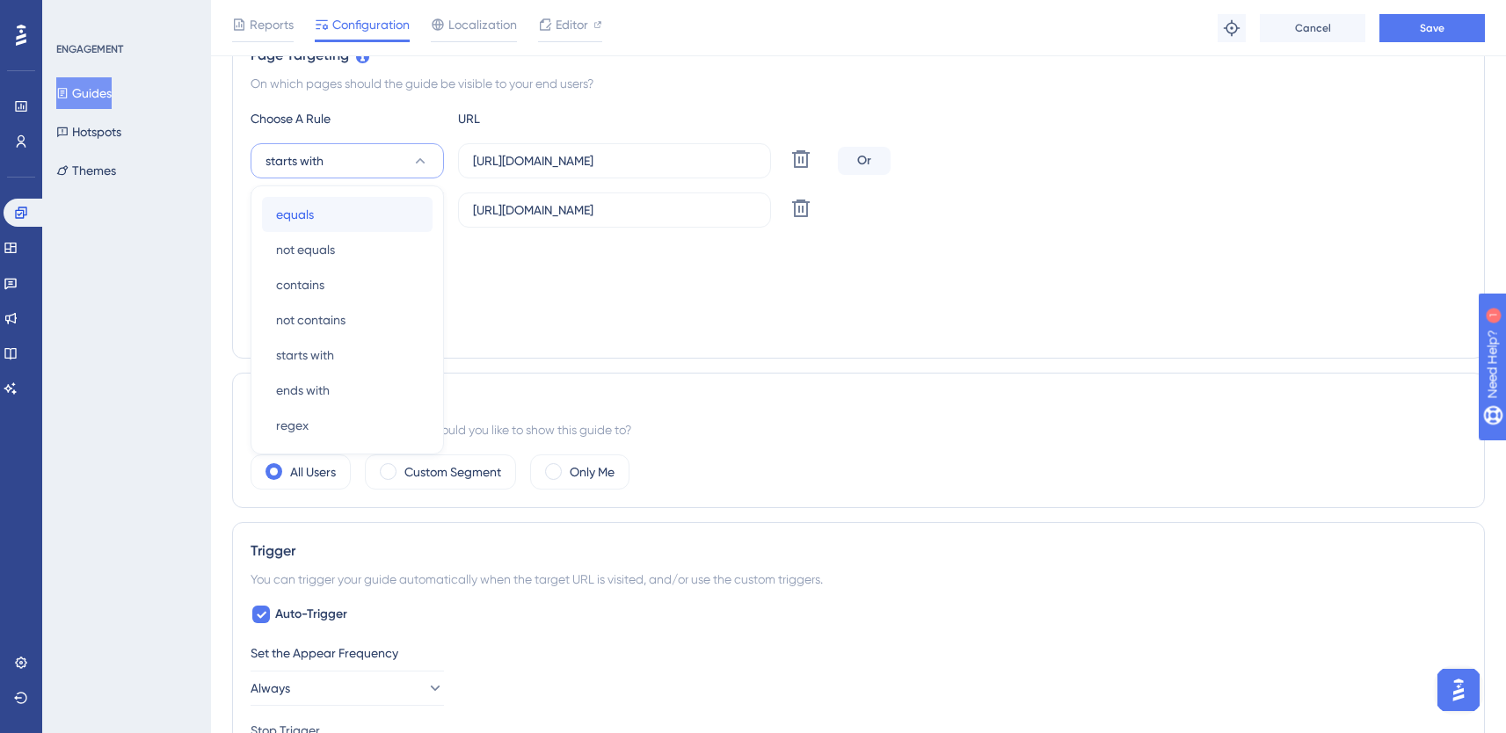
click at [305, 210] on span "equals" at bounding box center [295, 214] width 38 height 21
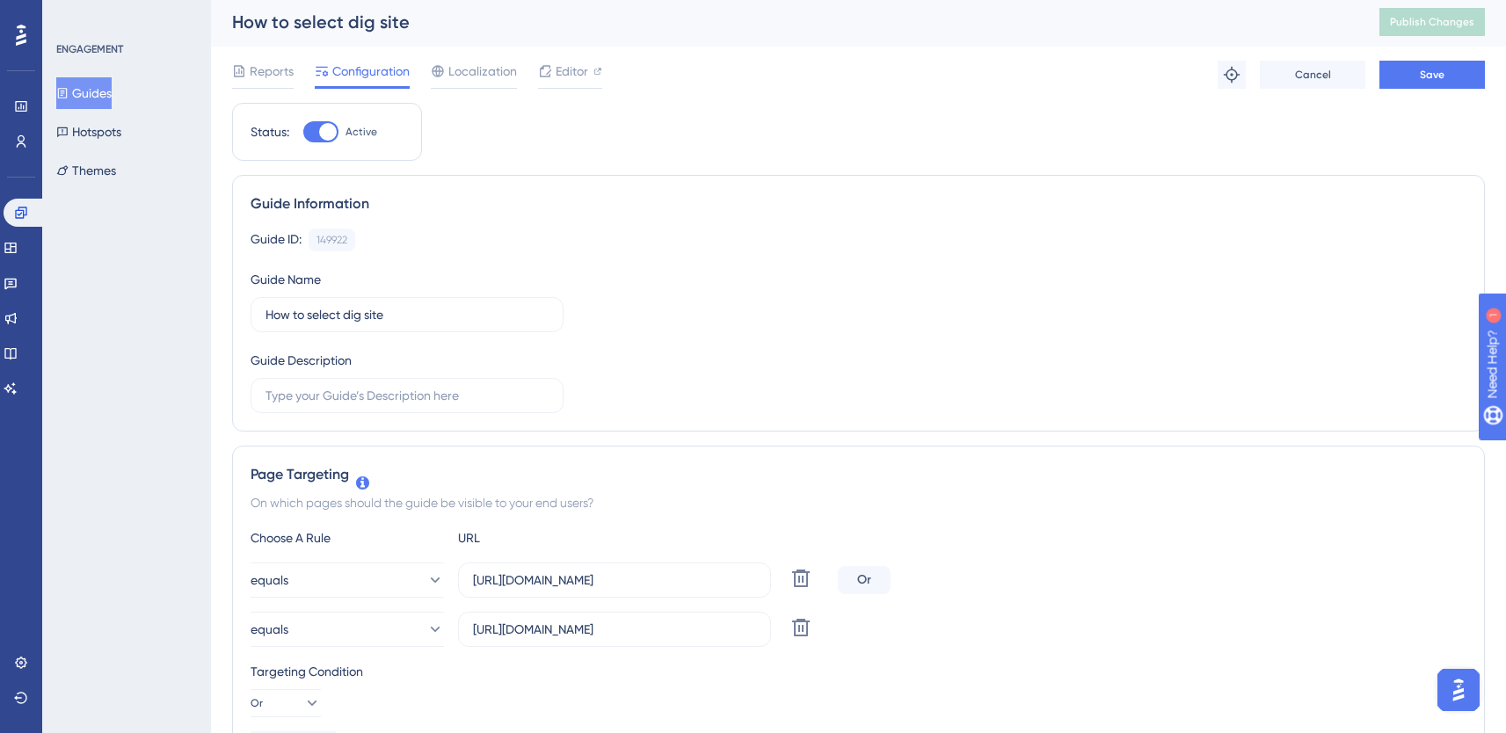
scroll to position [0, 0]
click at [1415, 88] on button "Save" at bounding box center [1431, 77] width 105 height 28
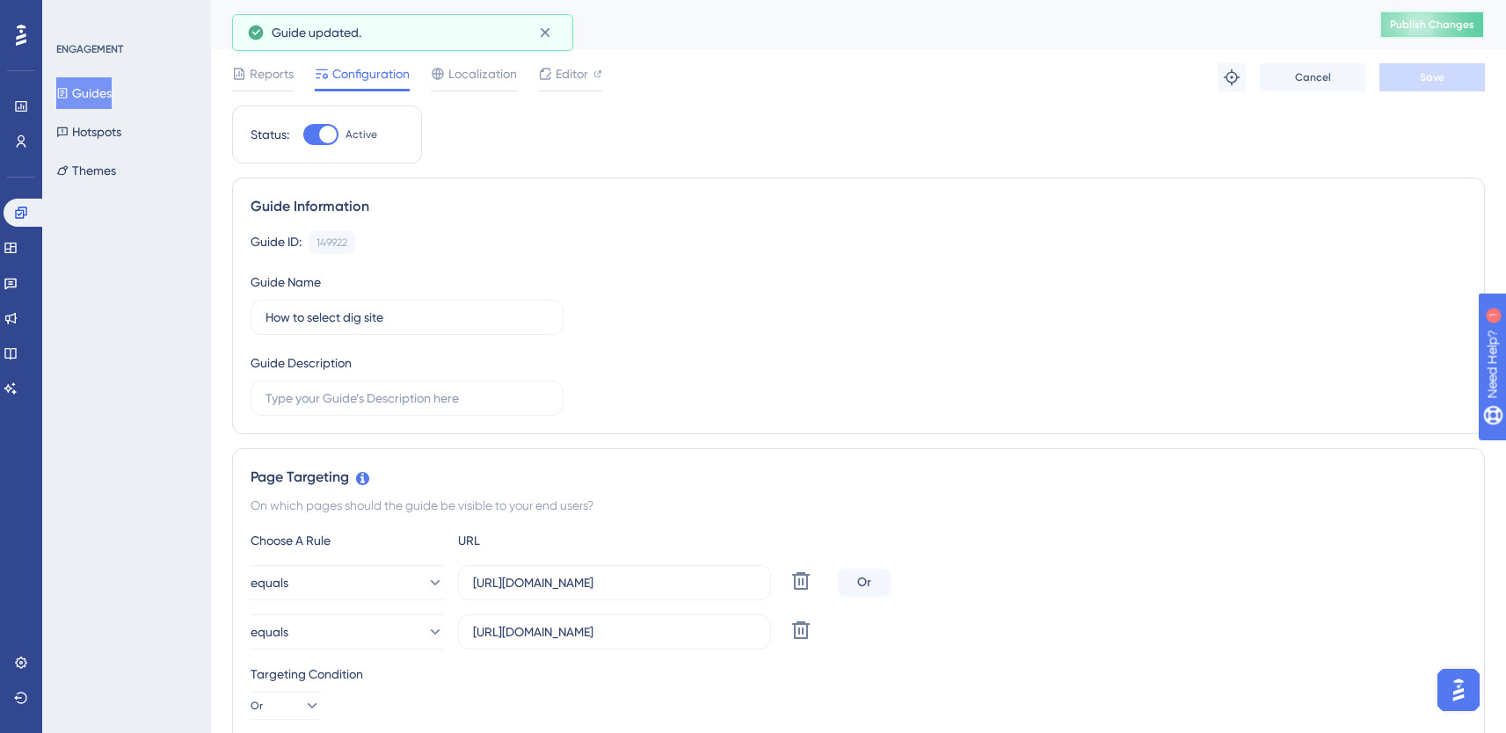
click at [1415, 27] on span "Publish Changes" at bounding box center [1432, 25] width 84 height 14
click at [98, 141] on button "Hotspots" at bounding box center [88, 132] width 65 height 32
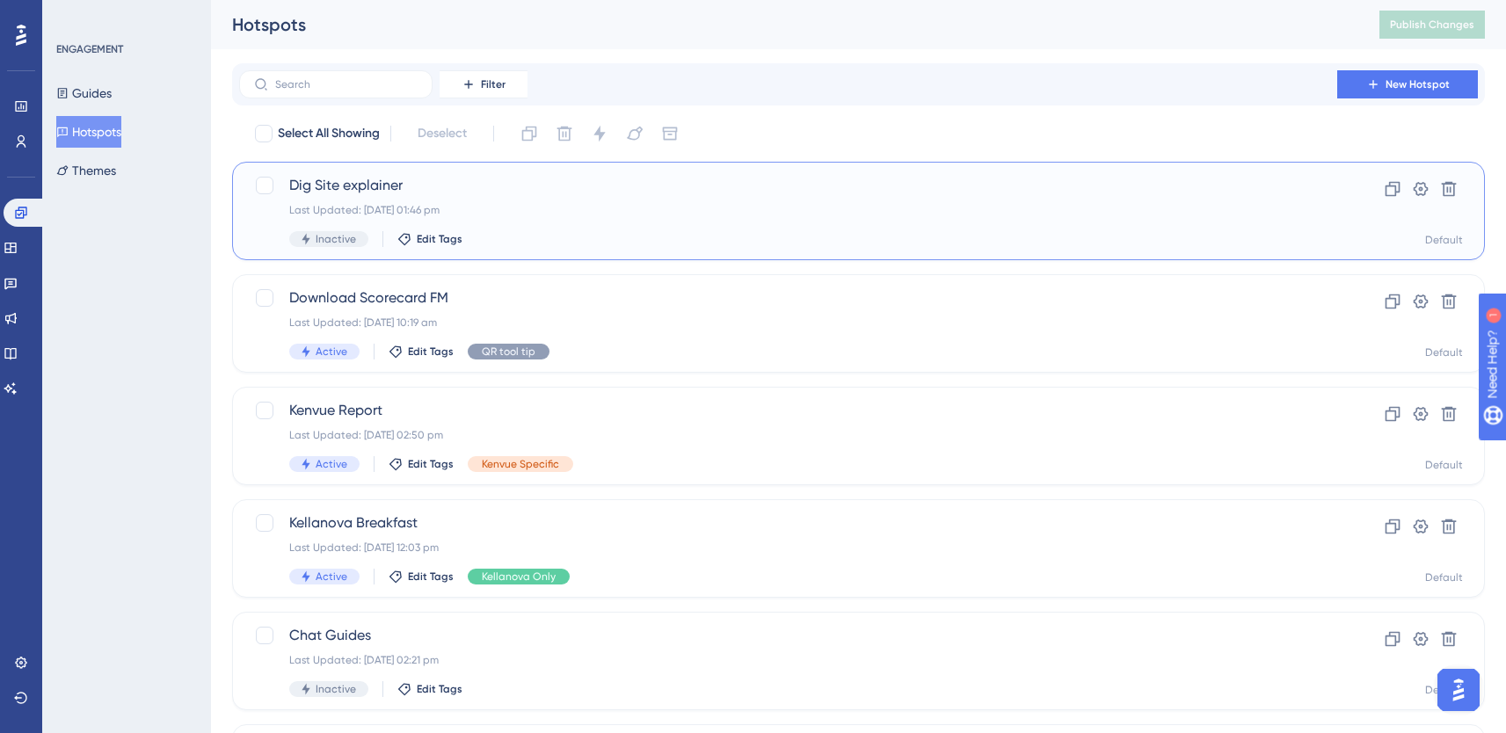
click at [469, 213] on div "Last Updated: [DATE] 01:46 pm" at bounding box center [788, 210] width 998 height 14
